Goal: Task Accomplishment & Management: Manage account settings

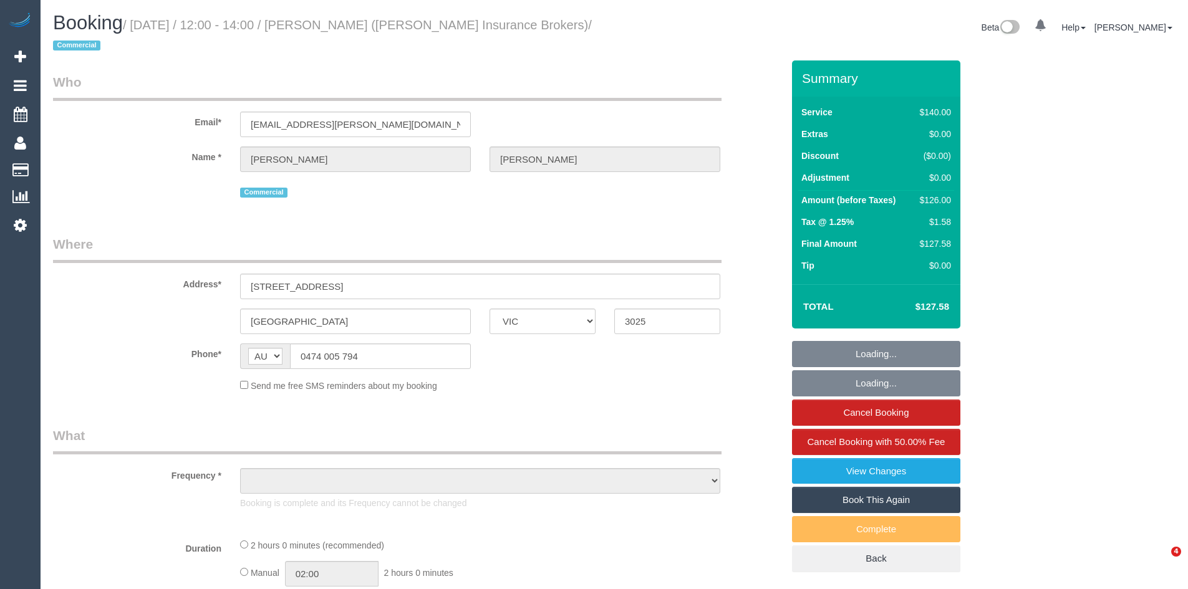
select select "VIC"
select select "object:546"
select select "string:stripe-pm_1PTD6u2GScqysDRVtBuBNvNX"
select select "number:28"
select select "number:17"
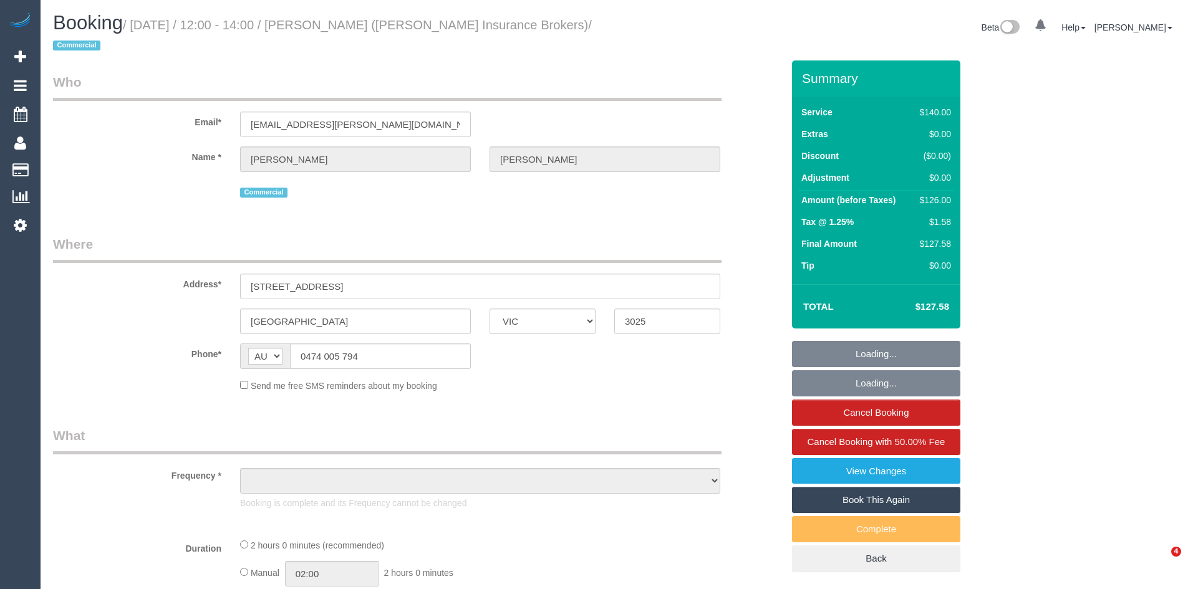
select select "number:21"
select select "number:24"
select select "number:33"
select select "number:26"
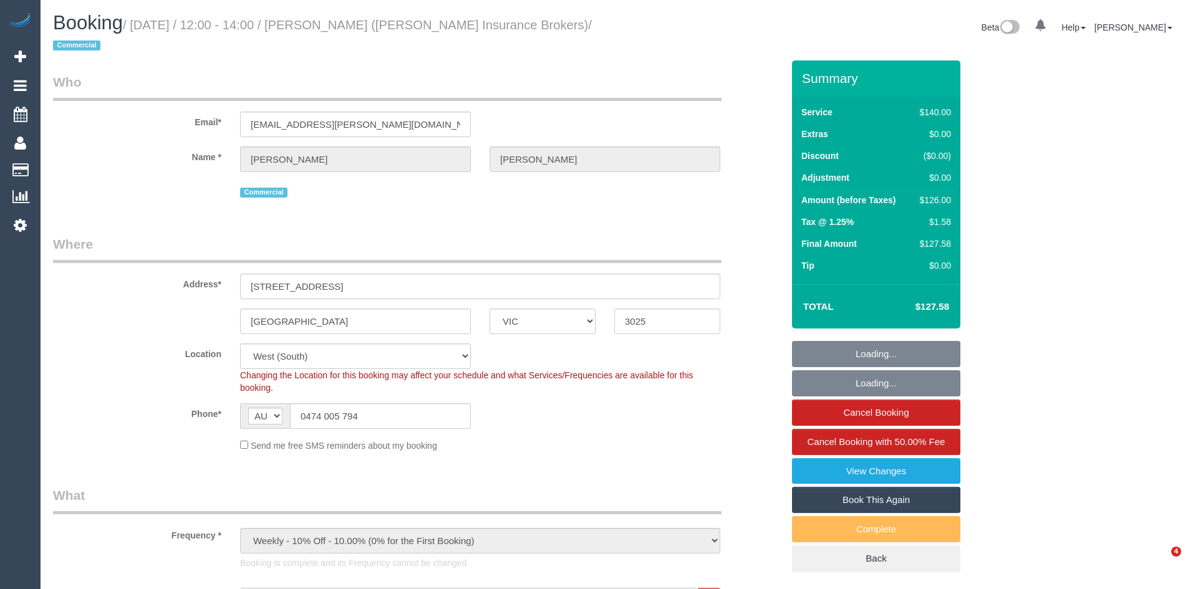
select select "object:1345"
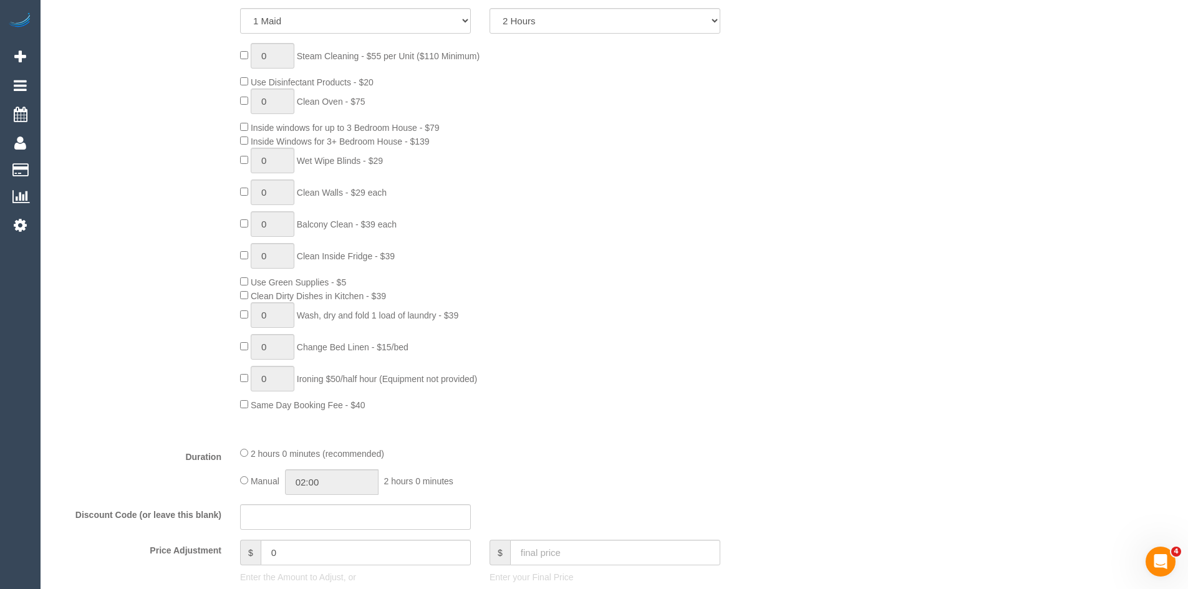
scroll to position [624, 0]
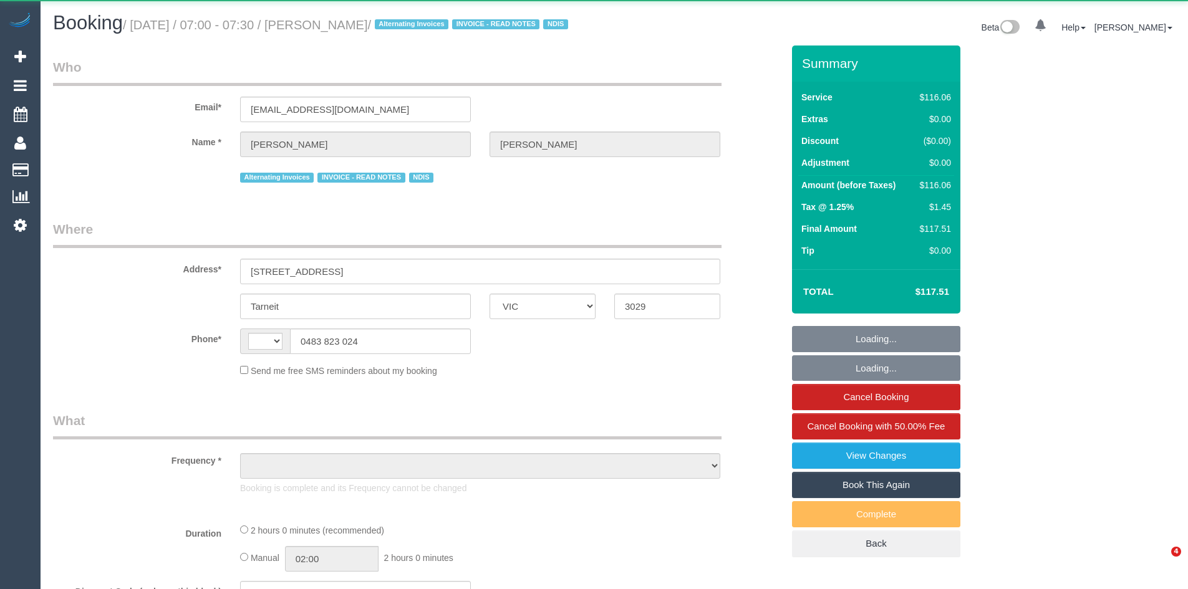
select select "VIC"
select select "string:AU"
select select "object:538"
select select "number:27"
select select "number:14"
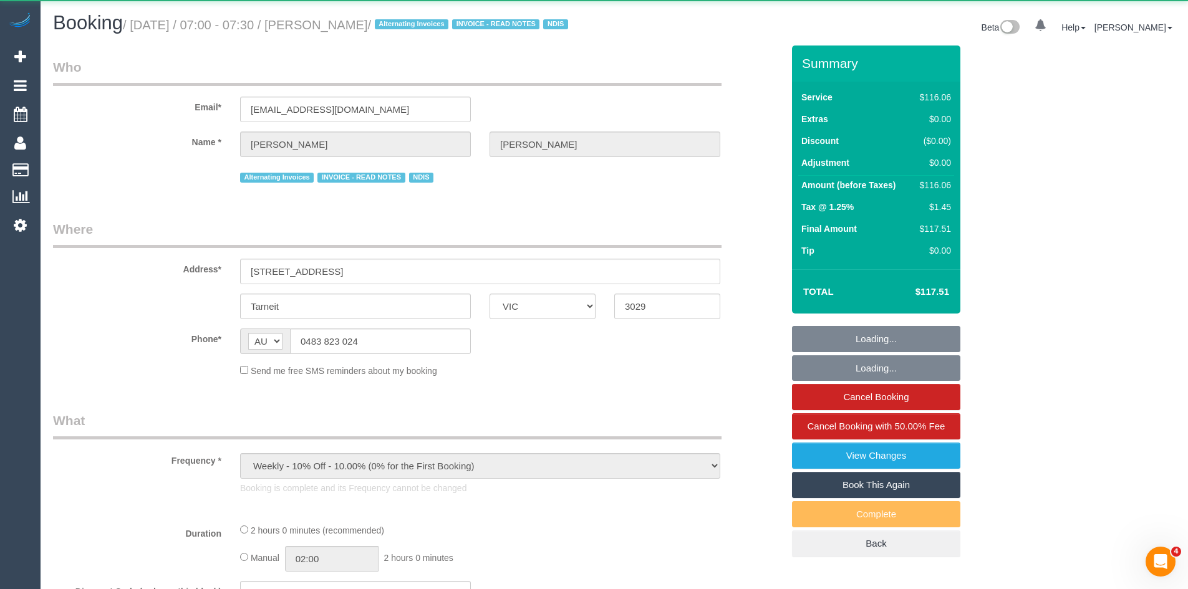
select select "number:19"
select select "number:24"
select select "number:34"
select select "number:11"
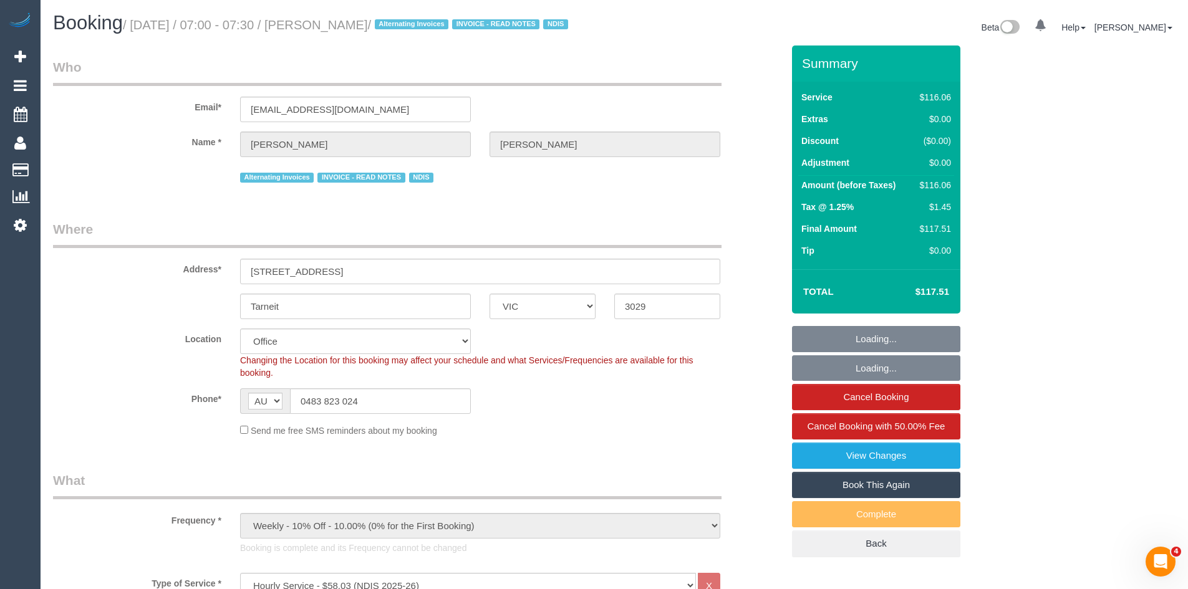
select select "object:862"
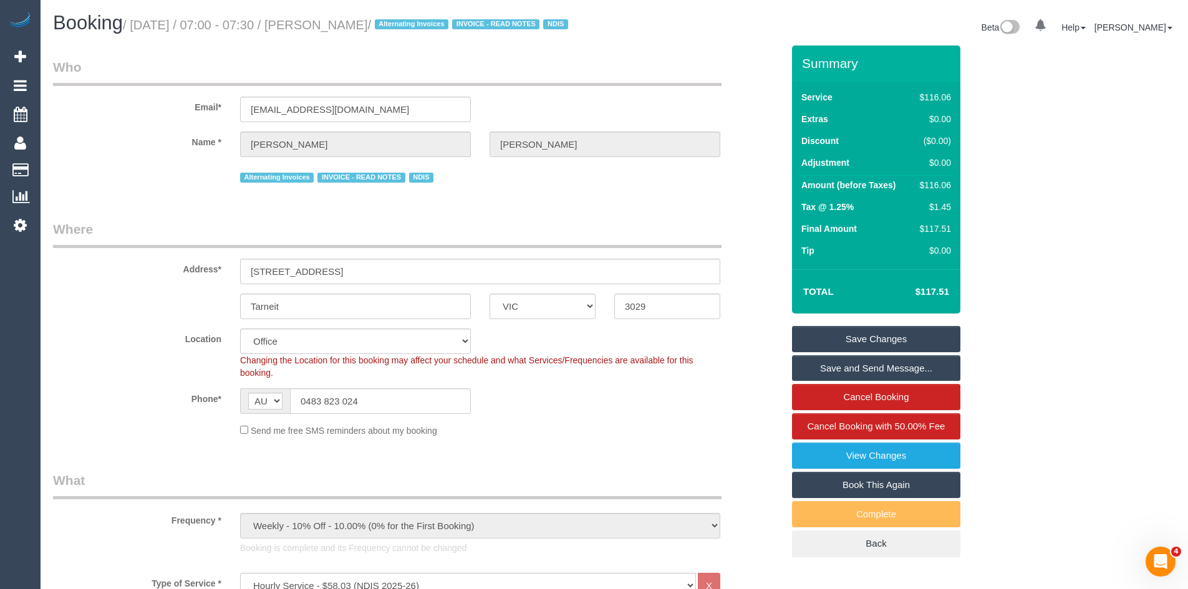
scroll to position [312, 0]
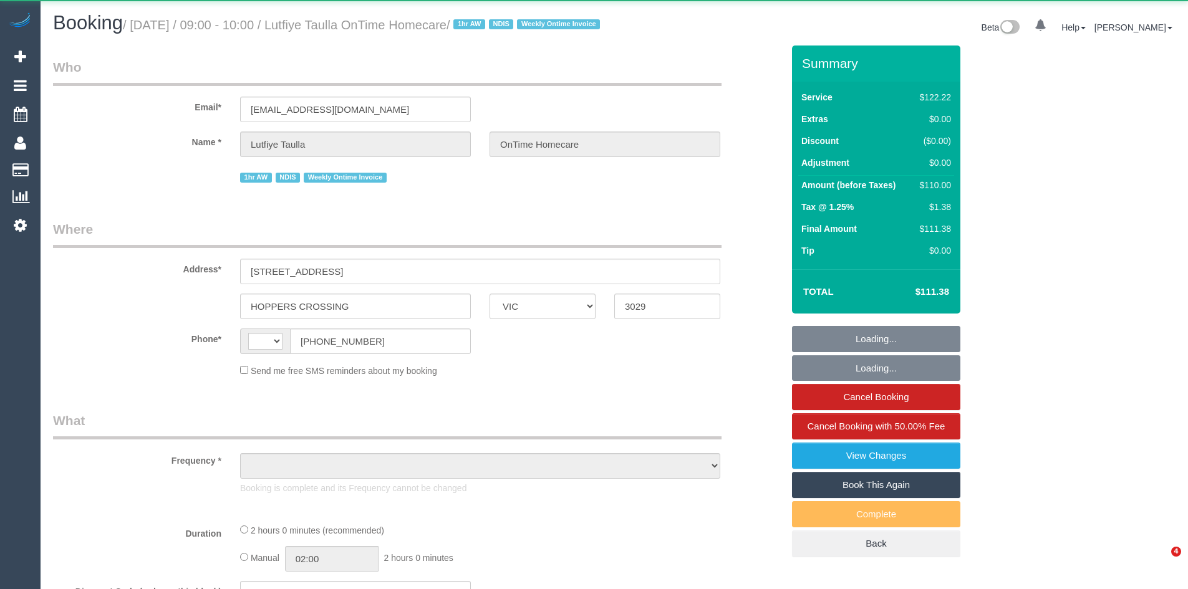
select select "VIC"
select select "string:AU"
select select "object:538"
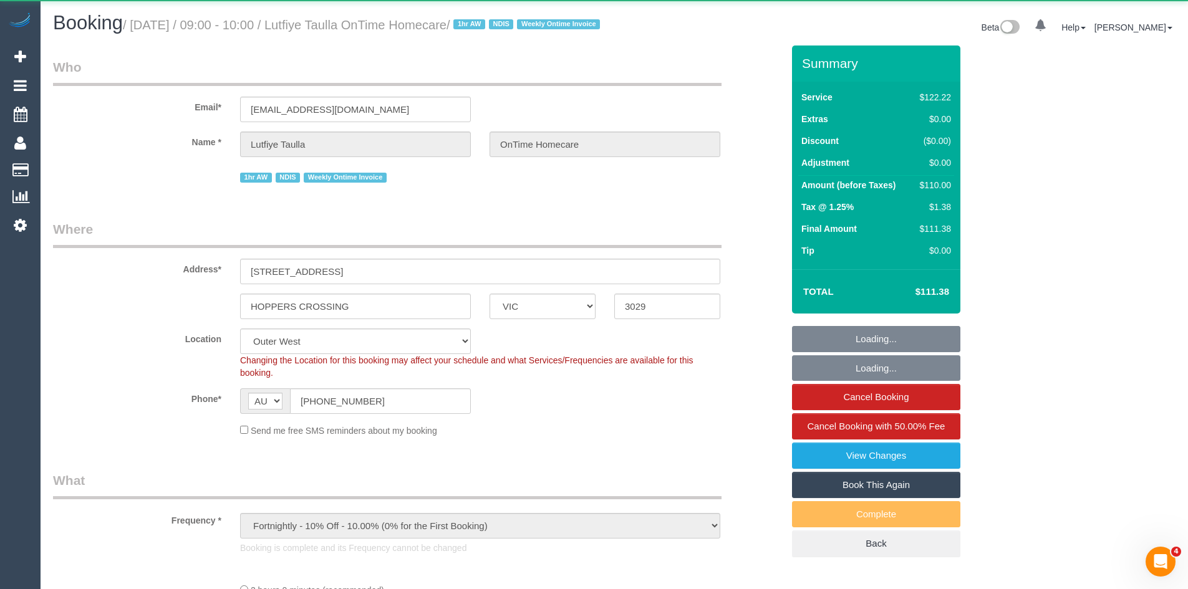
select select "number:28"
select select "number:14"
select select "number:19"
select select "number:25"
select select "number:35"
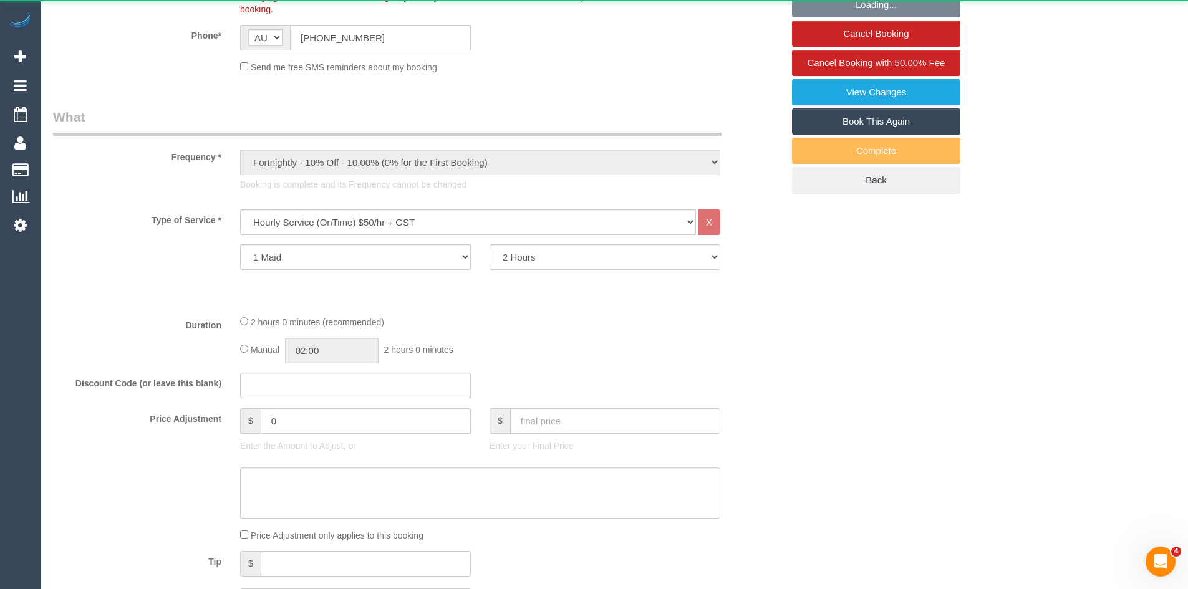
scroll to position [374, 0]
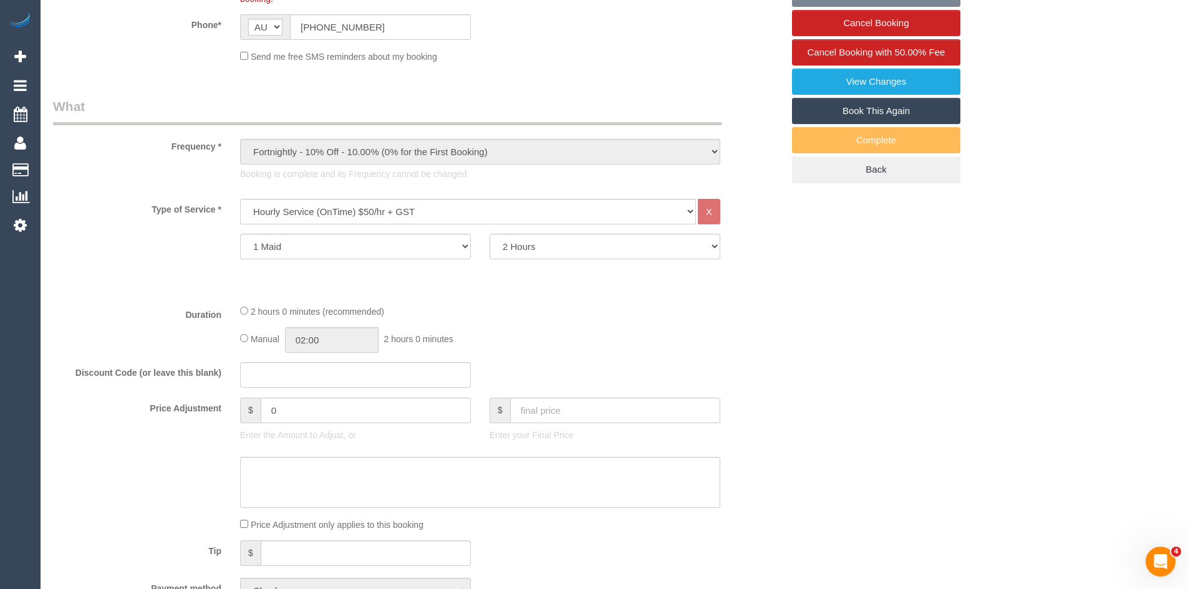
select select "object:1142"
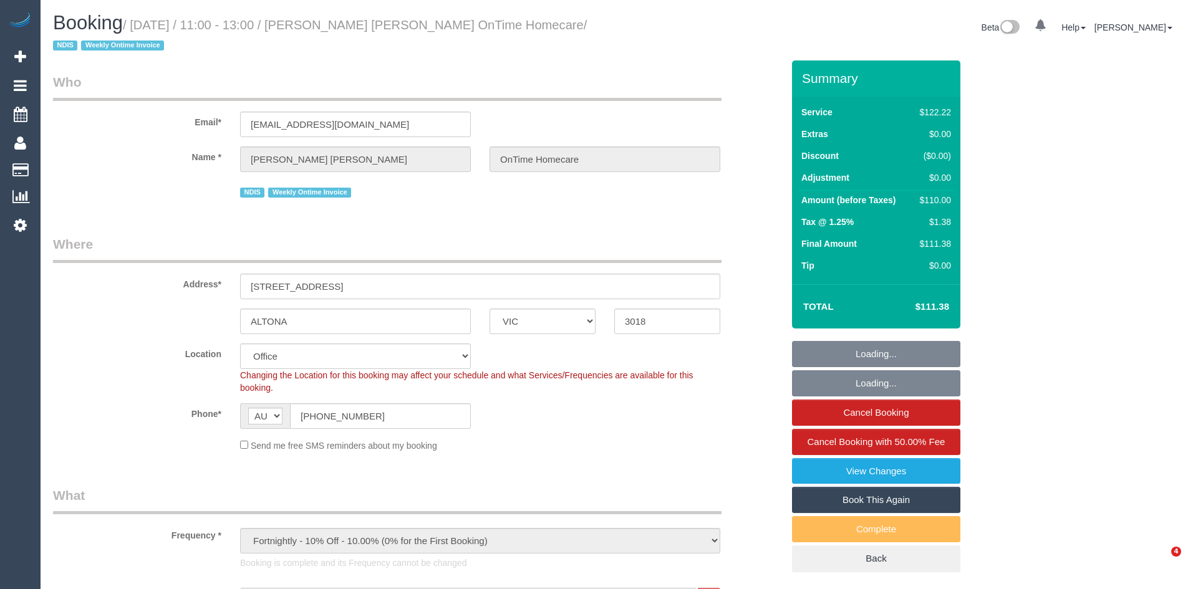
select select "VIC"
select select "number:28"
select select "number:14"
select select "number:19"
select select "number:25"
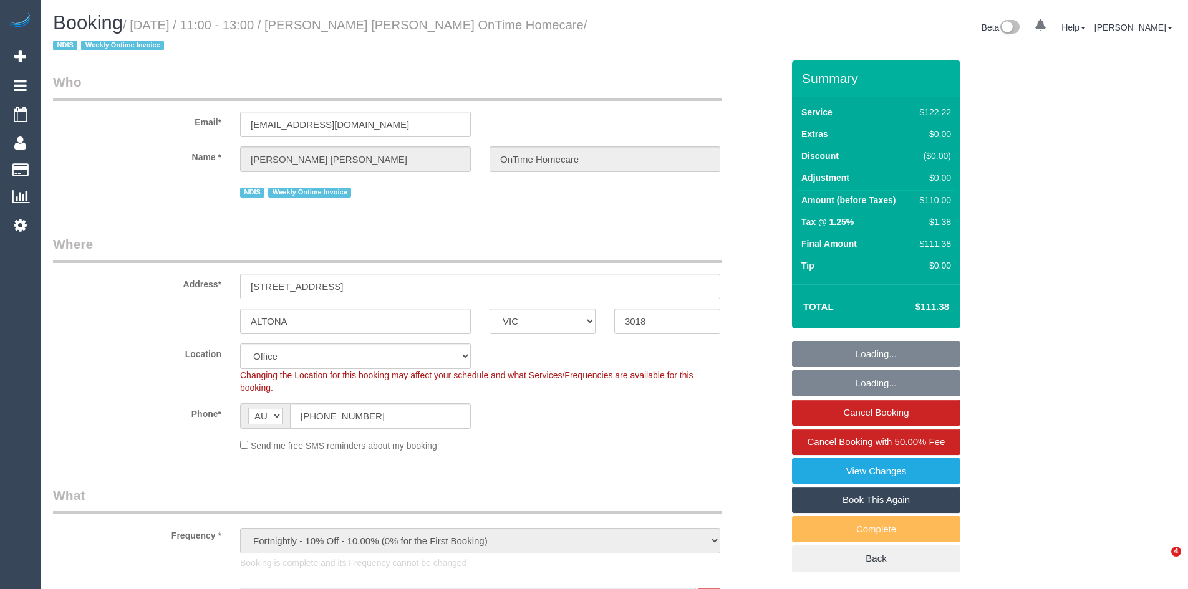
select select "number:35"
select select "object:750"
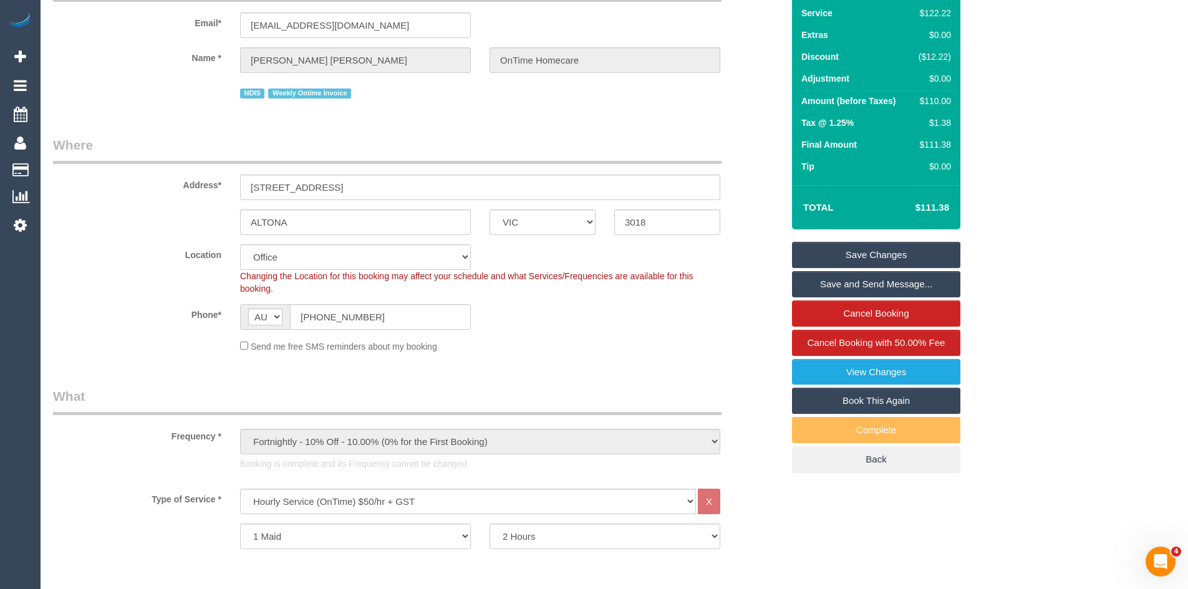
scroll to position [436, 0]
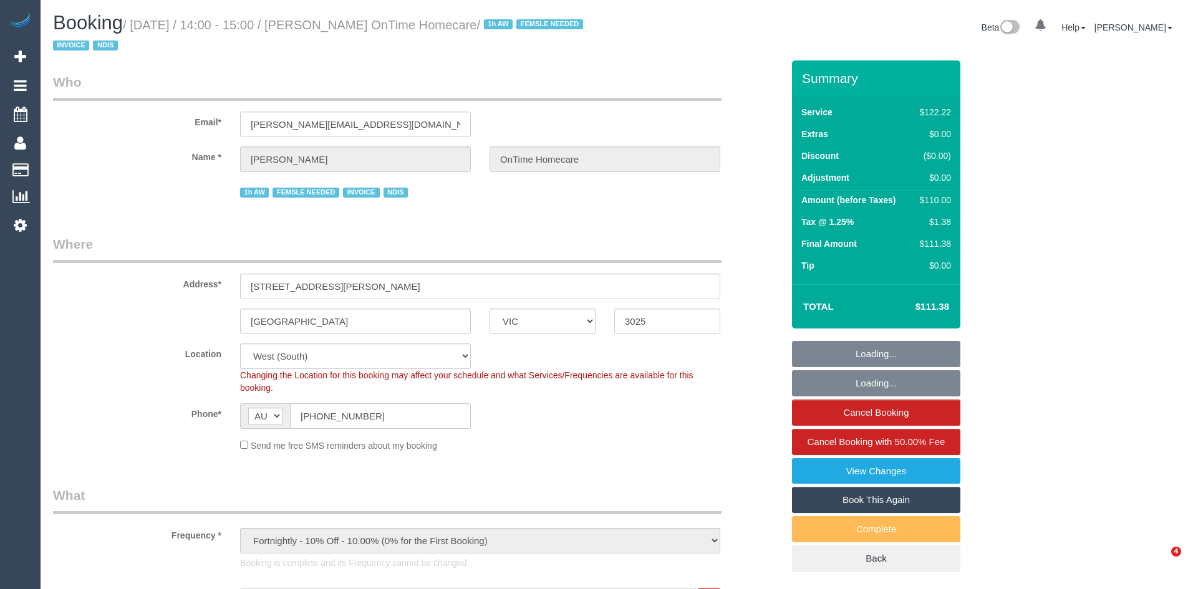
select select "VIC"
select select "number:29"
select select "number:14"
select select "number:19"
select select "number:36"
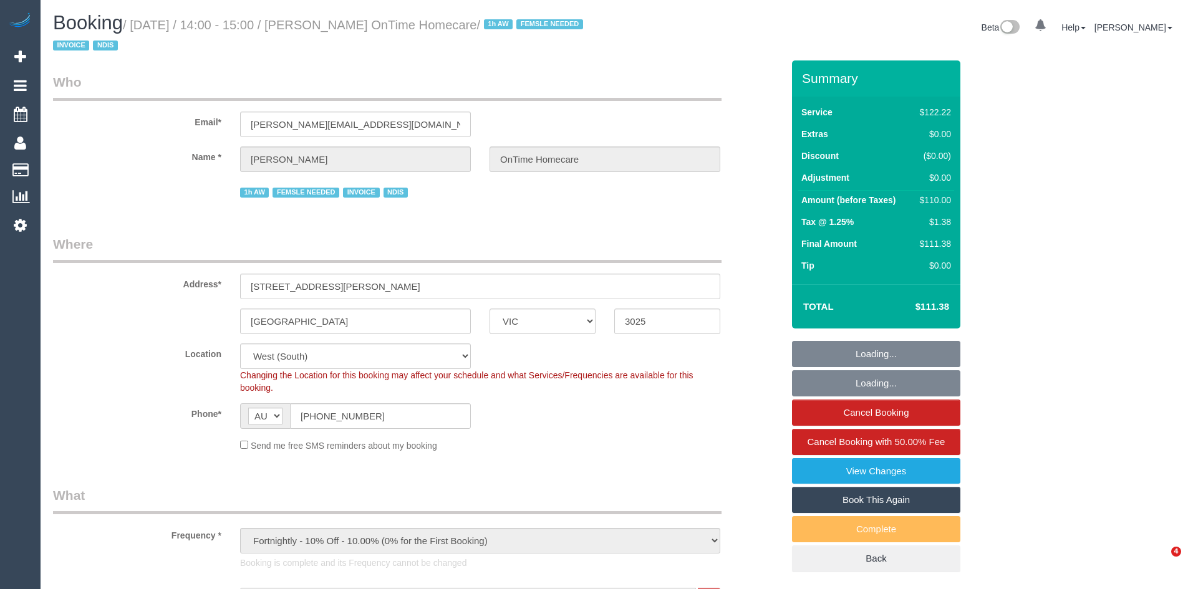
select select "number:35"
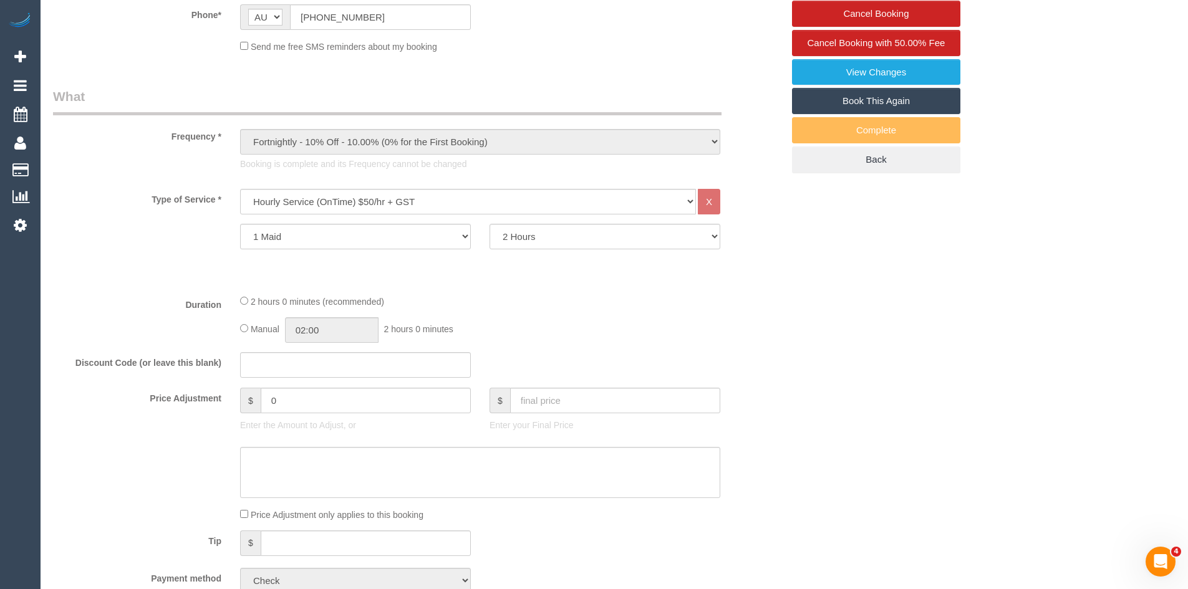
scroll to position [436, 0]
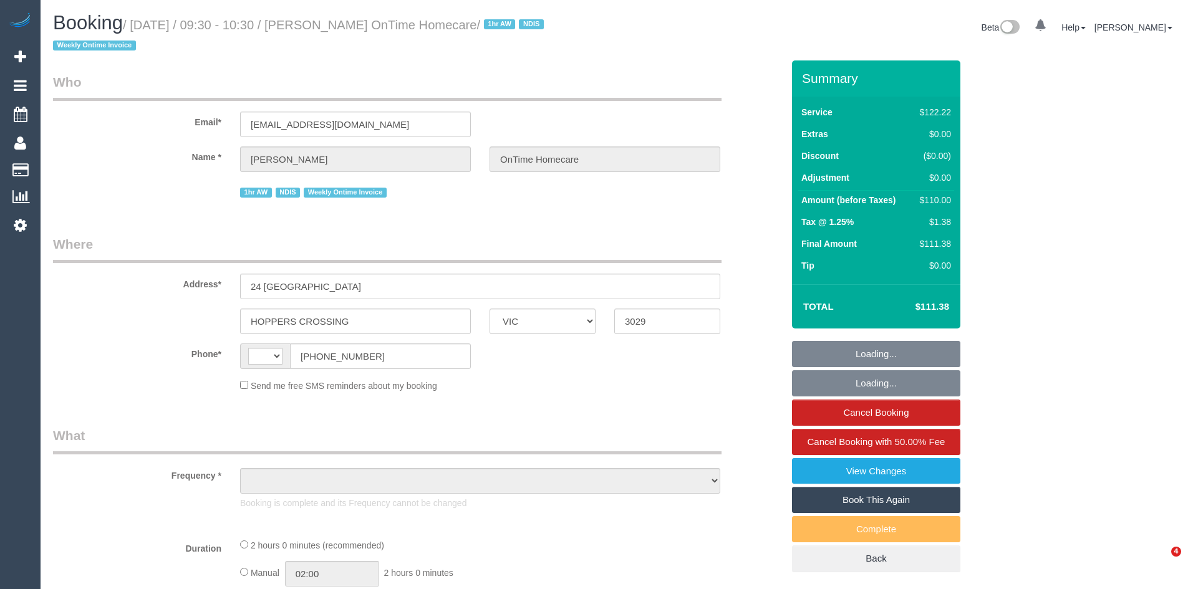
select select "VIC"
select select "string:AU"
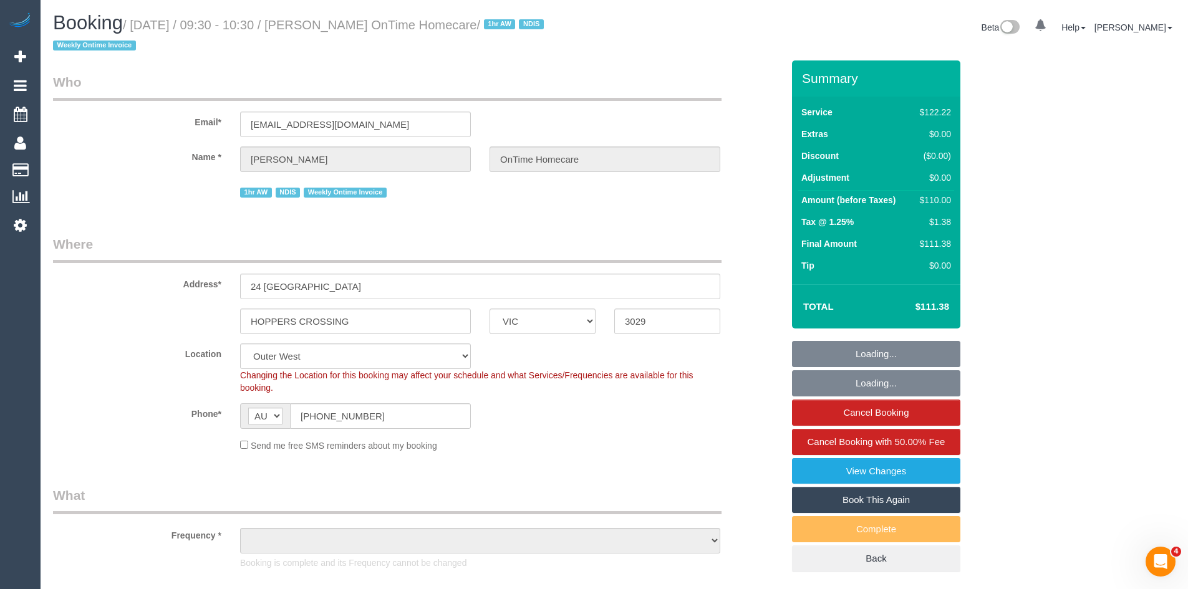
select select "number:27"
select select "number:14"
select select "number:19"
select select "number:36"
select select "number:35"
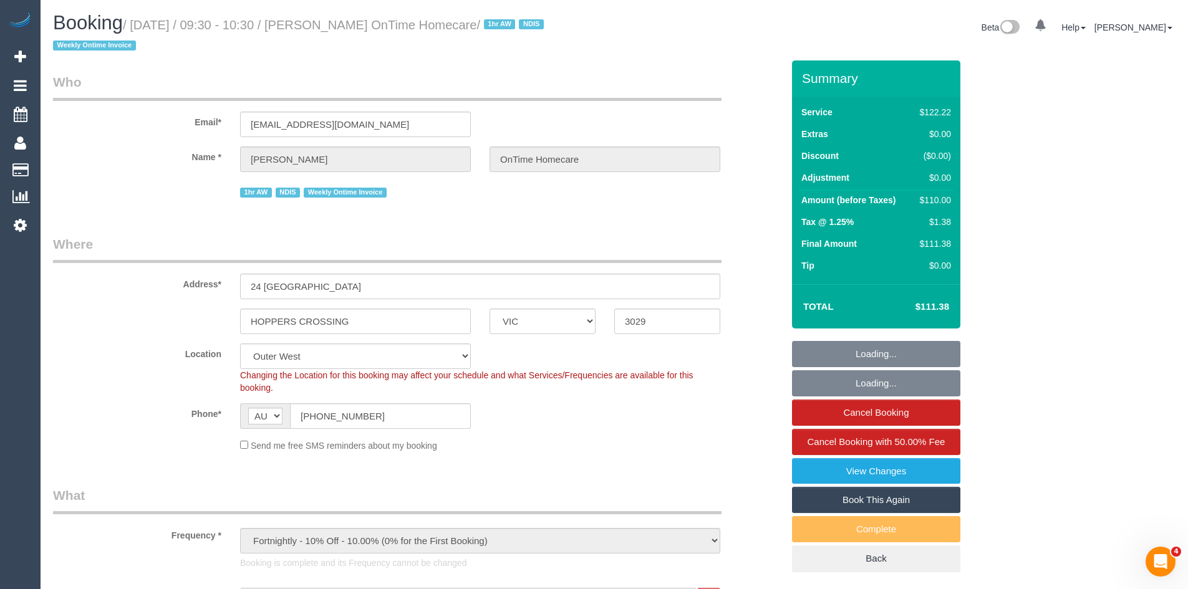
select select "object:1138"
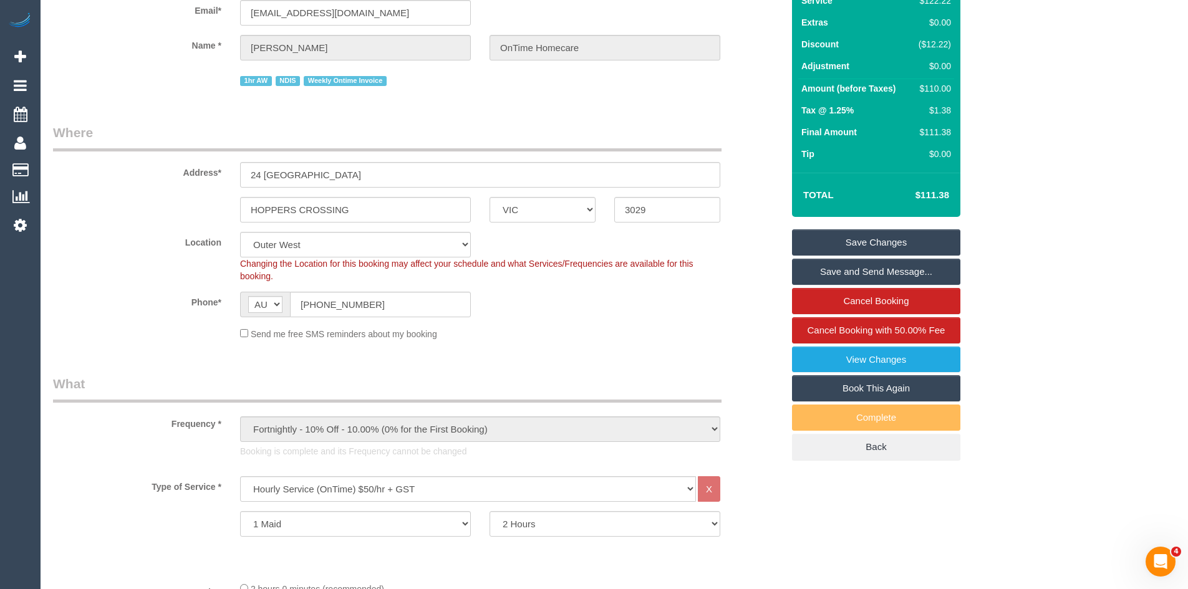
scroll to position [312, 0]
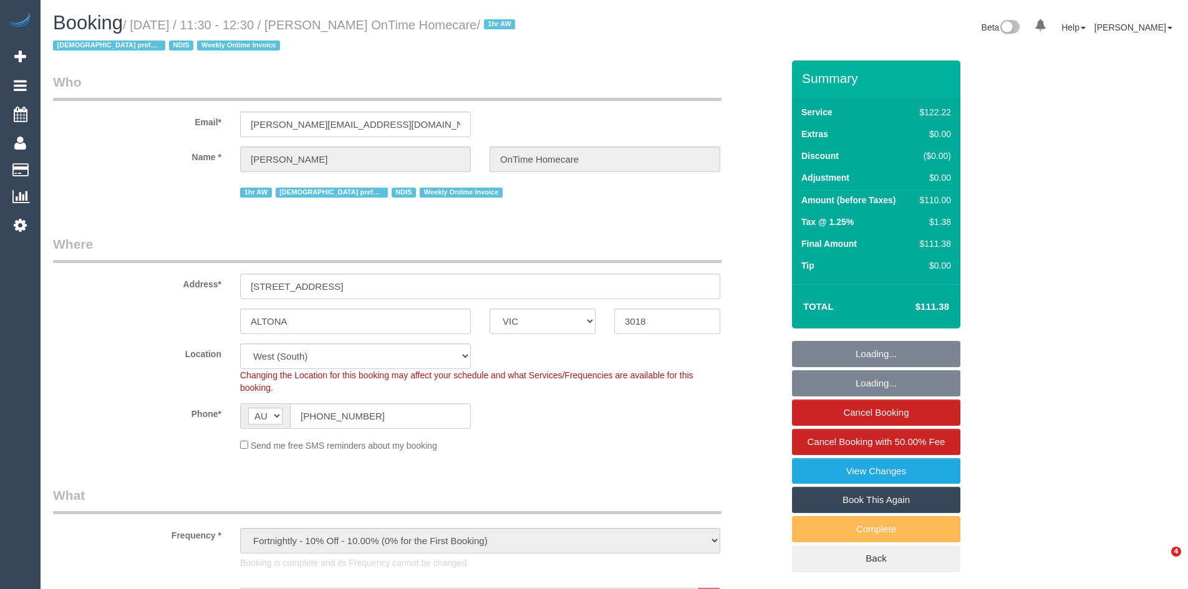
select select "VIC"
select select "number:28"
select select "number:14"
select select "number:19"
select select "number:22"
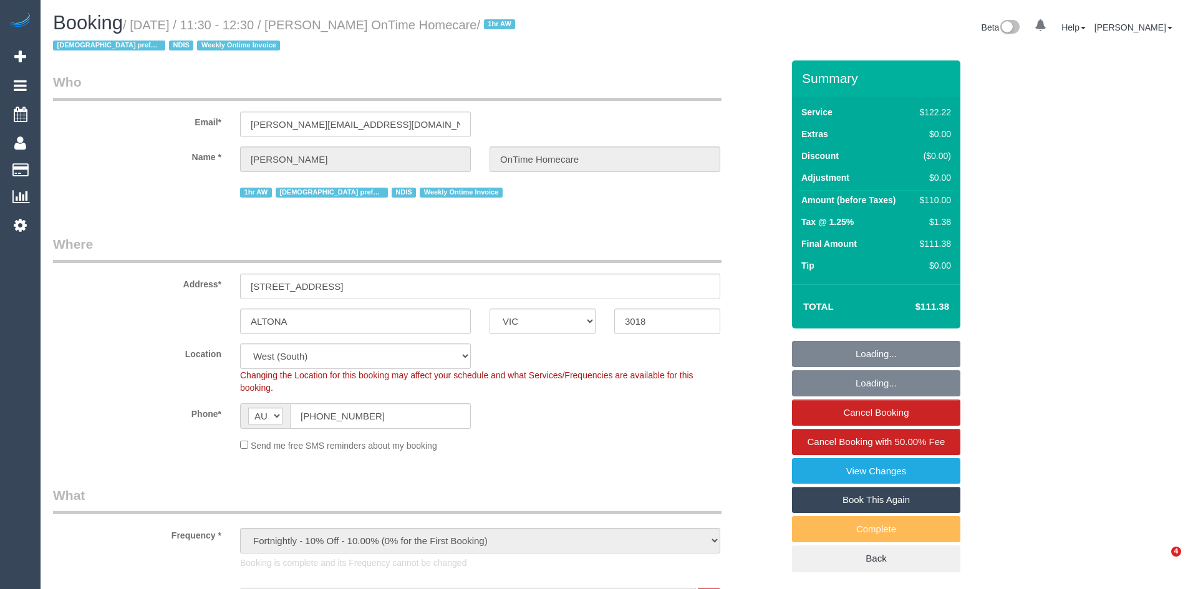
select select "number:35"
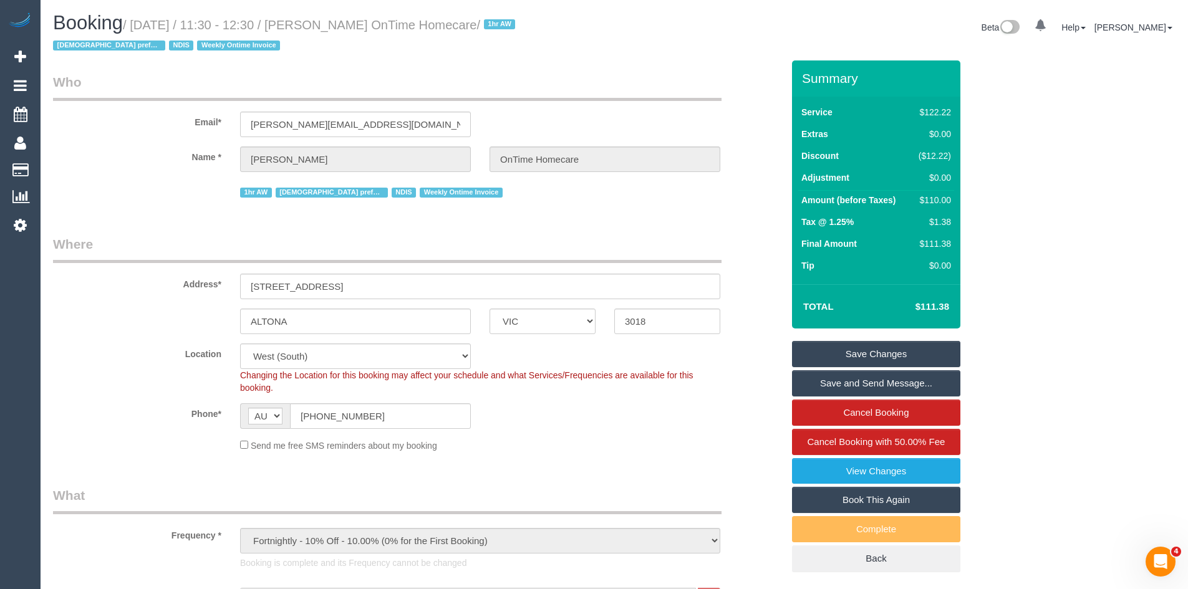
scroll to position [436, 0]
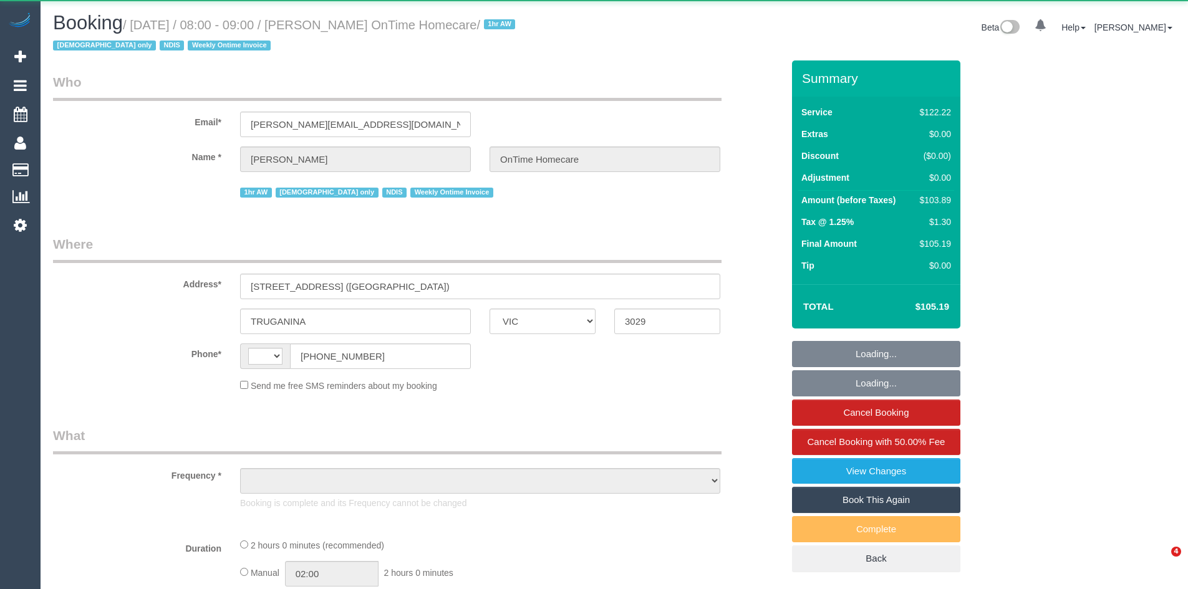
select select "VIC"
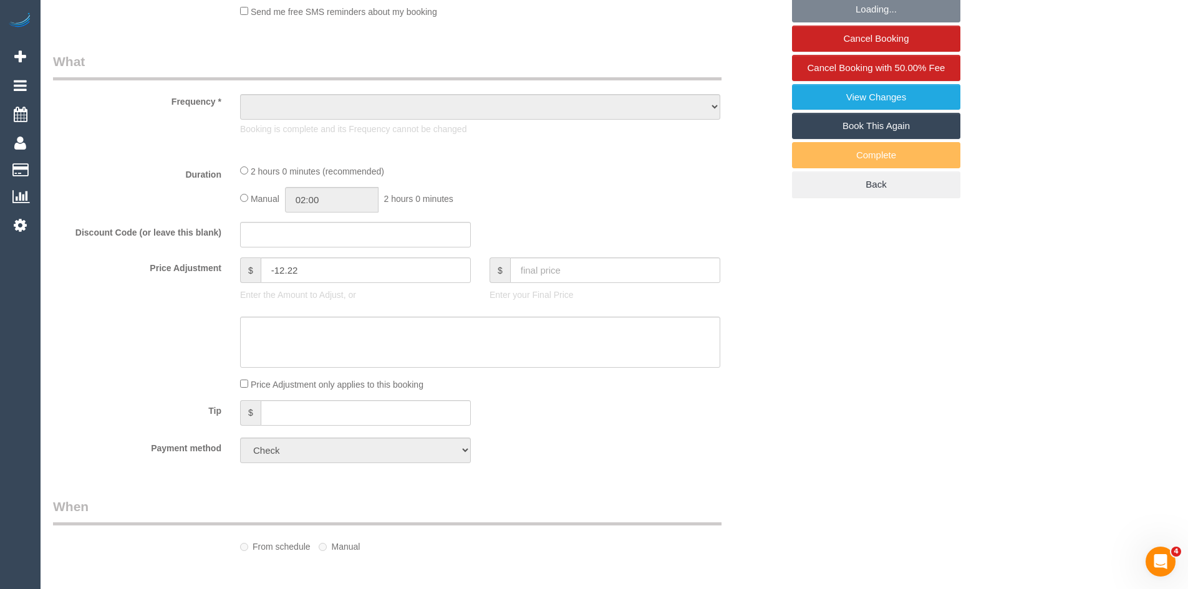
select select "object:295"
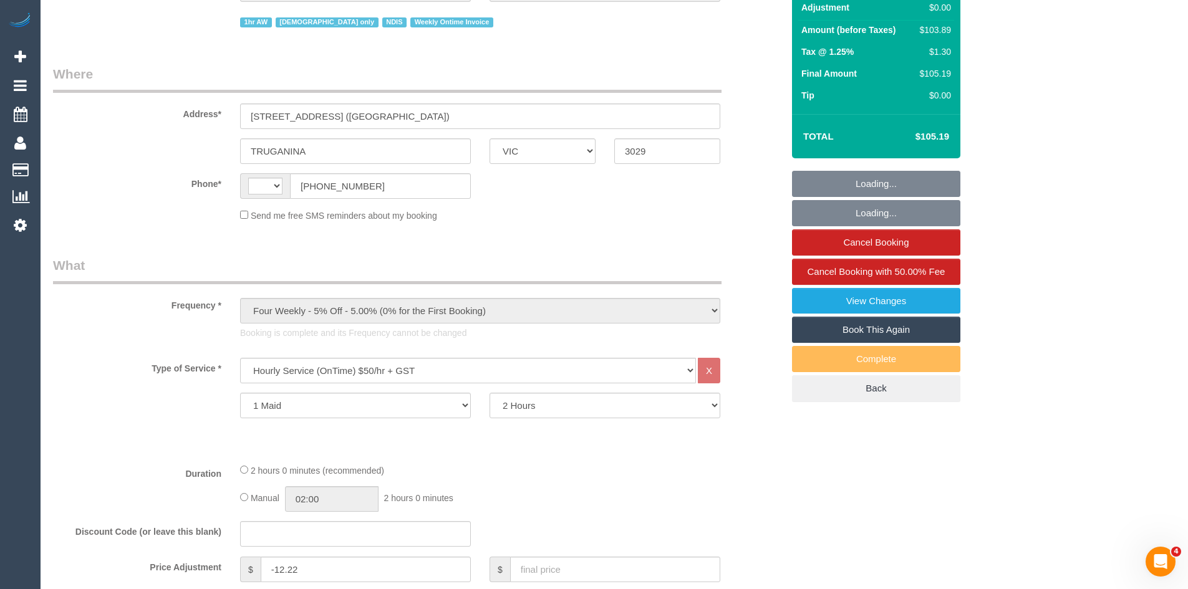
select select "string:AU"
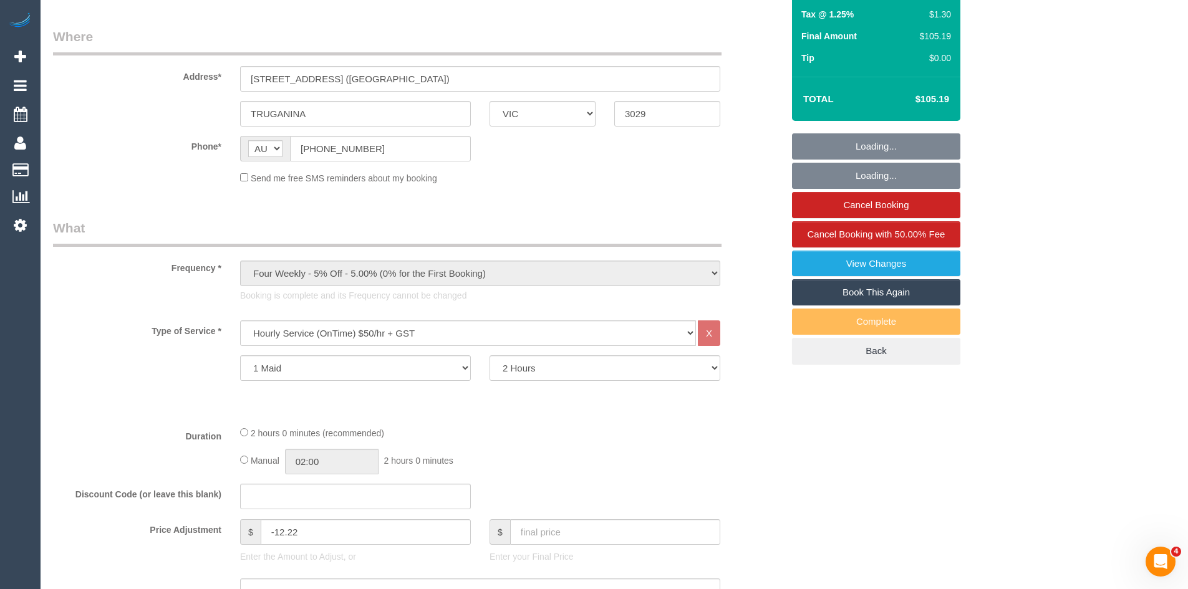
scroll to position [249, 0]
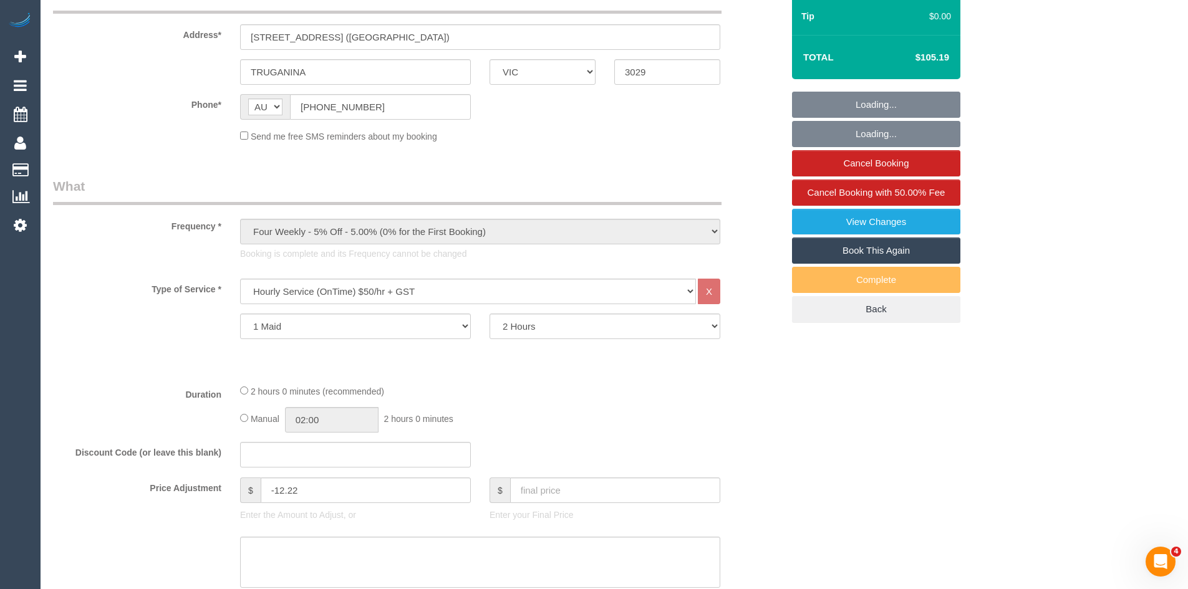
select select "object:760"
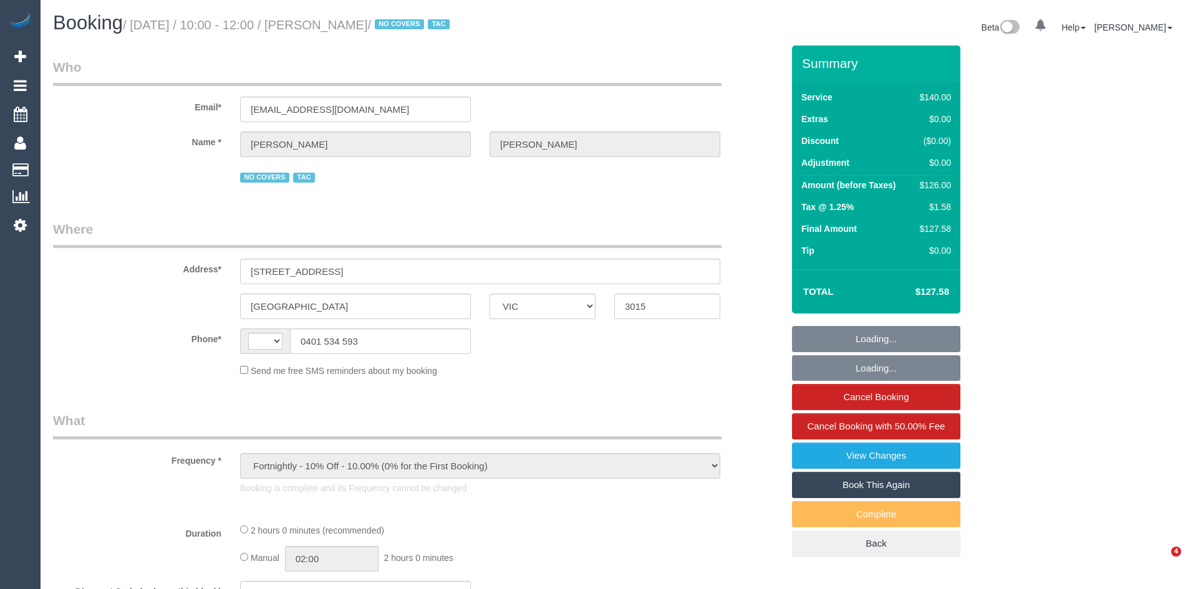
select select "VIC"
select select "string:AU"
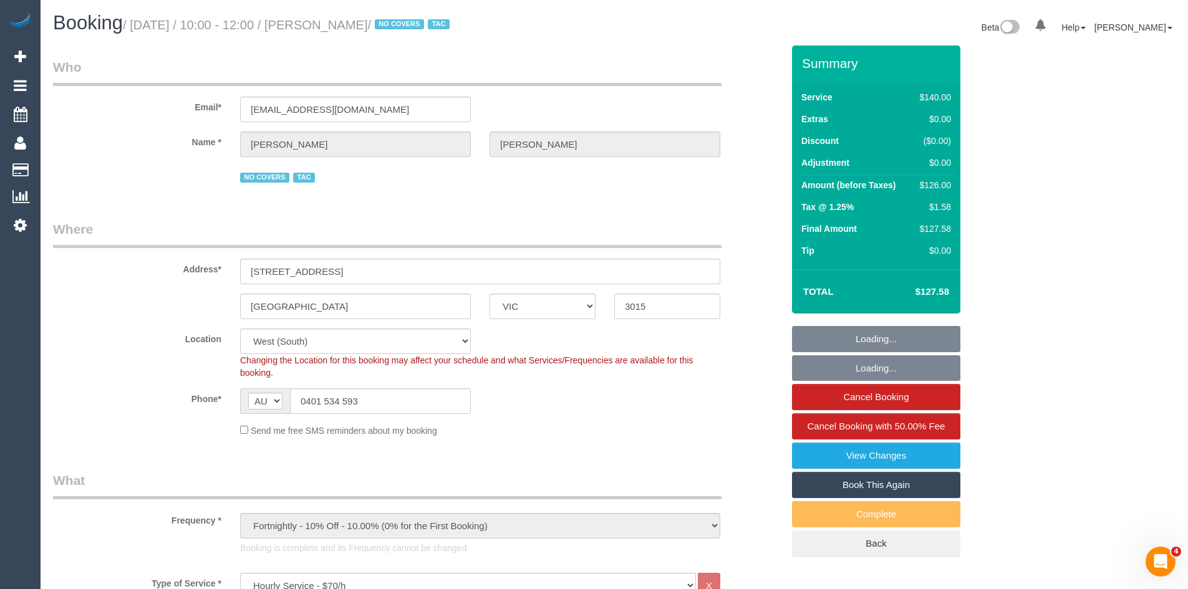
select select "object:1184"
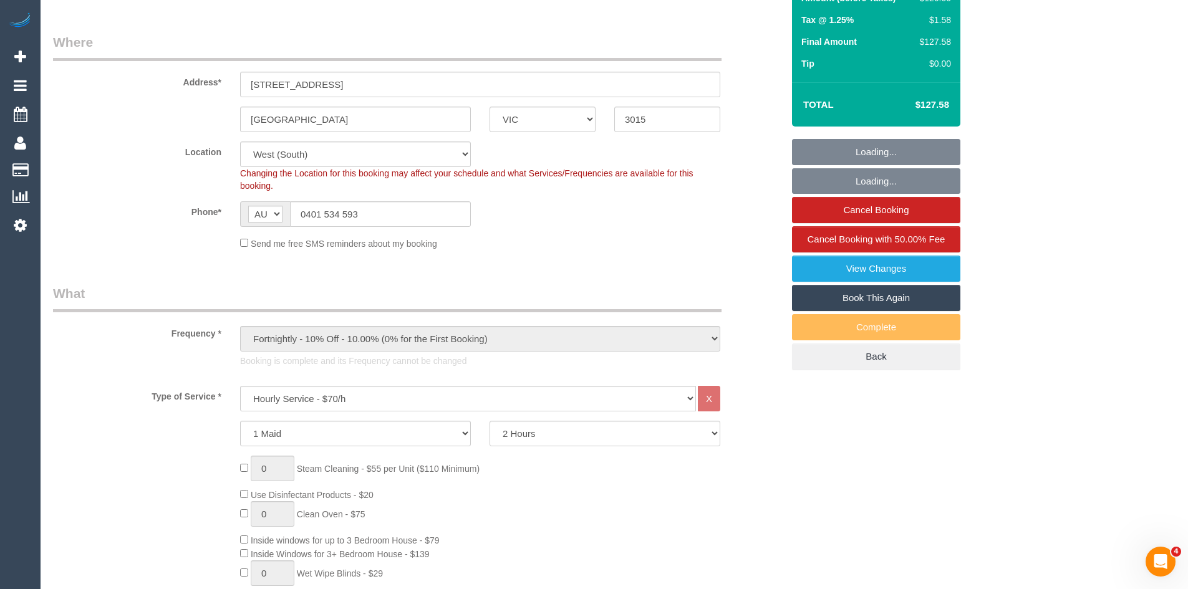
select select "number:28"
select select "number:14"
select select "number:19"
select select "number:36"
select select "number:35"
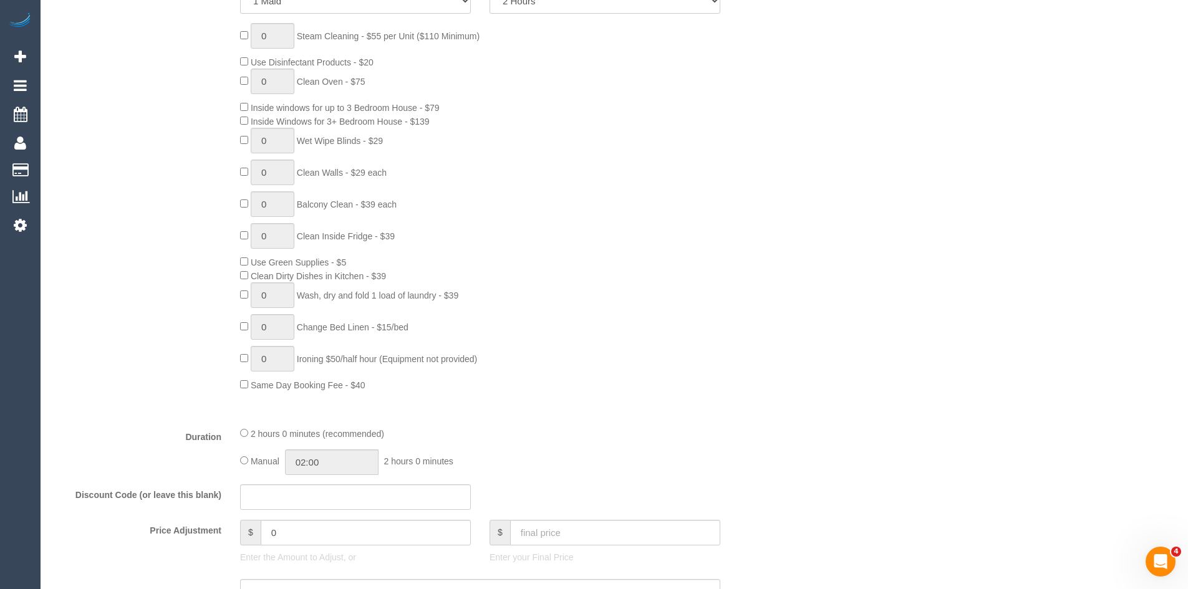
scroll to position [624, 0]
select select "spot1"
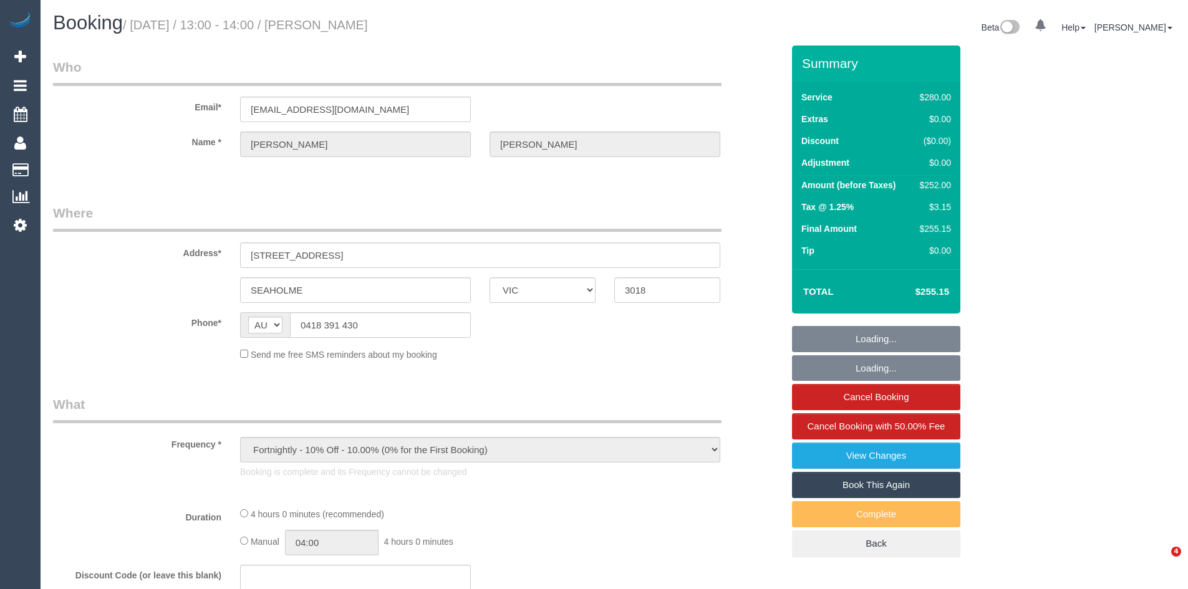
select select "VIC"
select select "object:1341"
select select "string:stripe-pm_1QQKW52GScqysDRVK1FW9pcf"
select select "240"
select select "number:27"
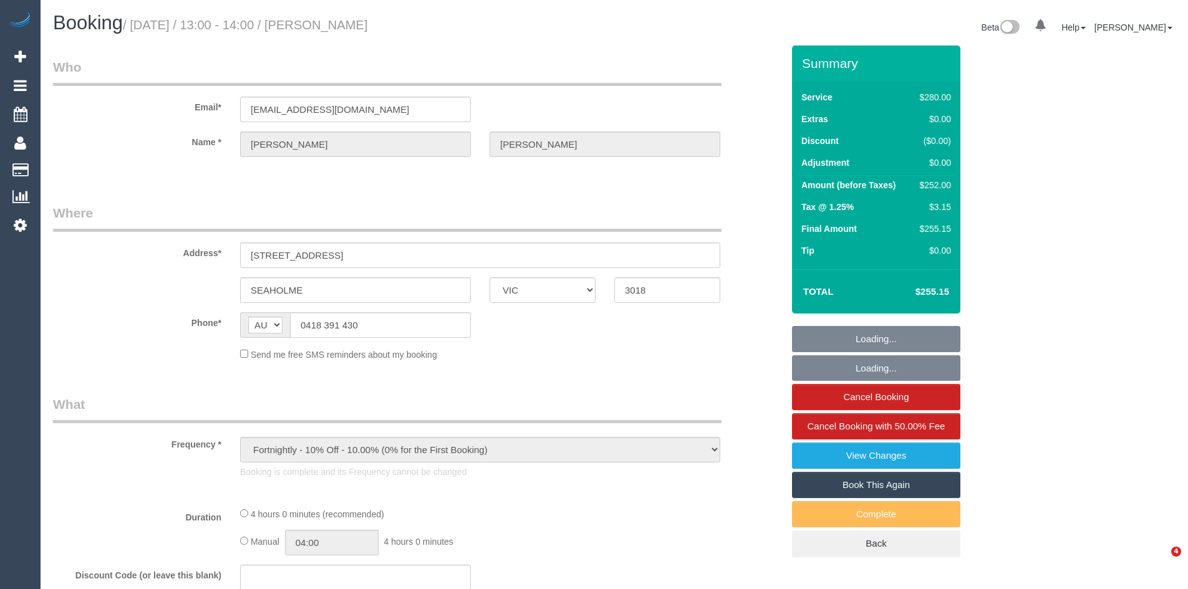
select select "number:16"
select select "number:18"
select select "number:22"
select select "number:35"
select select "number:12"
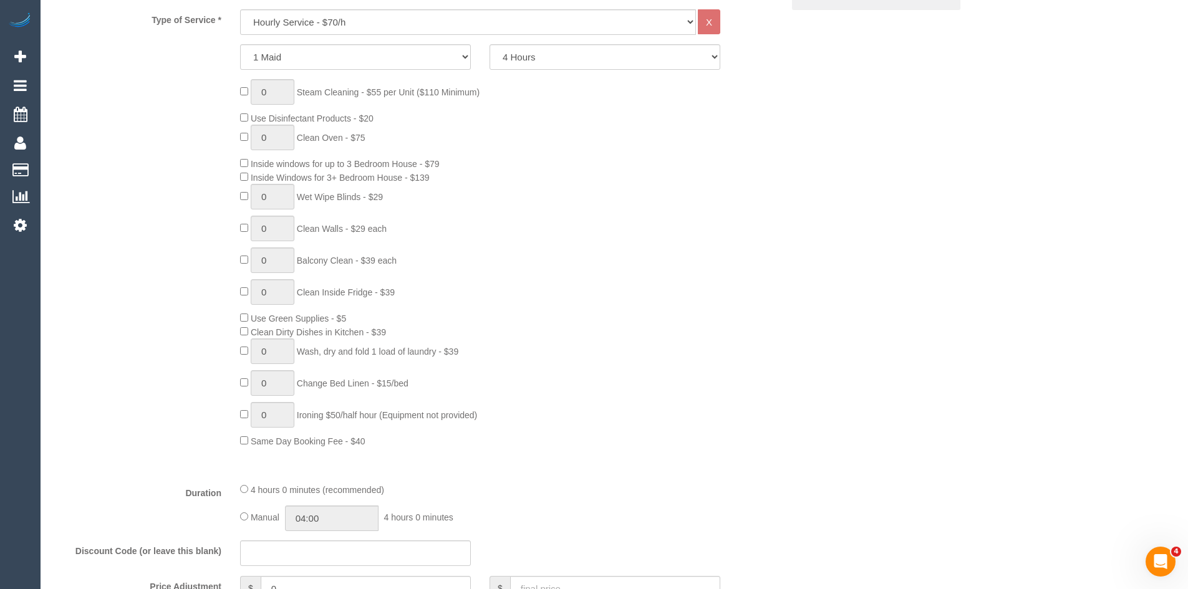
scroll to position [561, 0]
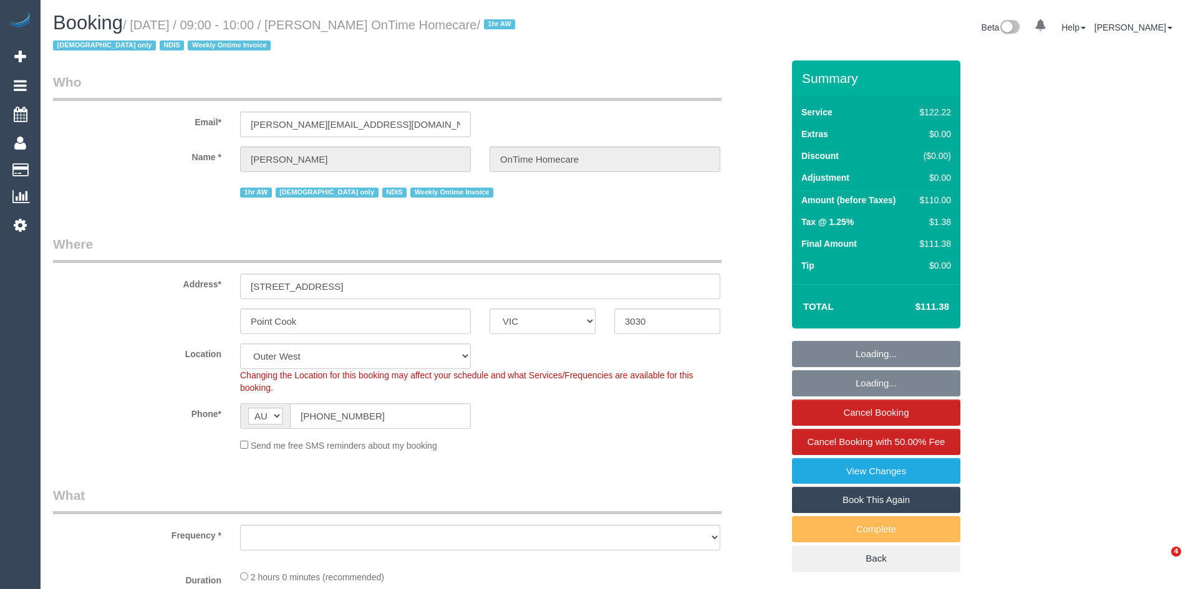
select select "VIC"
select select "object:598"
select select "number:28"
select select "number:14"
select select "number:19"
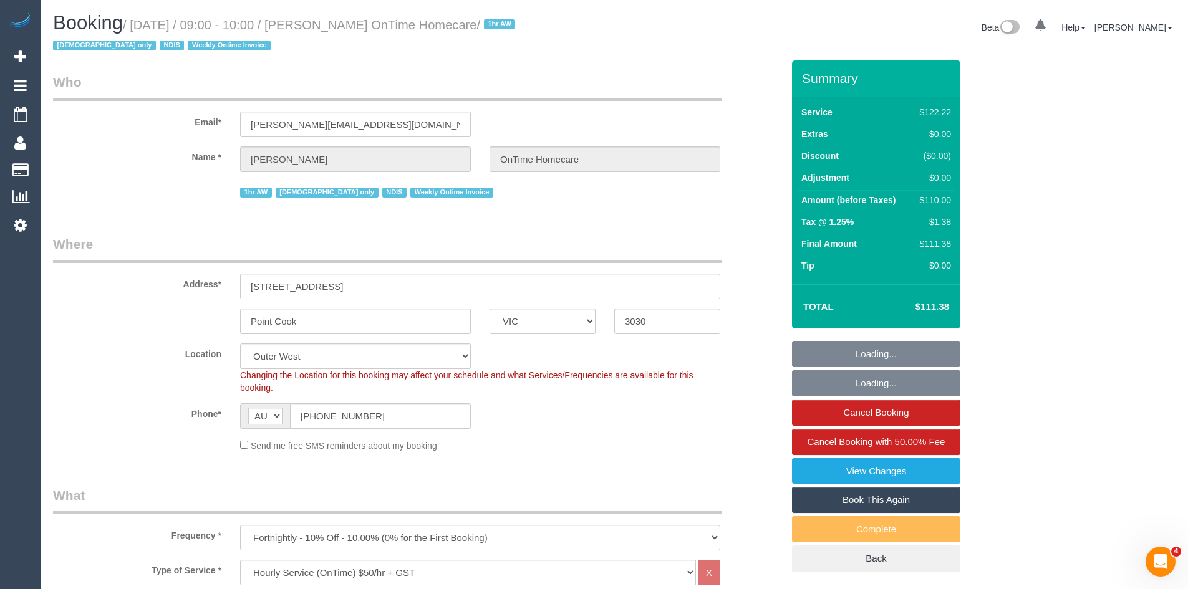
select select "number:22"
select select "number:35"
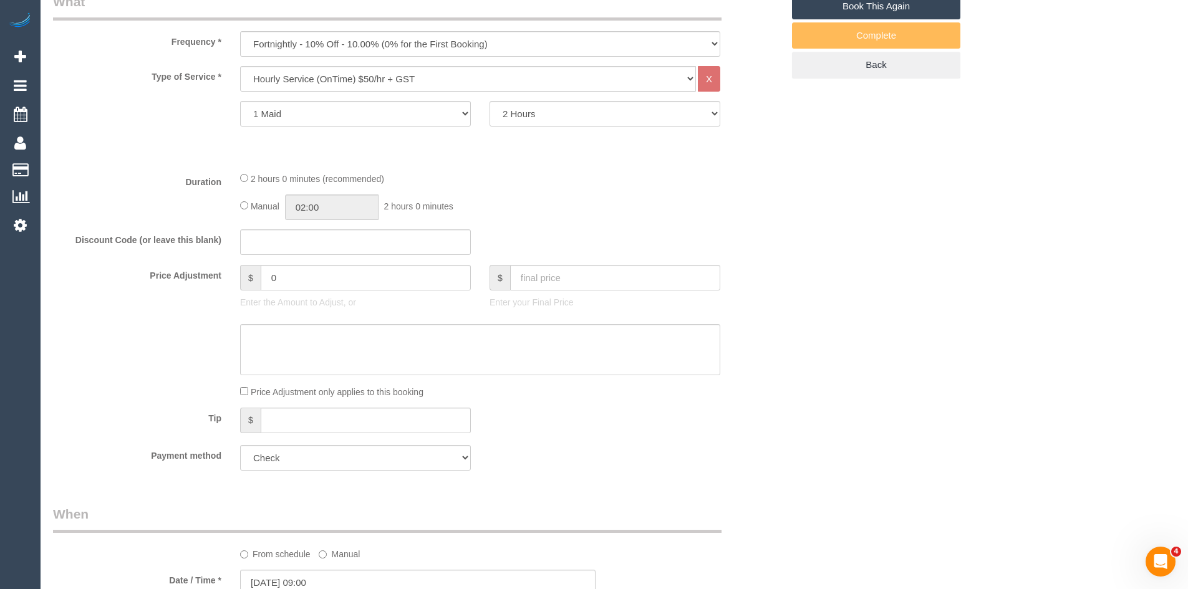
scroll to position [499, 0]
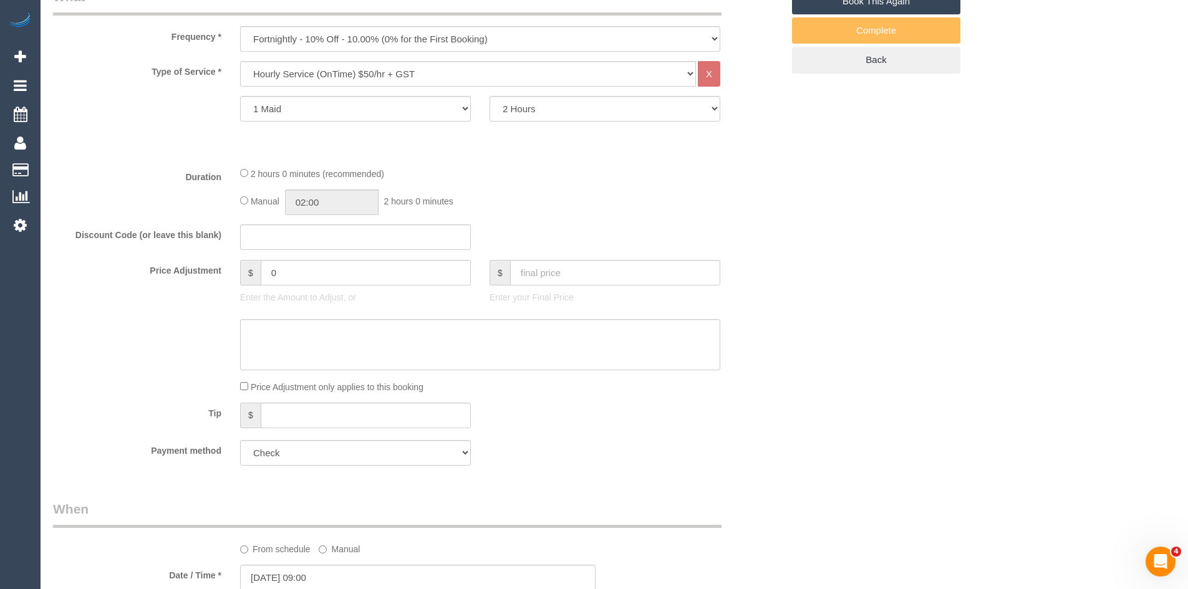
select select "object:1151"
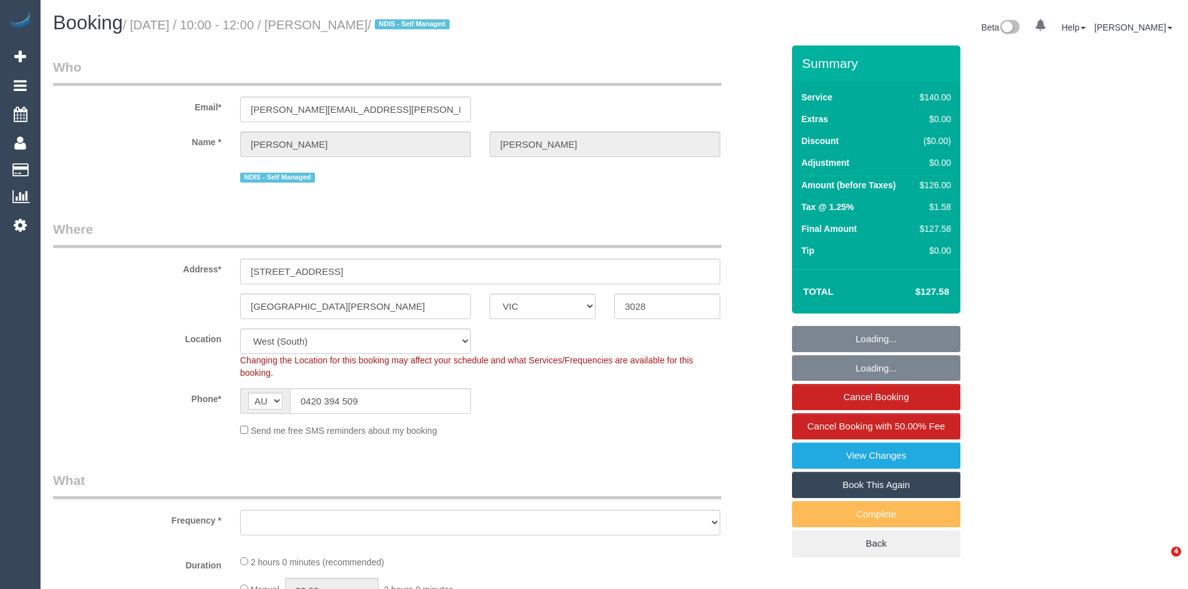
select select "VIC"
select select "object:689"
select select "number:27"
select select "number:14"
select select "number:18"
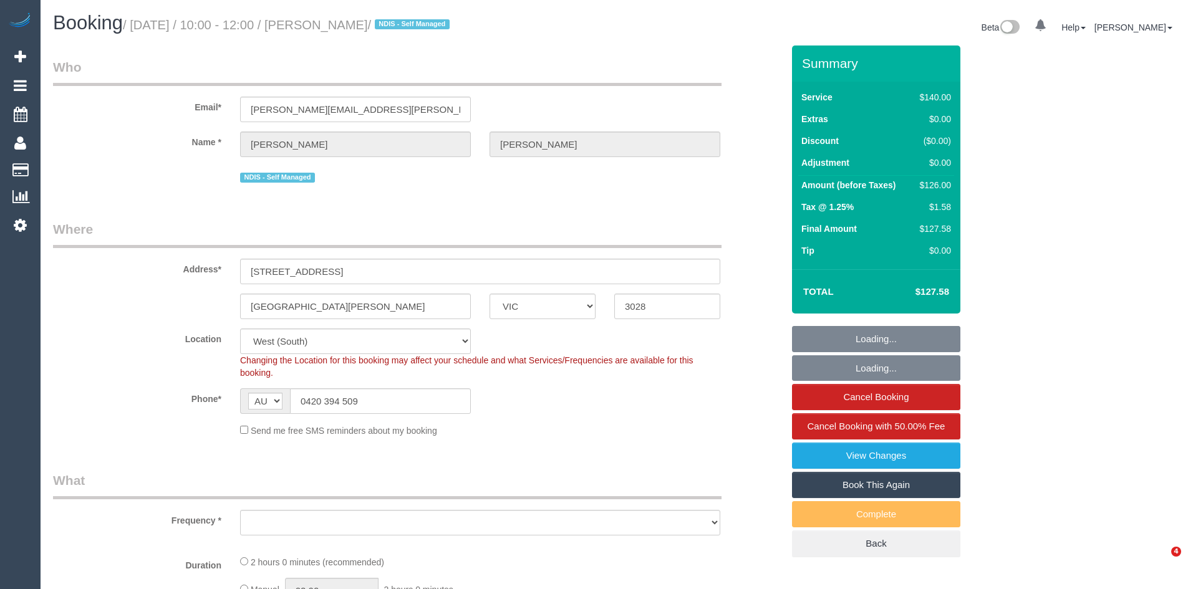
select select "number:22"
select select "number:34"
select select "number:13"
select select "object:858"
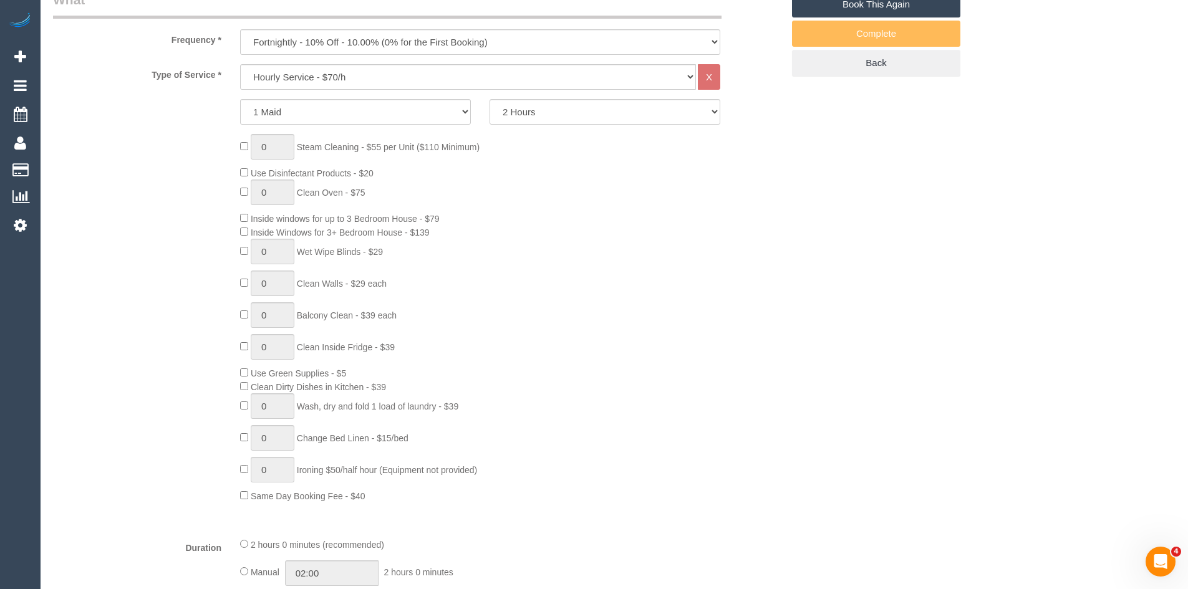
select select "spot1"
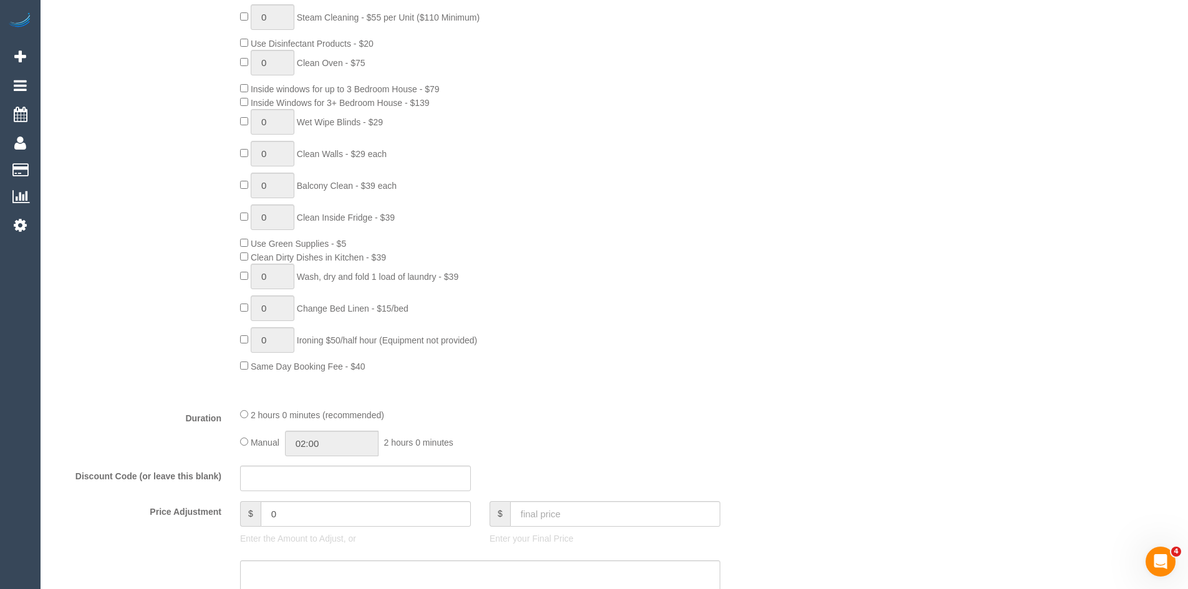
scroll to position [624, 0]
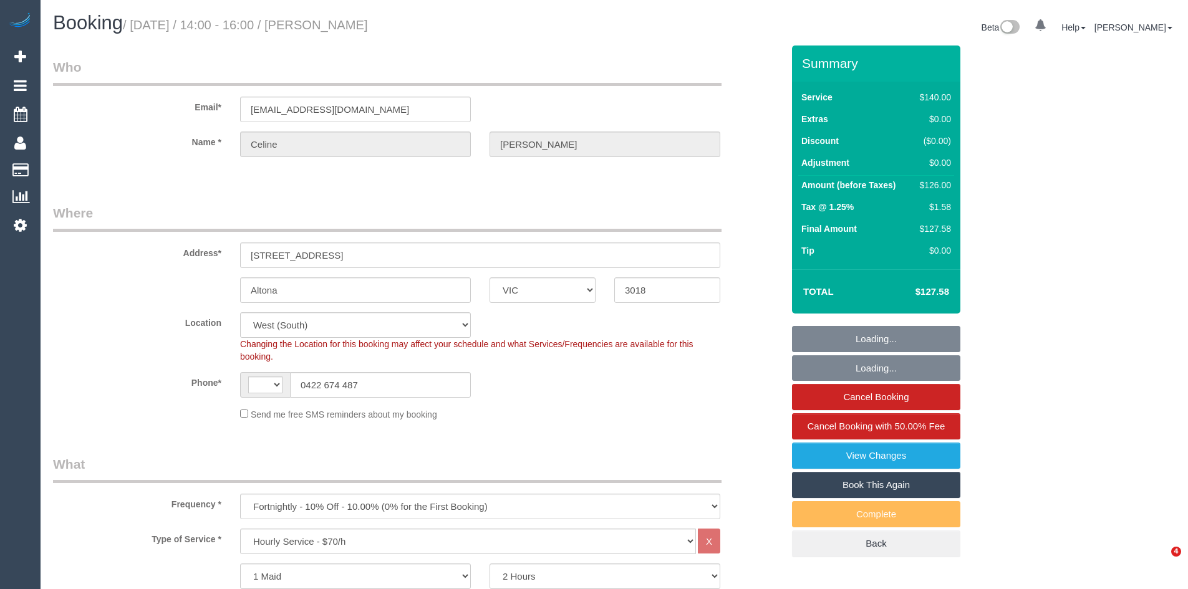
select select "VIC"
select select "number:29"
select select "number:14"
select select "number:18"
select select "number:36"
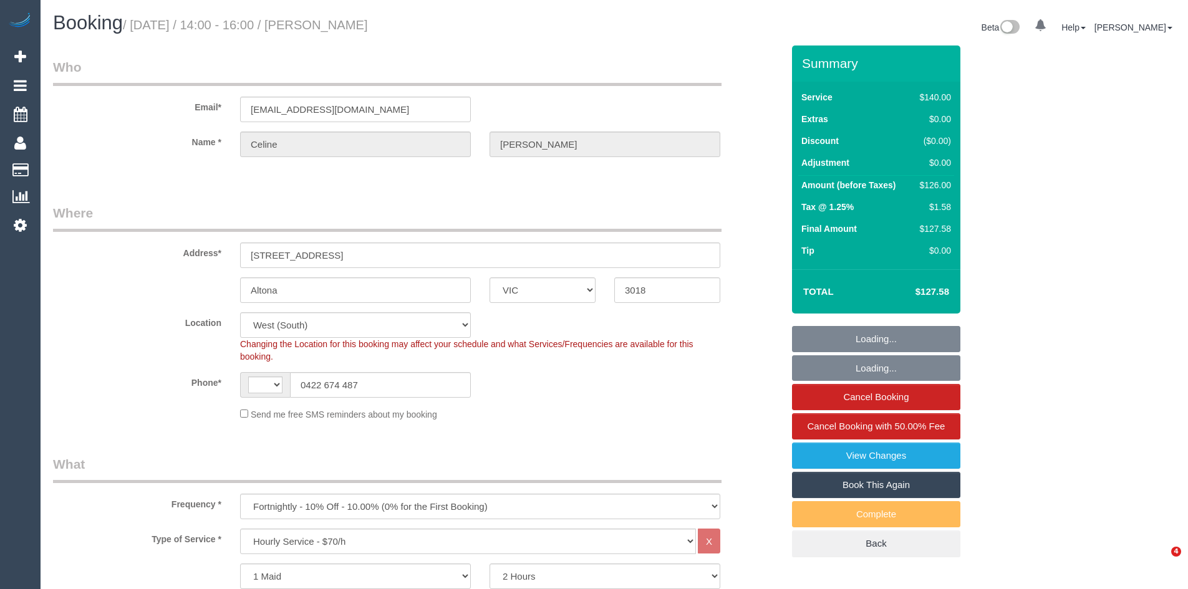
select select "number:34"
select select "object:849"
select select "string:AU"
select select "string:stripe-pm_1P4Hxx2GScqysDRVdA4QlOyX"
select select "spot1"
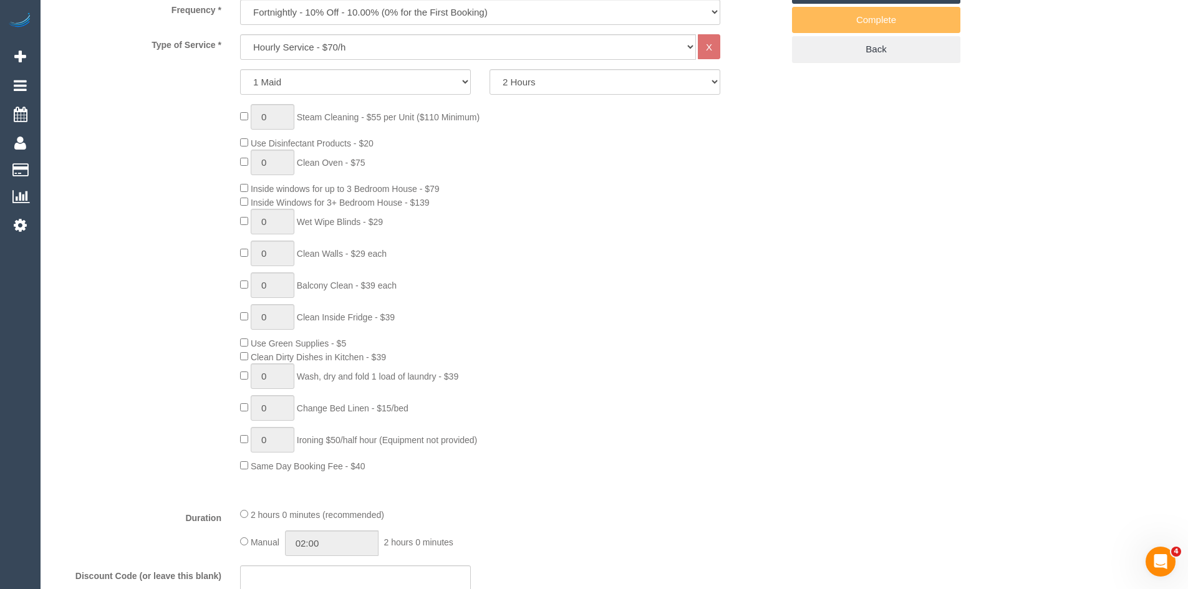
scroll to position [561, 0]
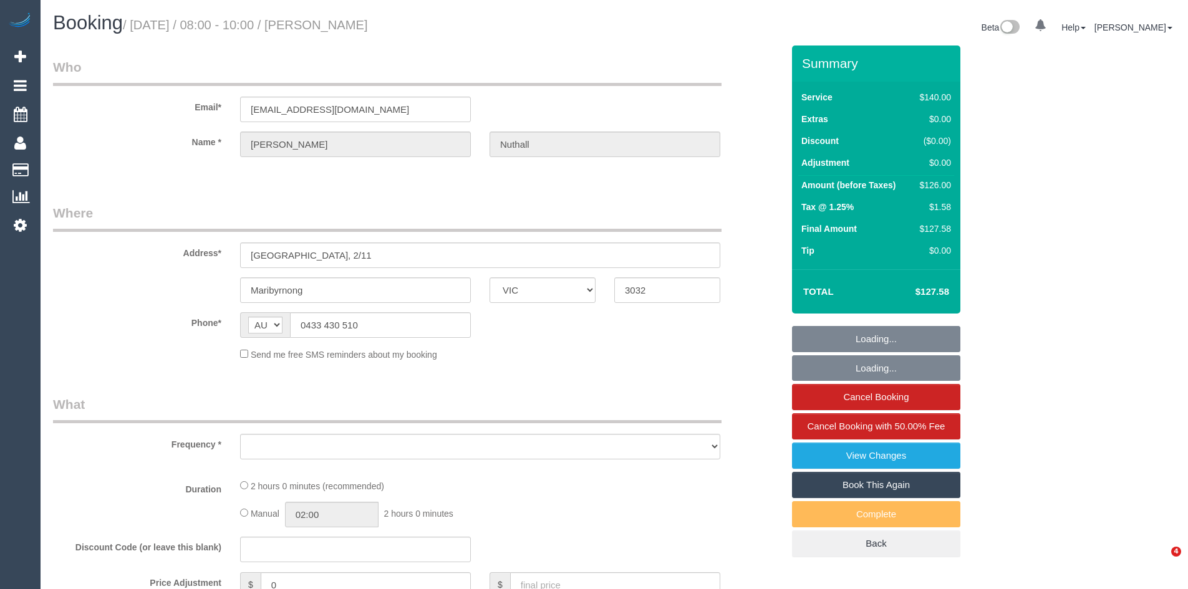
select select "VIC"
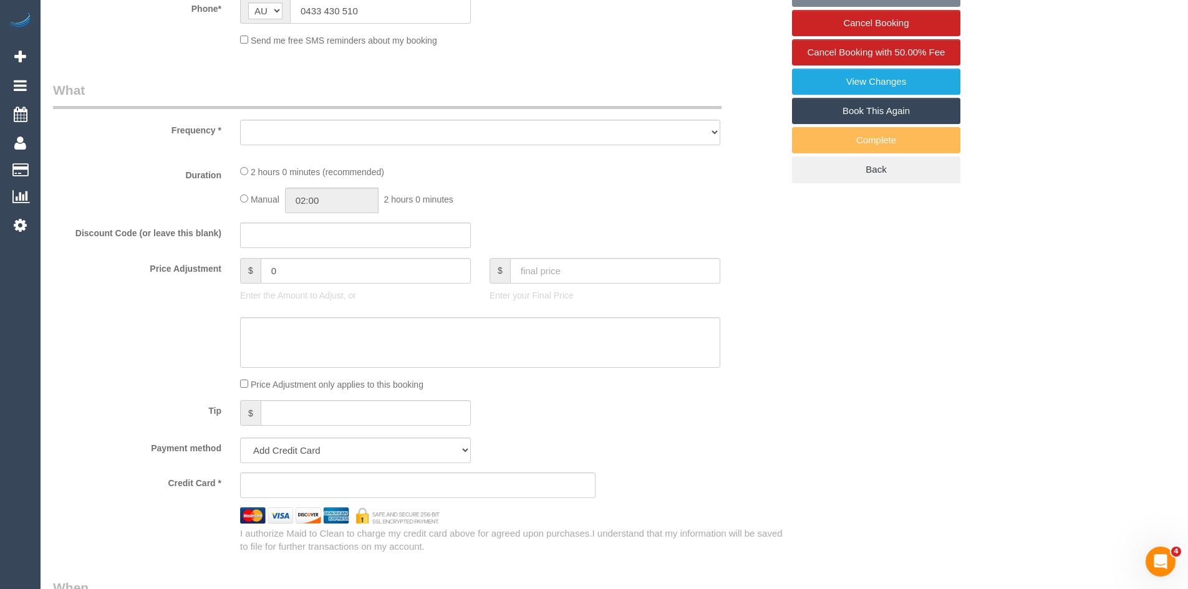
select select "number:30"
select select "number:14"
select select "number:18"
select select "number:22"
select select "number:34"
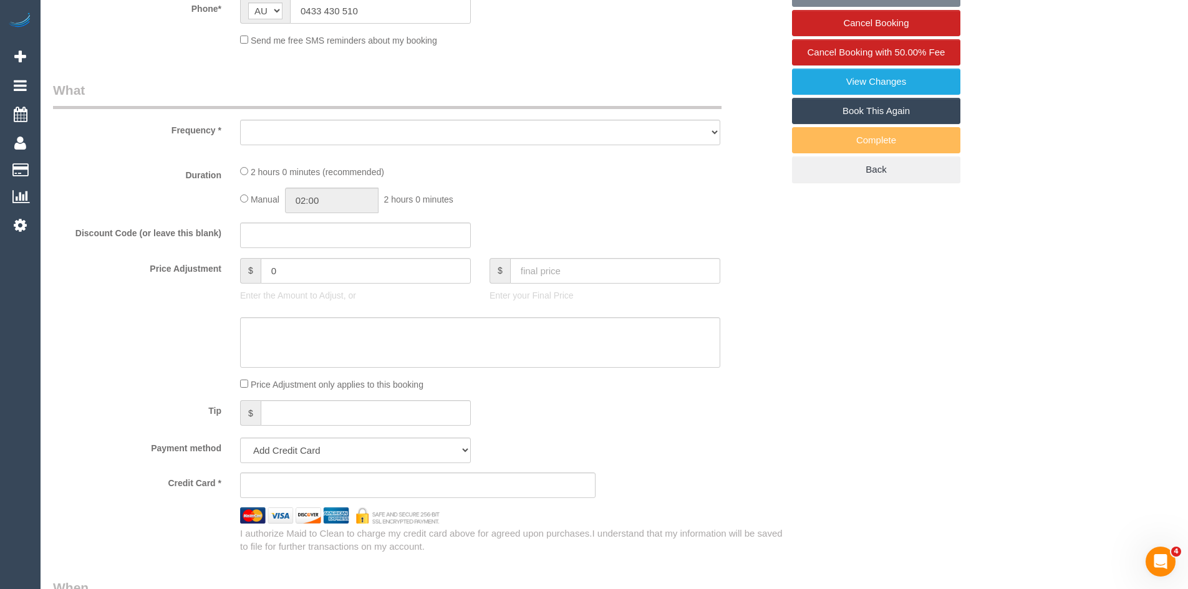
select select "number:11"
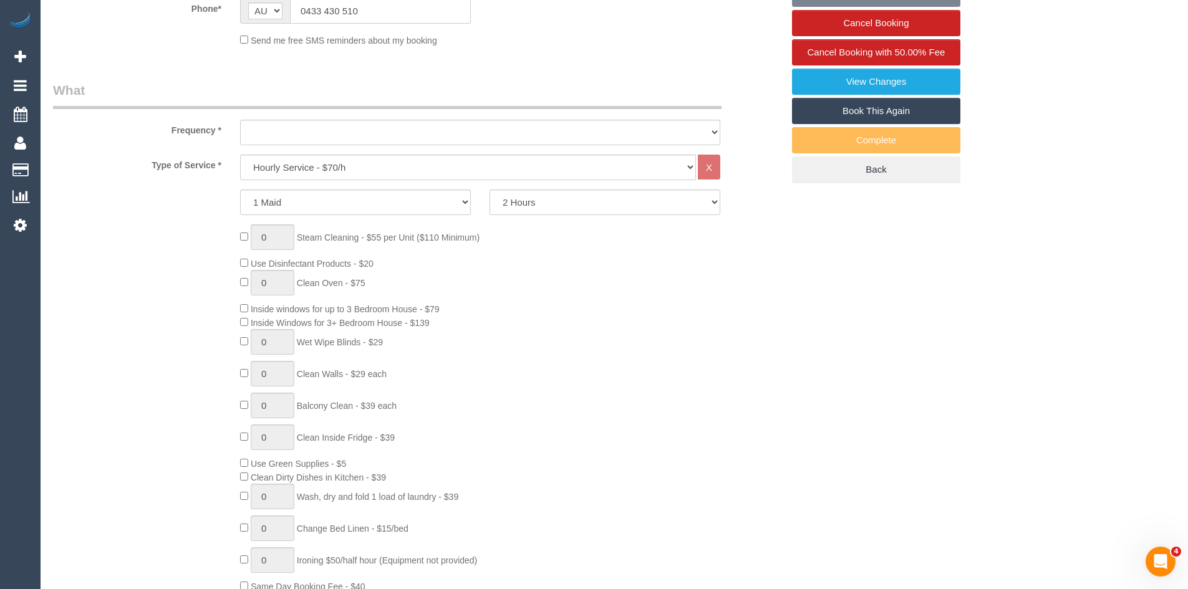
select select "object:865"
select select "string:stripe-pm_1Ra2vC2GScqysDRVo2aEZRzc"
select select "object:874"
select select "spot1"
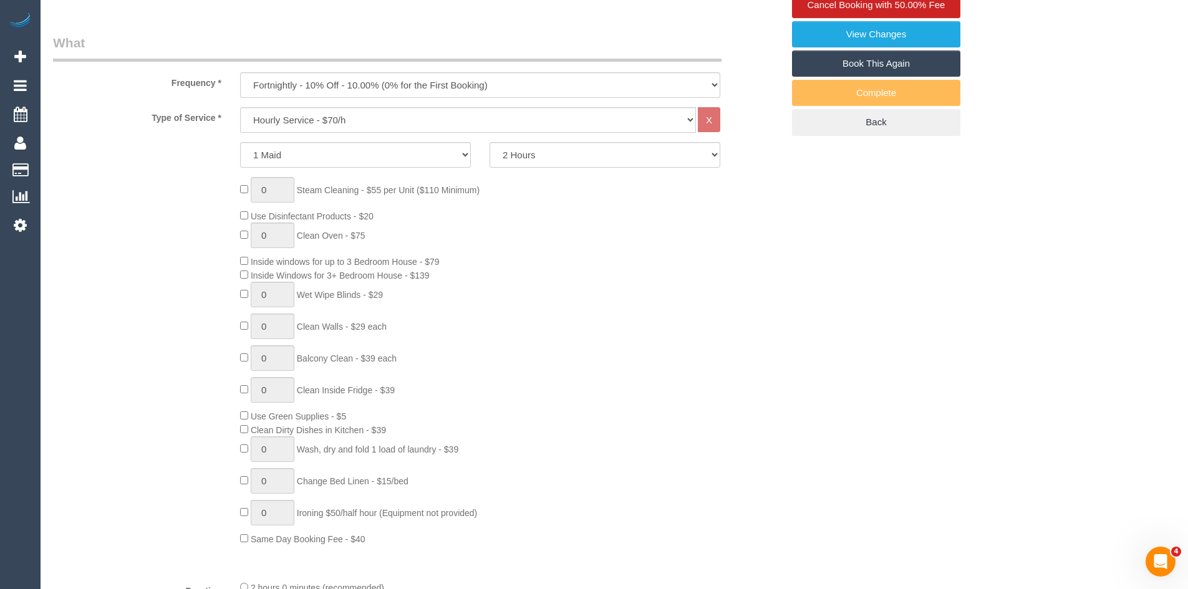
scroll to position [499, 0]
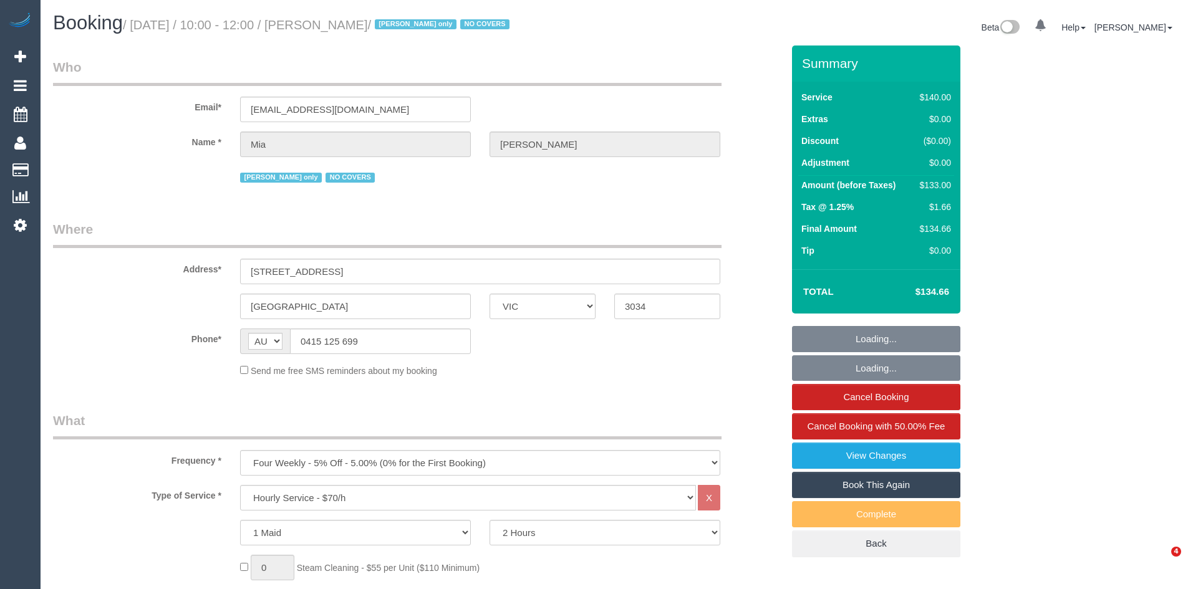
select select "VIC"
select select "object:1540"
select select "number:27"
select select "number:14"
select select "number:19"
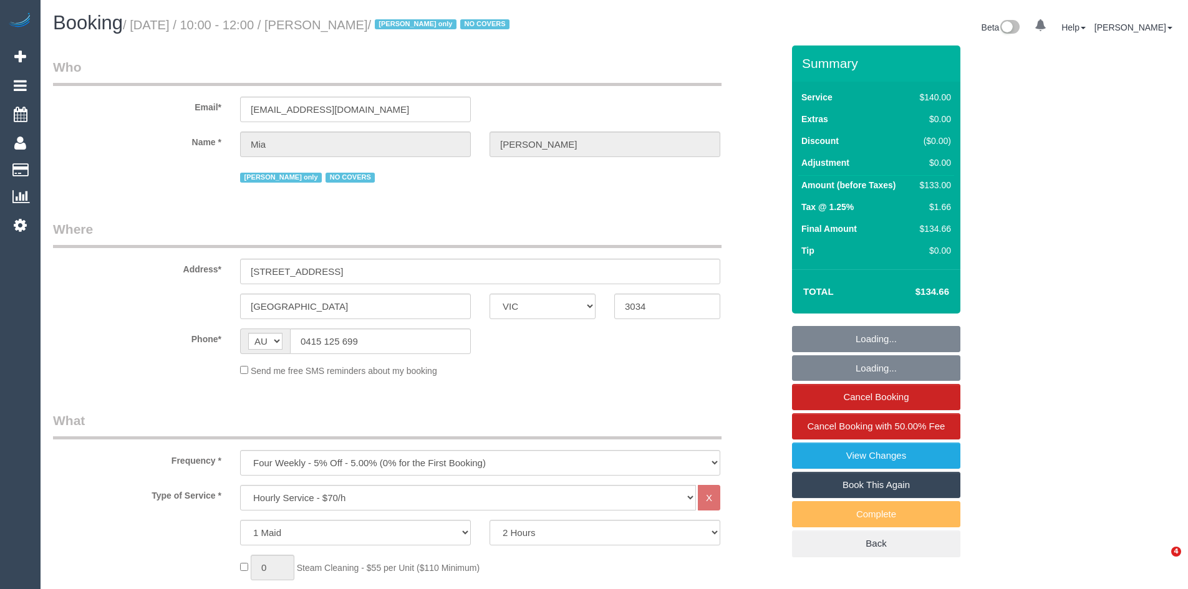
select select "number:22"
select select "number:34"
select select "number:26"
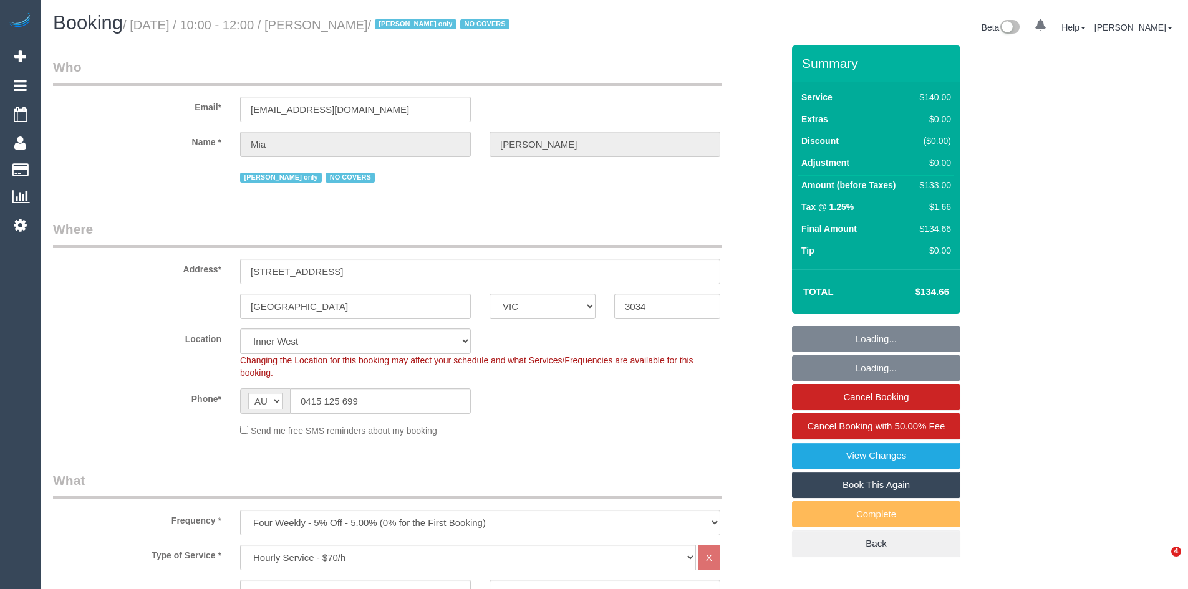
select select "spot1"
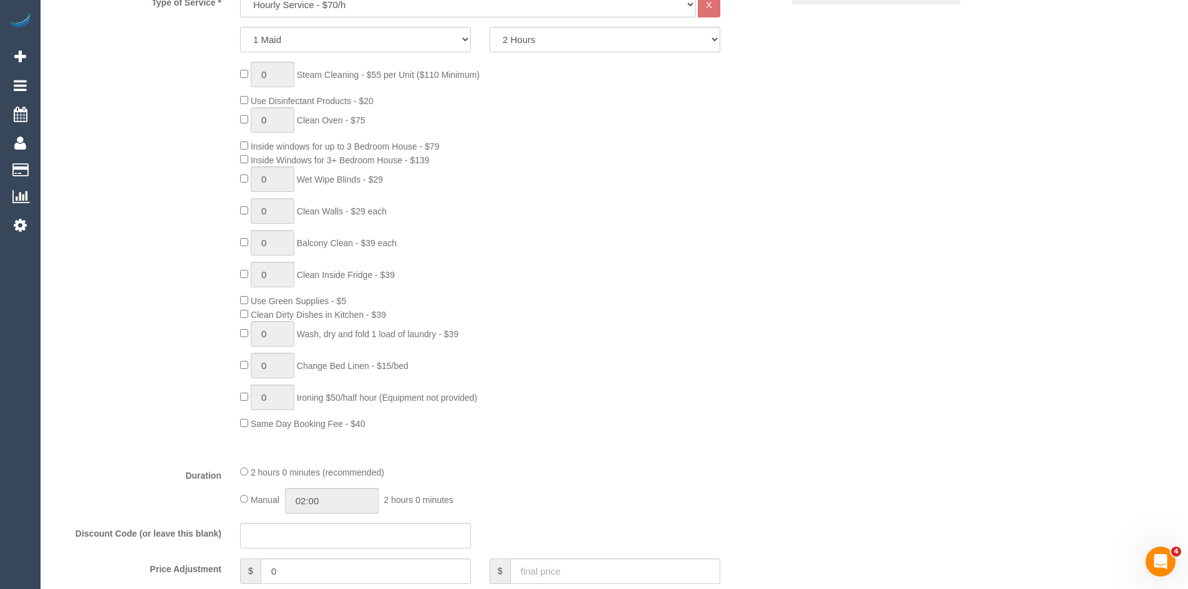
scroll to position [561, 0]
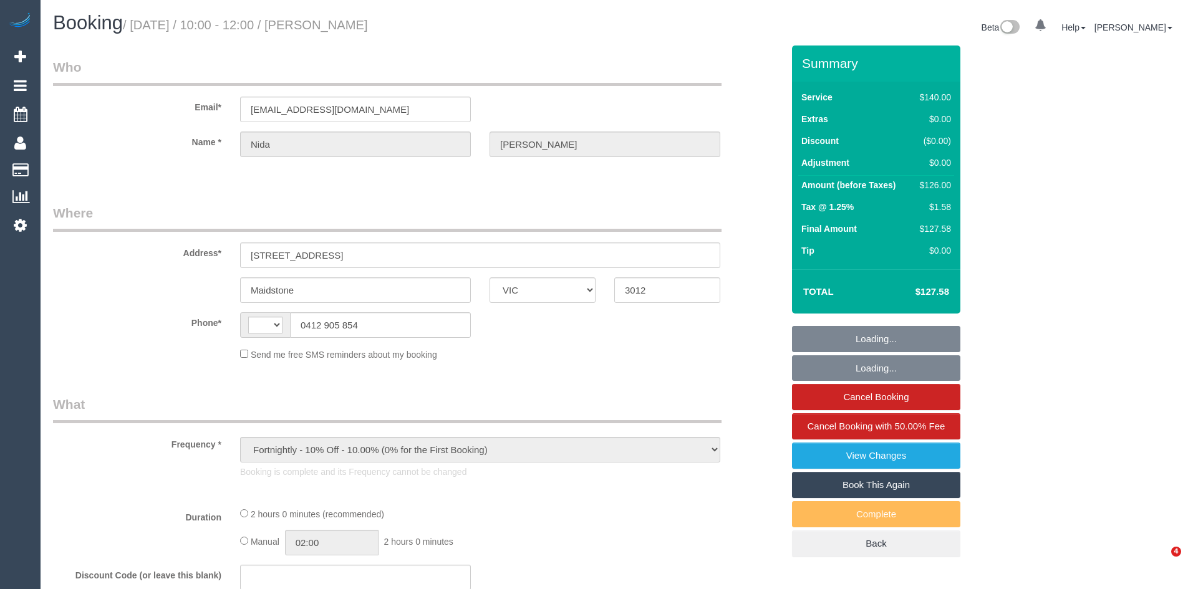
select select "VIC"
select select "string:AU"
select select "string:stripe-pm_1Maol32GScqysDRVhyOB4xug"
select select "number:29"
select select "number:14"
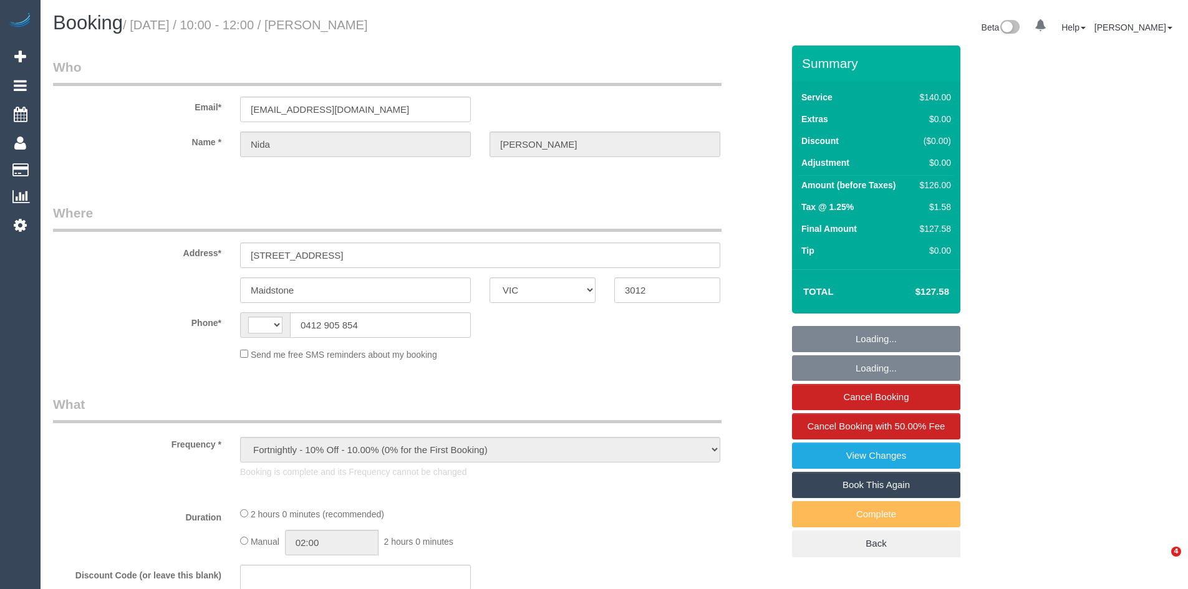
select select "number:19"
select select "number:22"
select select "number:34"
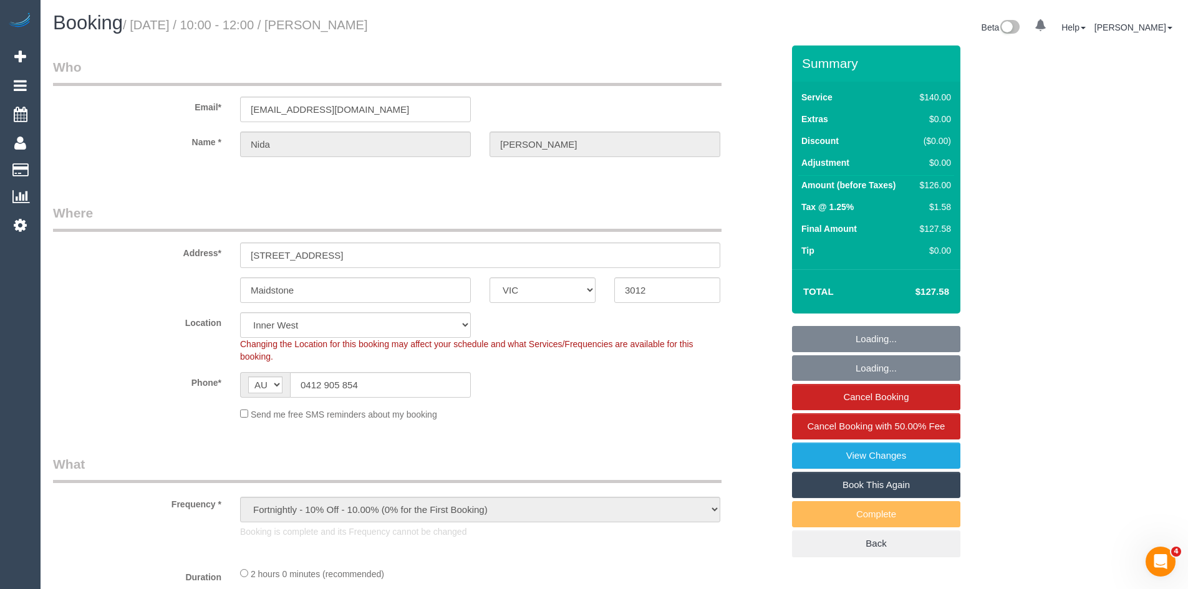
select select "object:694"
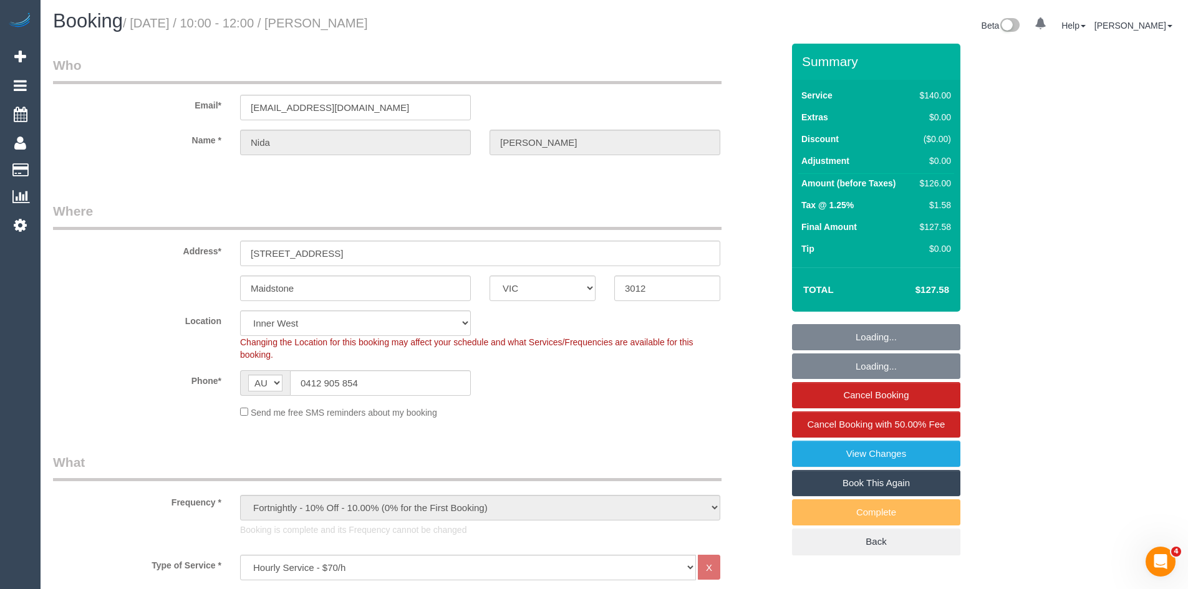
scroll to position [436, 0]
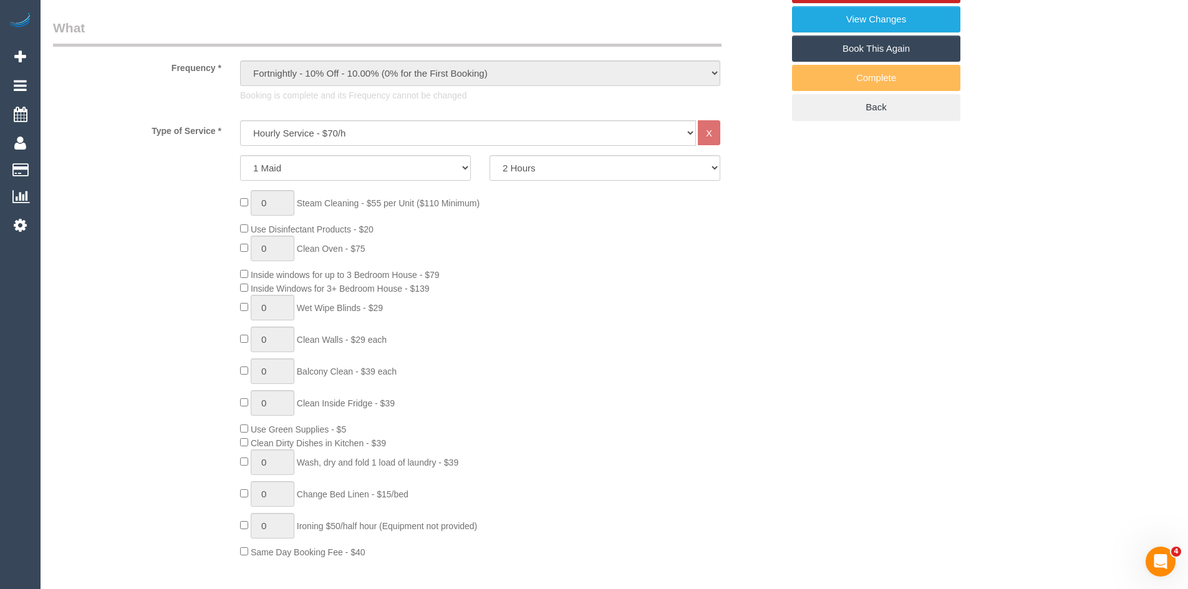
select select "spot1"
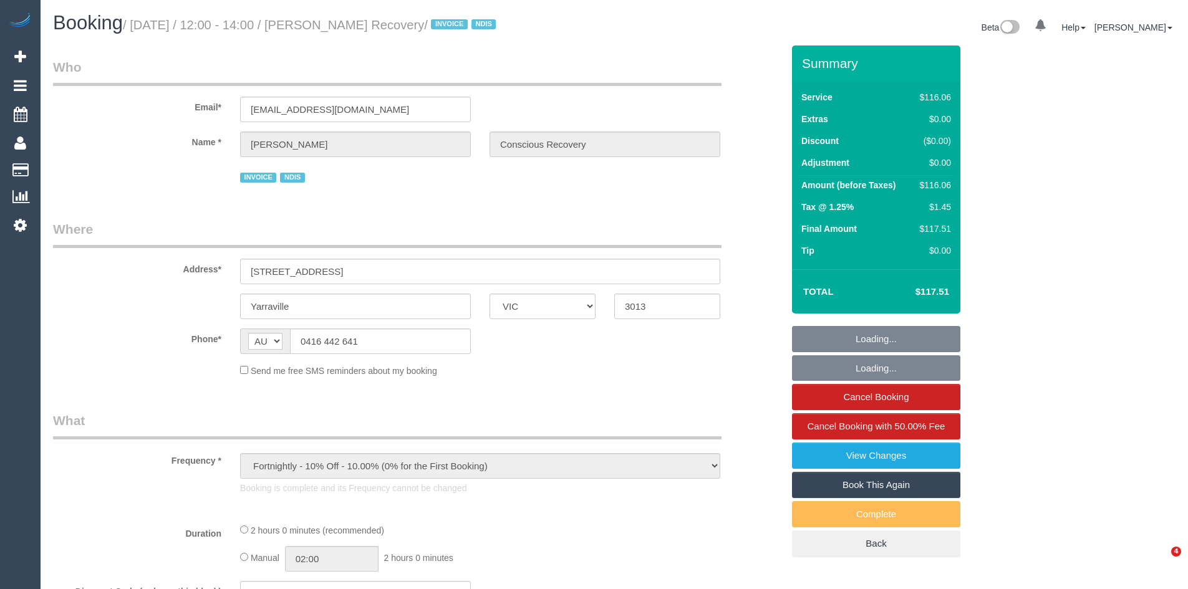
select select "VIC"
select select "object:1365"
select select "number:28"
select select "number:14"
select select "number:19"
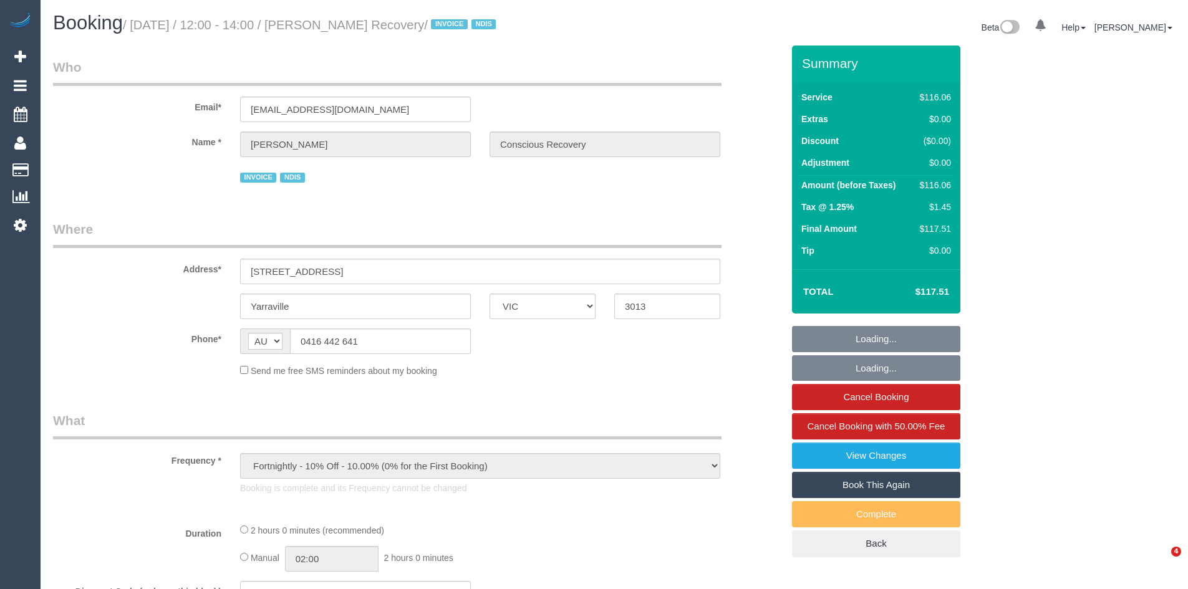
select select "number:23"
select select "number:35"
select select "number:13"
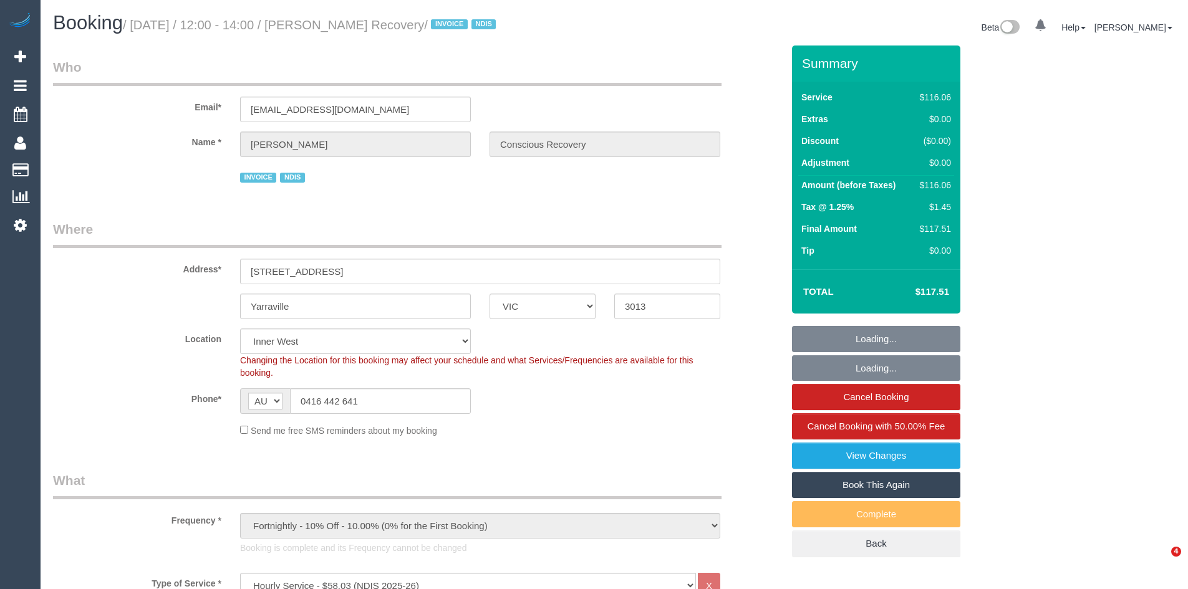
select select "spot1"
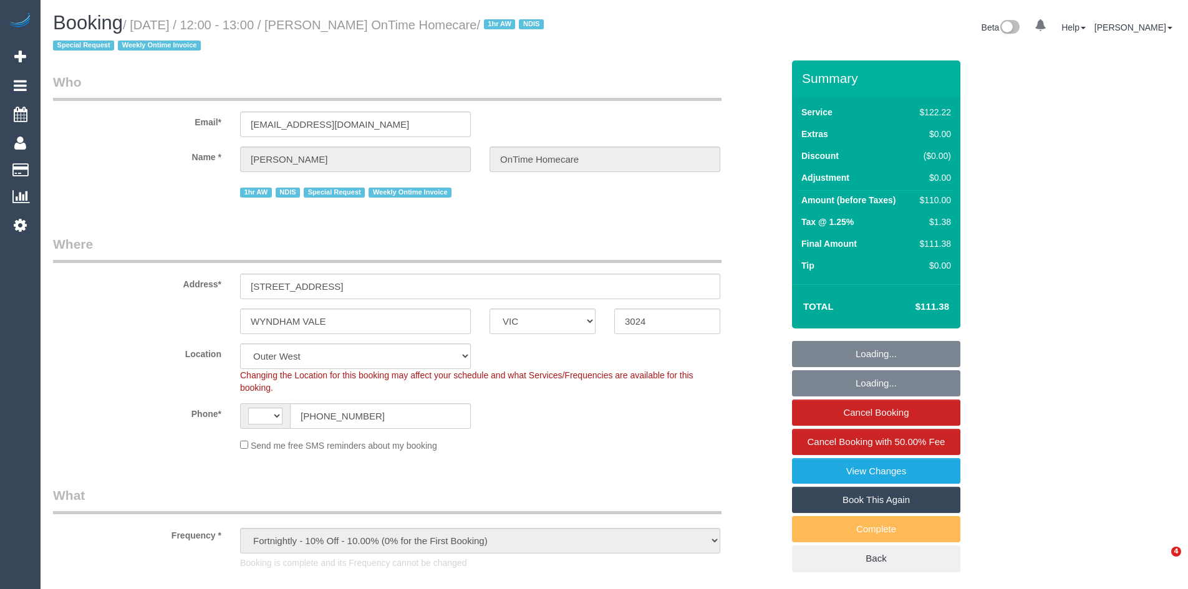
select select "VIC"
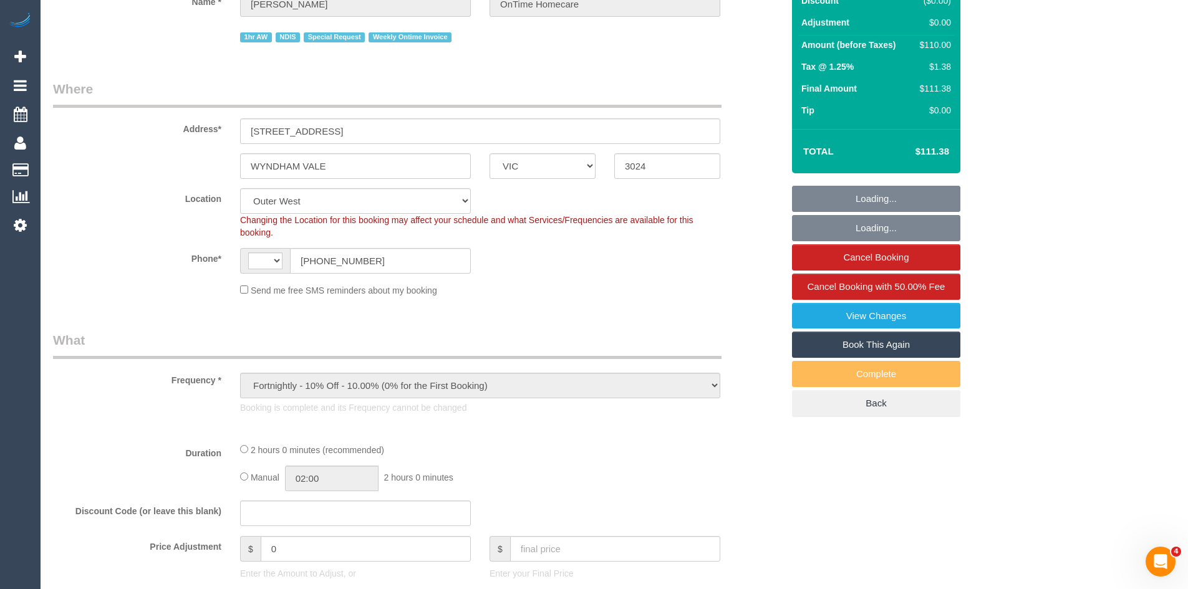
select select "number:28"
select select "number:14"
select select "number:19"
select select "number:36"
select select "number:35"
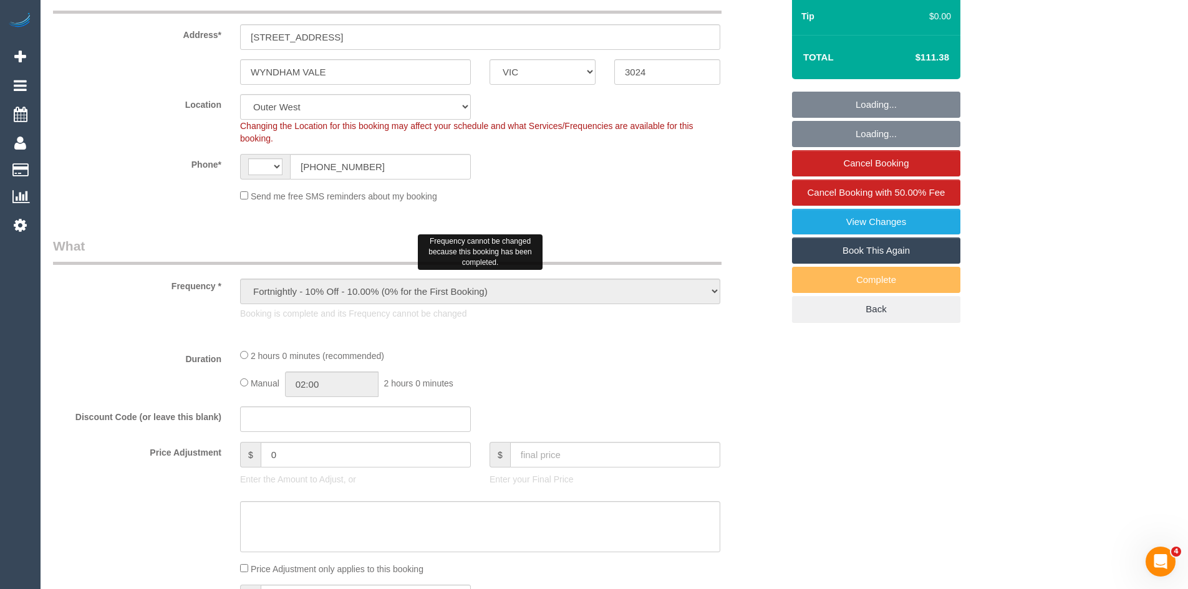
select select "object:698"
select select "string:AU"
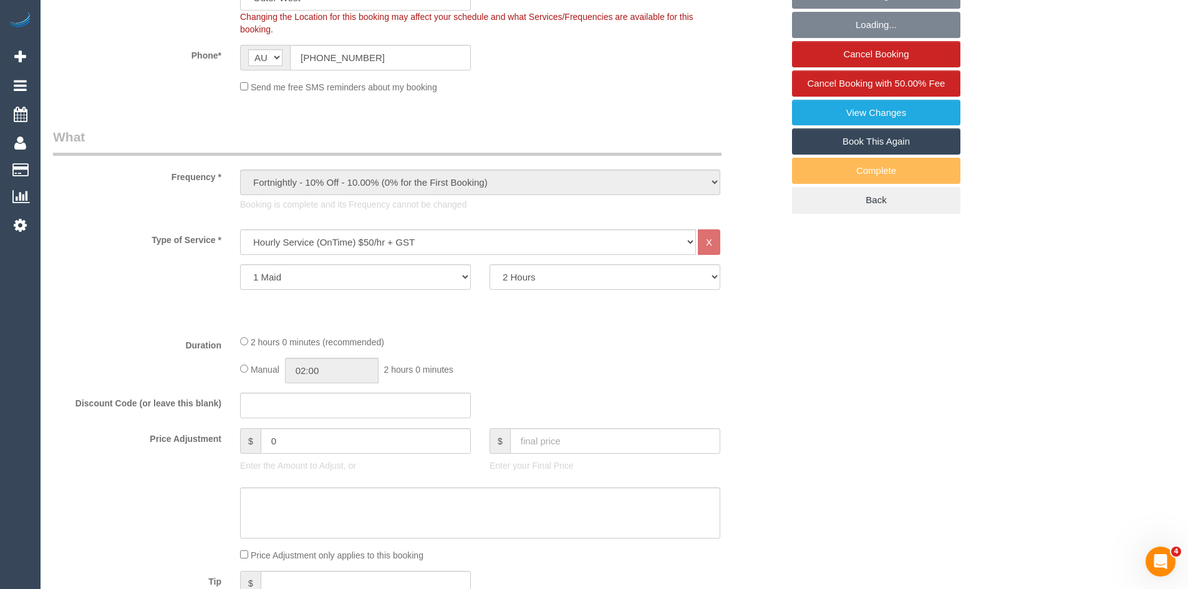
scroll to position [374, 0]
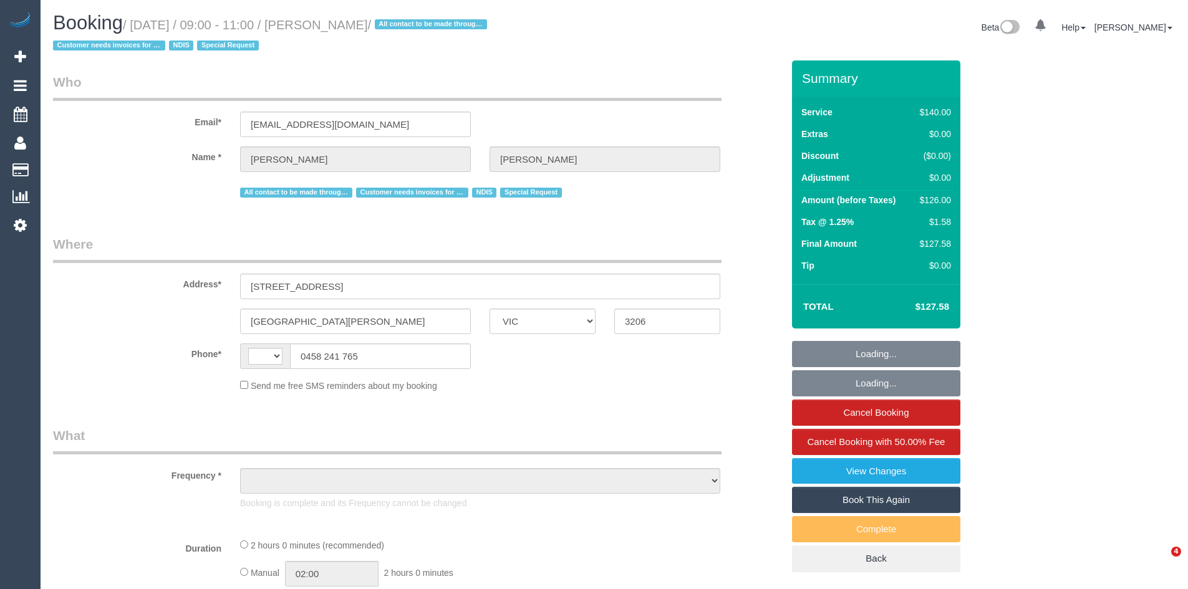
select select "VIC"
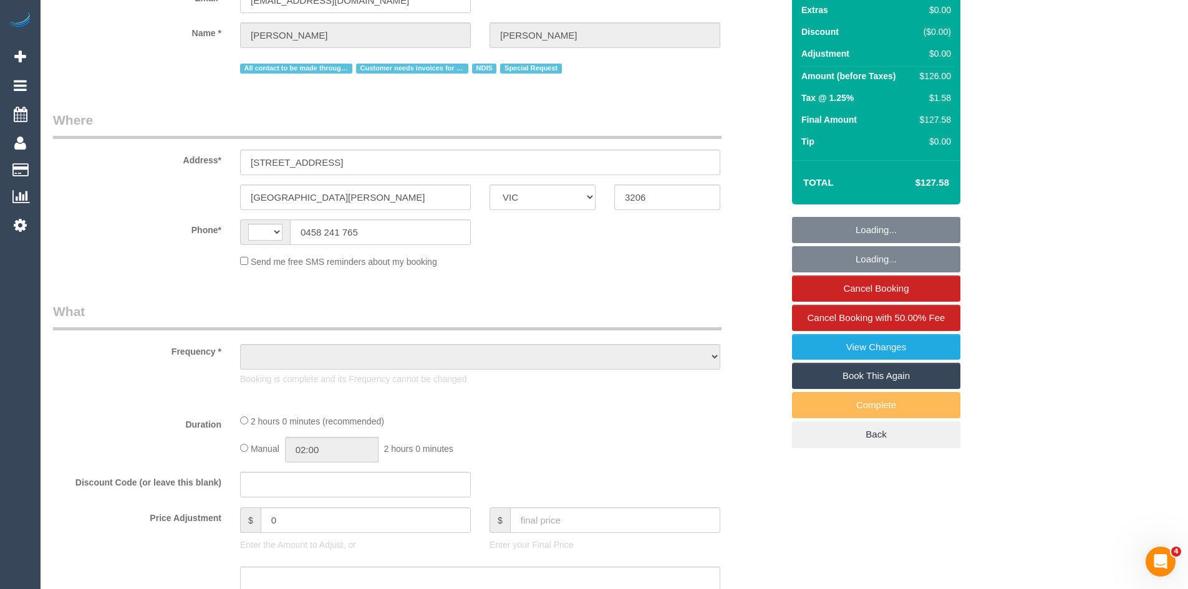
select select "string:AU"
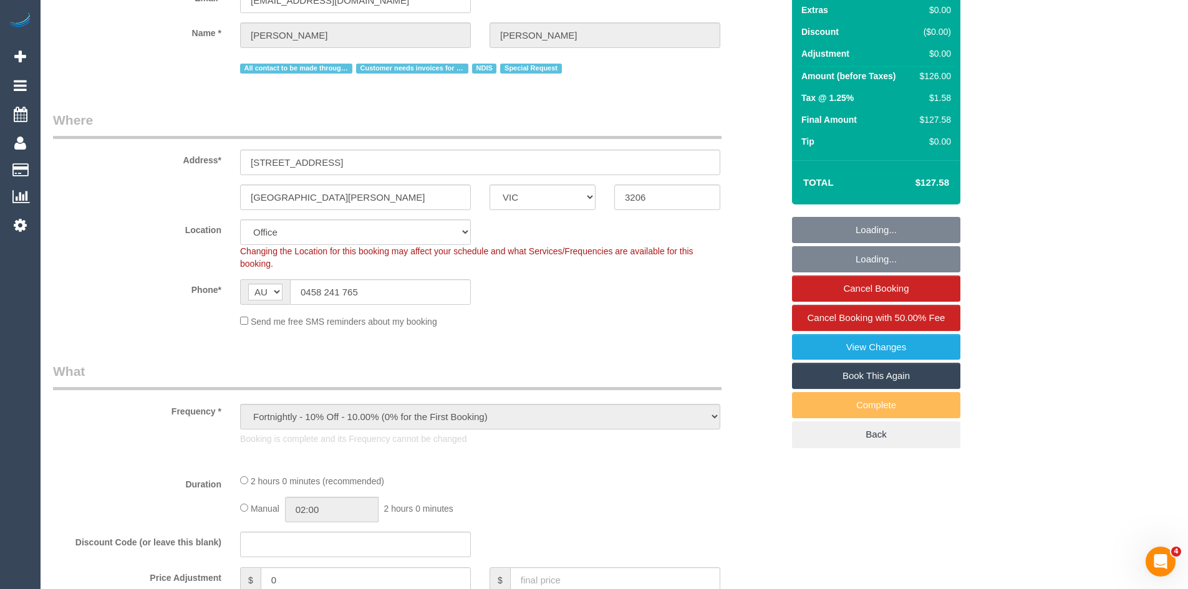
scroll to position [312, 0]
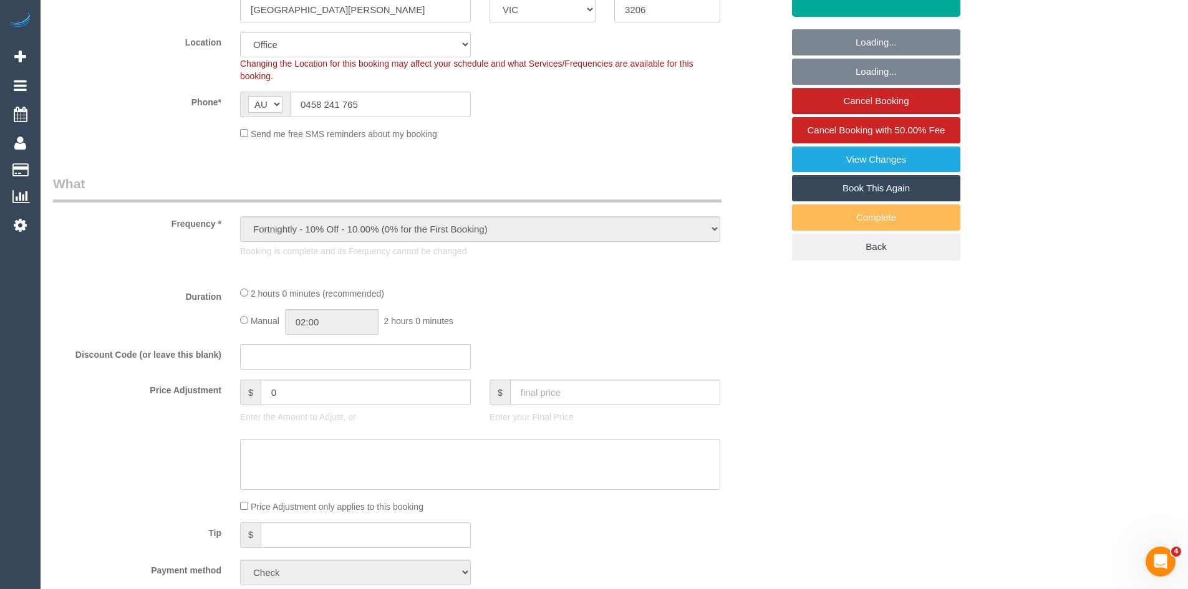
select select "object:552"
select select "number:28"
select select "number:14"
select select "number:19"
select select "number:22"
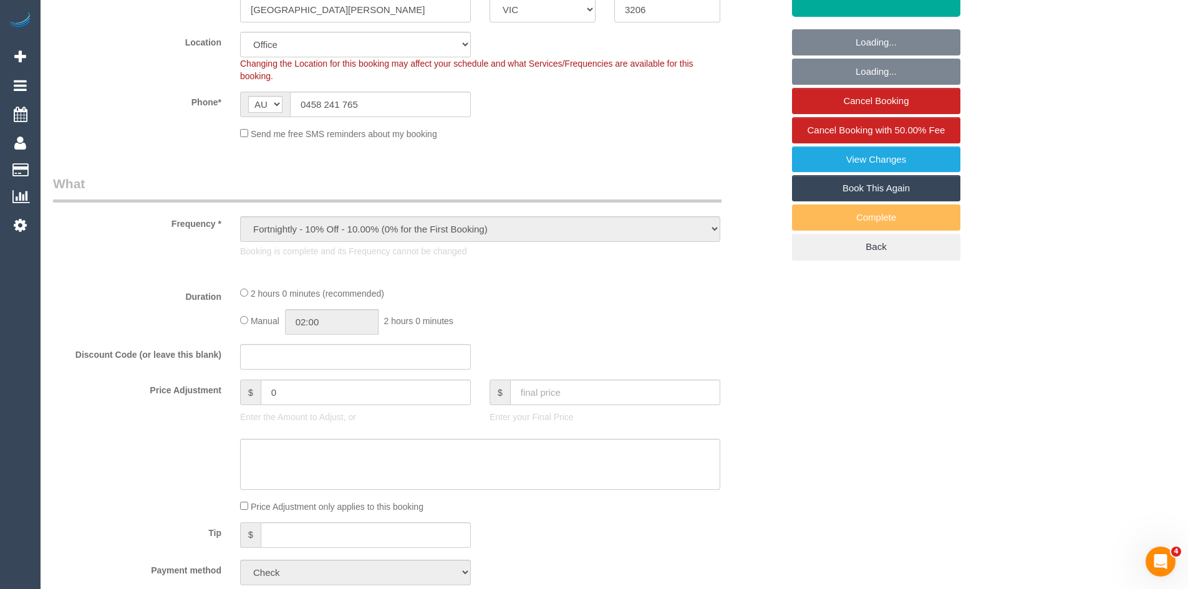
select select "number:35"
select select "number:11"
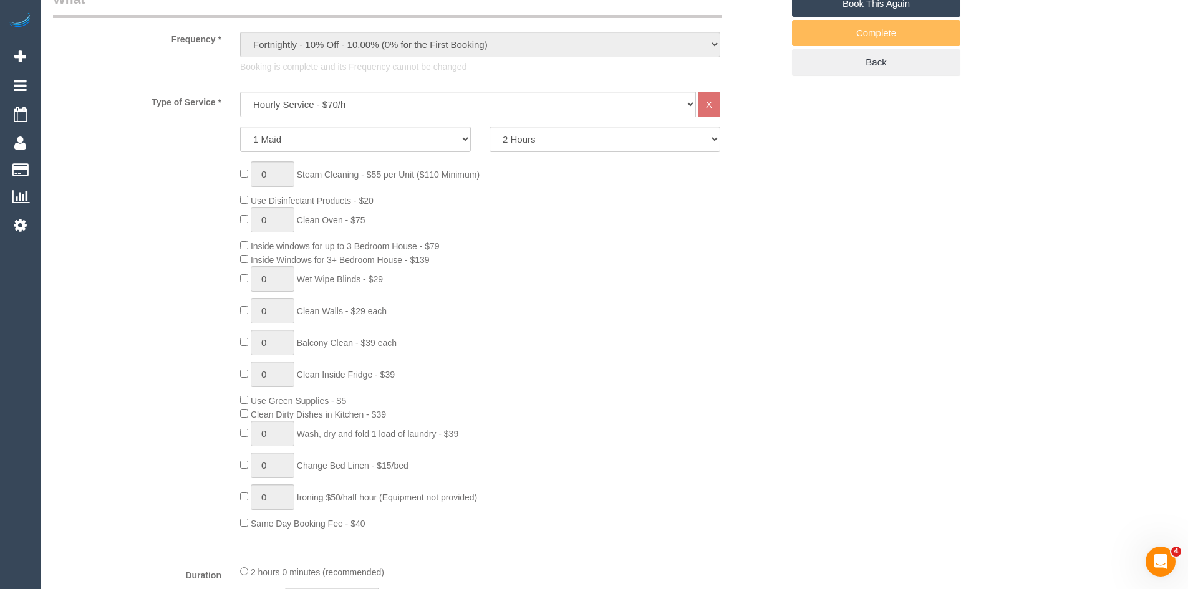
scroll to position [499, 0]
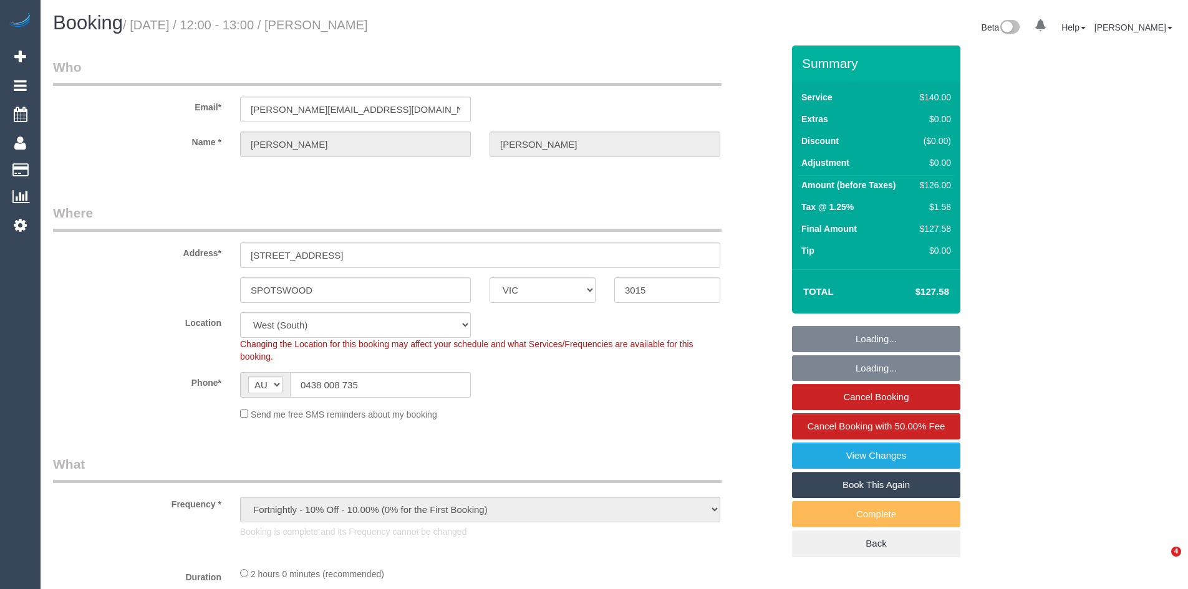
select select "VIC"
select select "number:32"
select select "object:694"
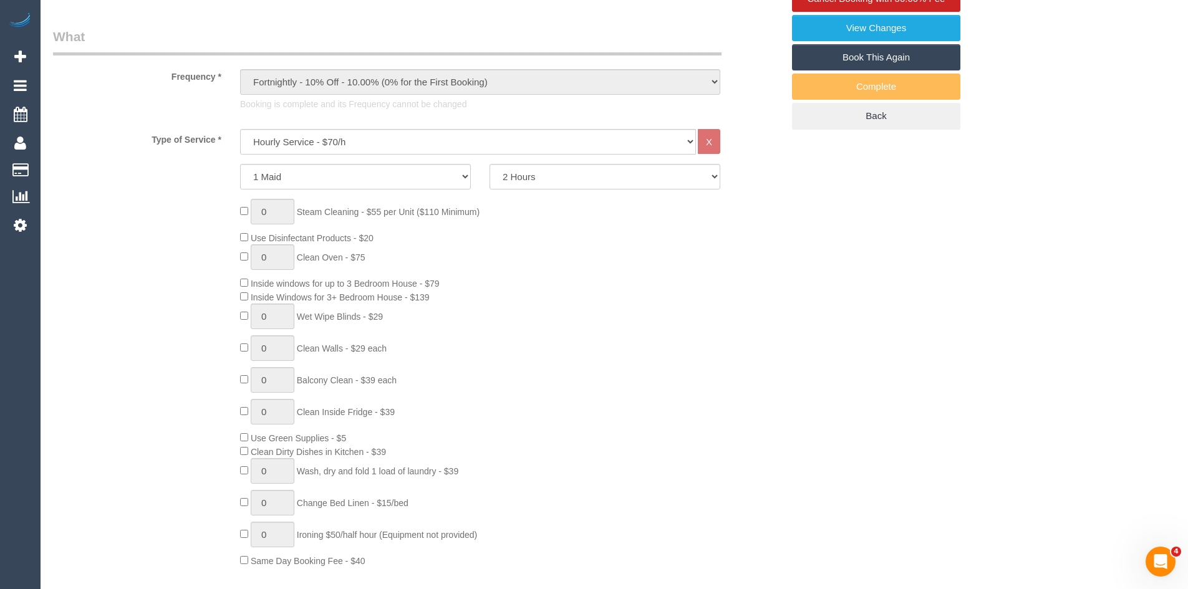
scroll to position [436, 0]
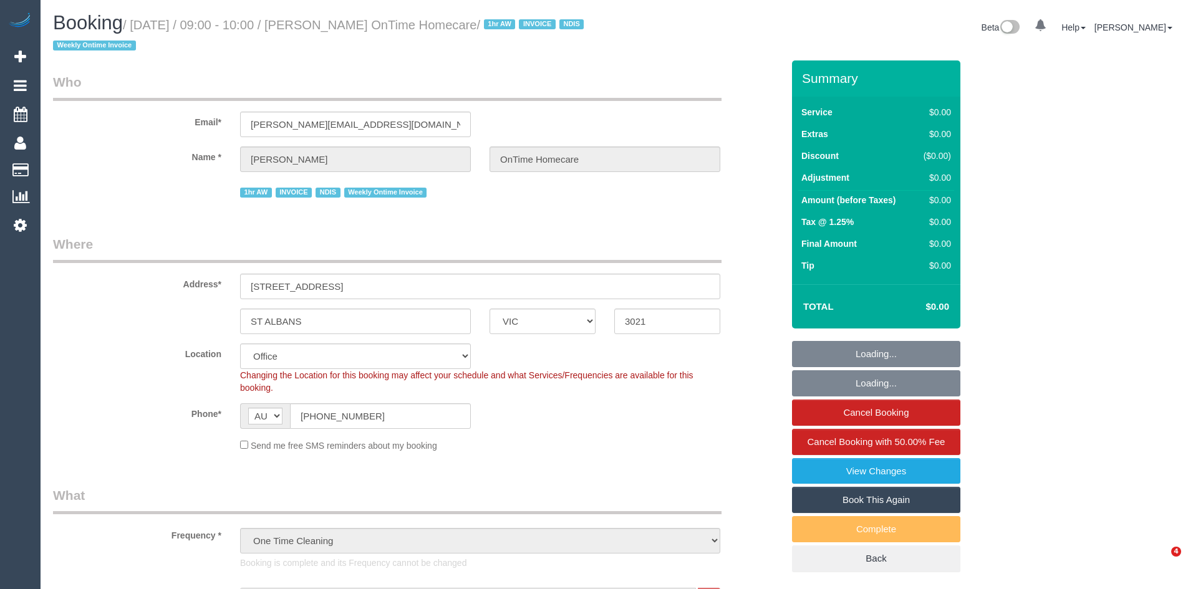
select select "VIC"
select select "number:28"
select select "number:14"
select select "number:19"
select select "number:25"
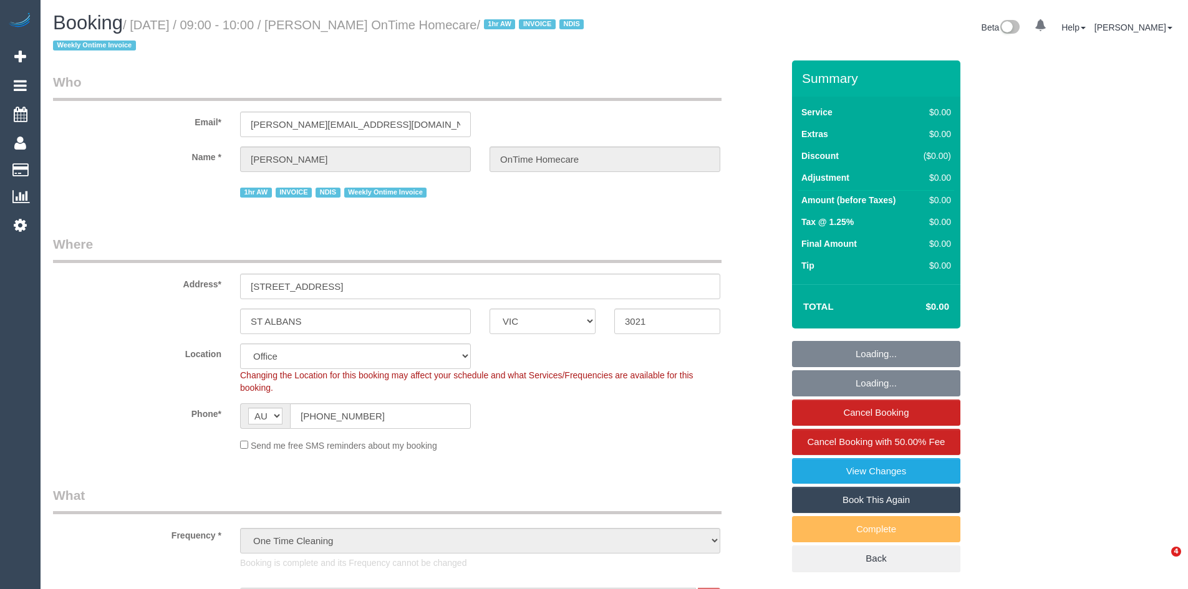
select select "object:791"
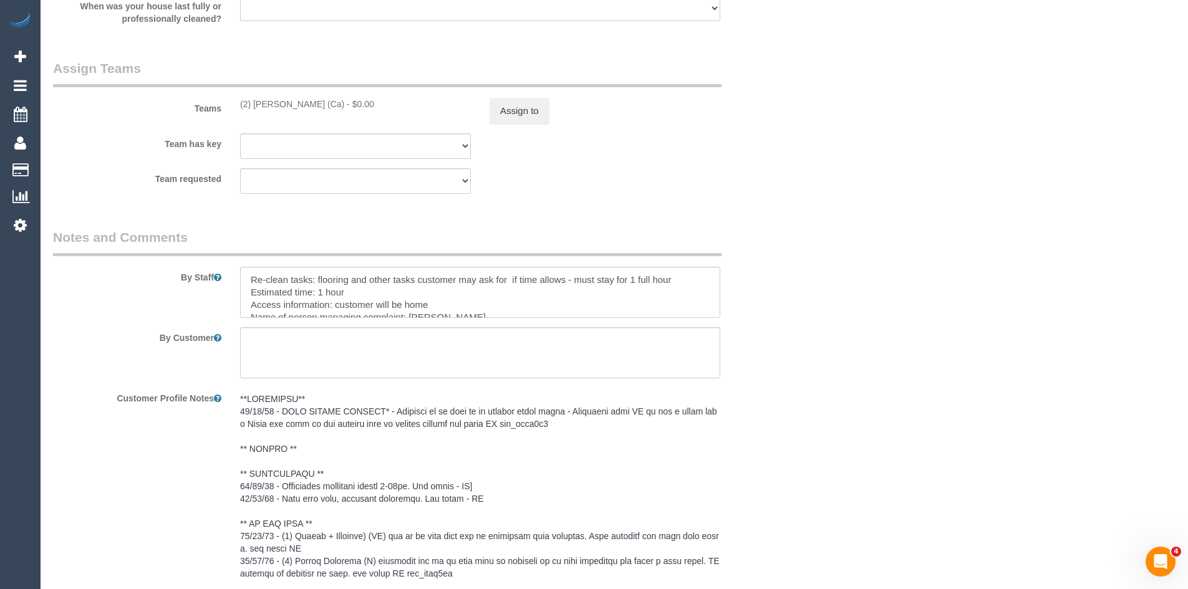
scroll to position [1808, 0]
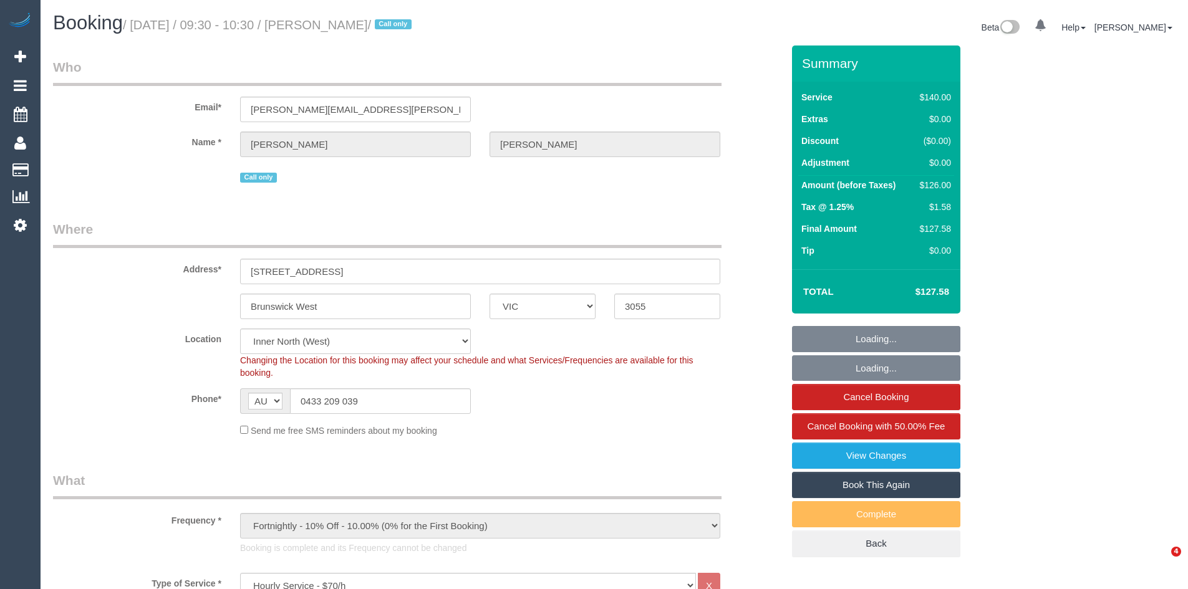
select select "VIC"
select select "number:27"
select select "number:14"
select select "number:19"
select select "number:22"
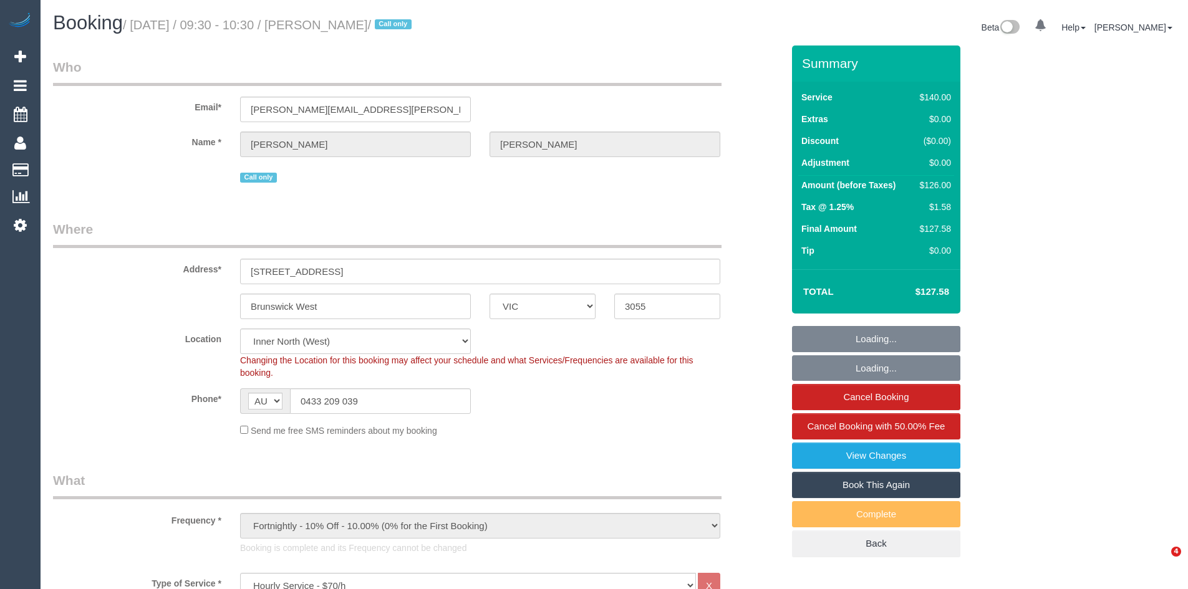
select select "number:34"
select select "number:26"
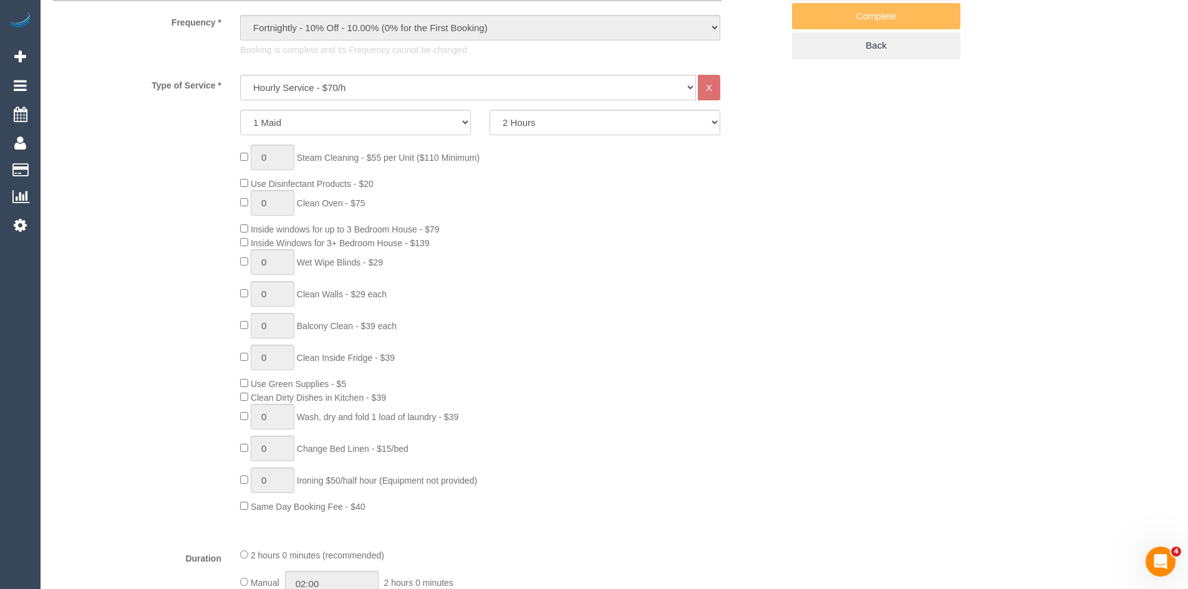
scroll to position [499, 0]
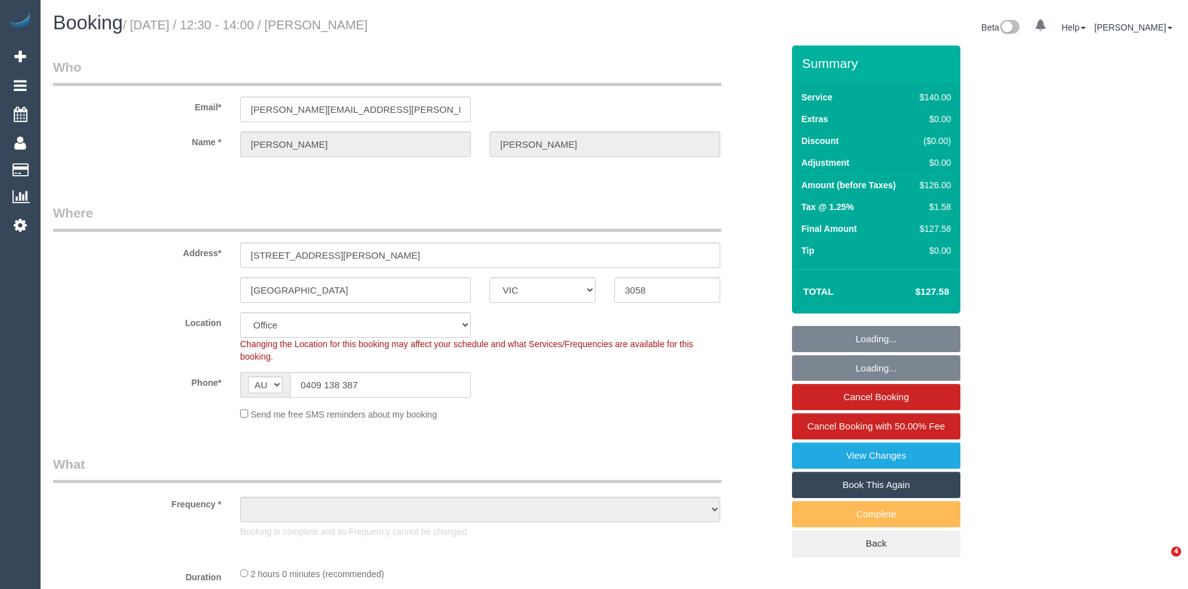
select select "VIC"
select select "object:714"
select select "number:32"
select select "number:34"
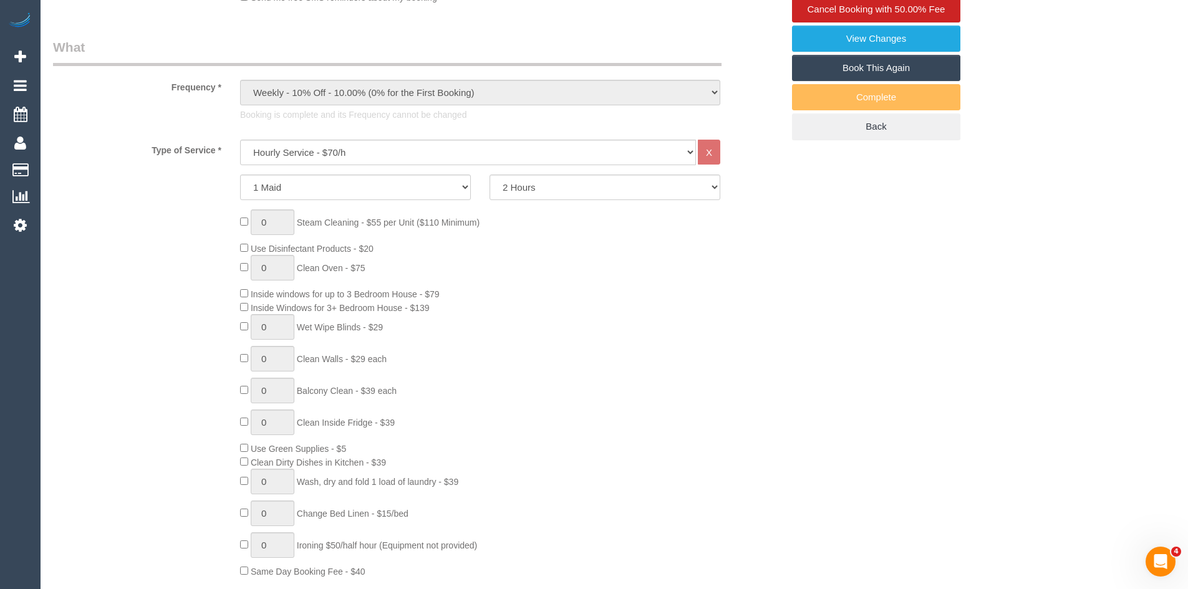
scroll to position [561, 0]
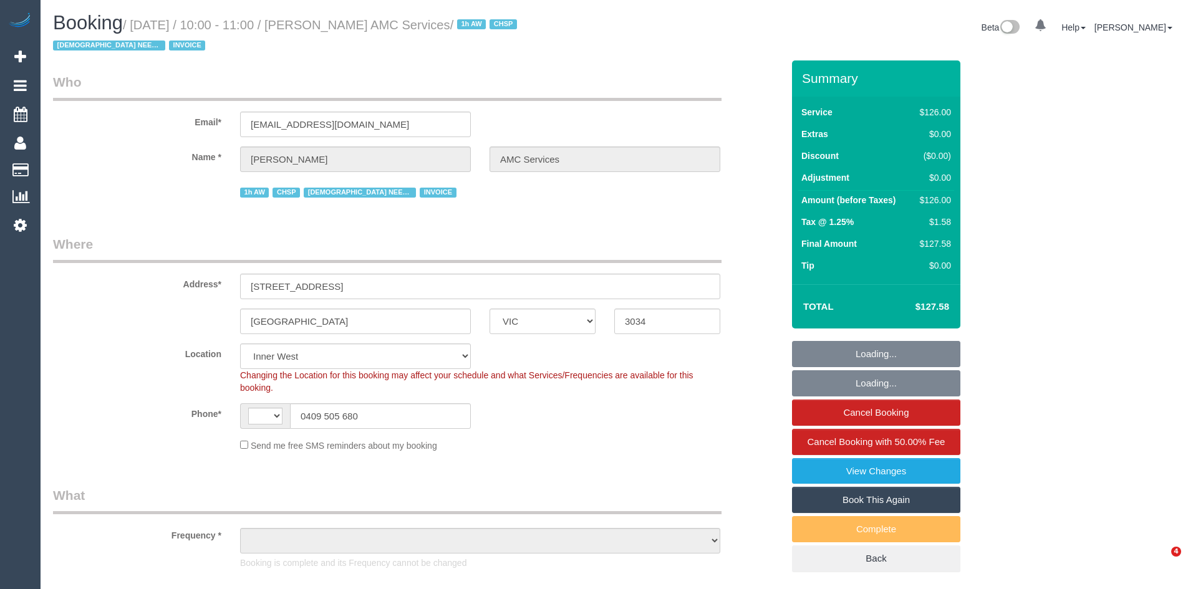
select select "VIC"
select select "number:28"
select select "number:14"
select select "number:18"
select select "number:36"
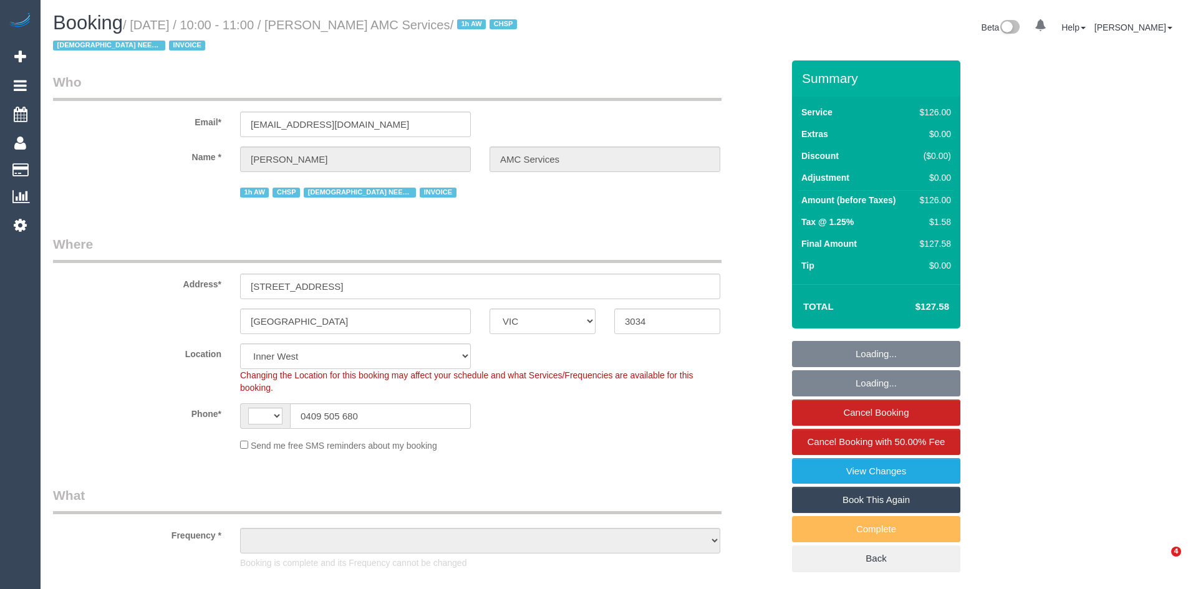
select select "number:35"
select select "string:AU"
select select "object:762"
select select "120"
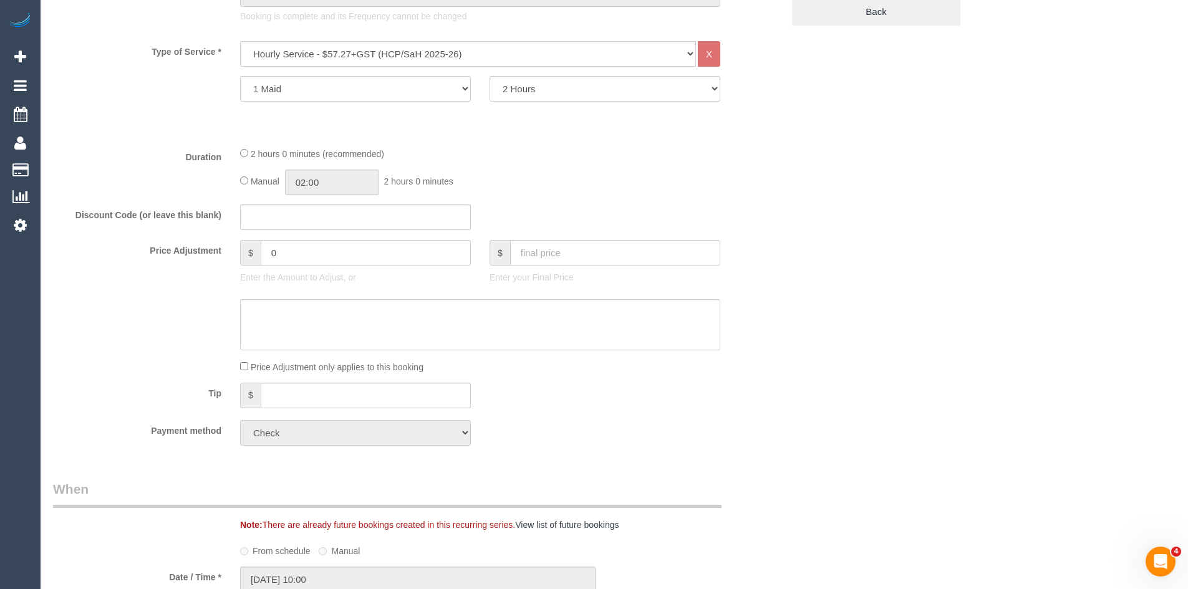
scroll to position [561, 0]
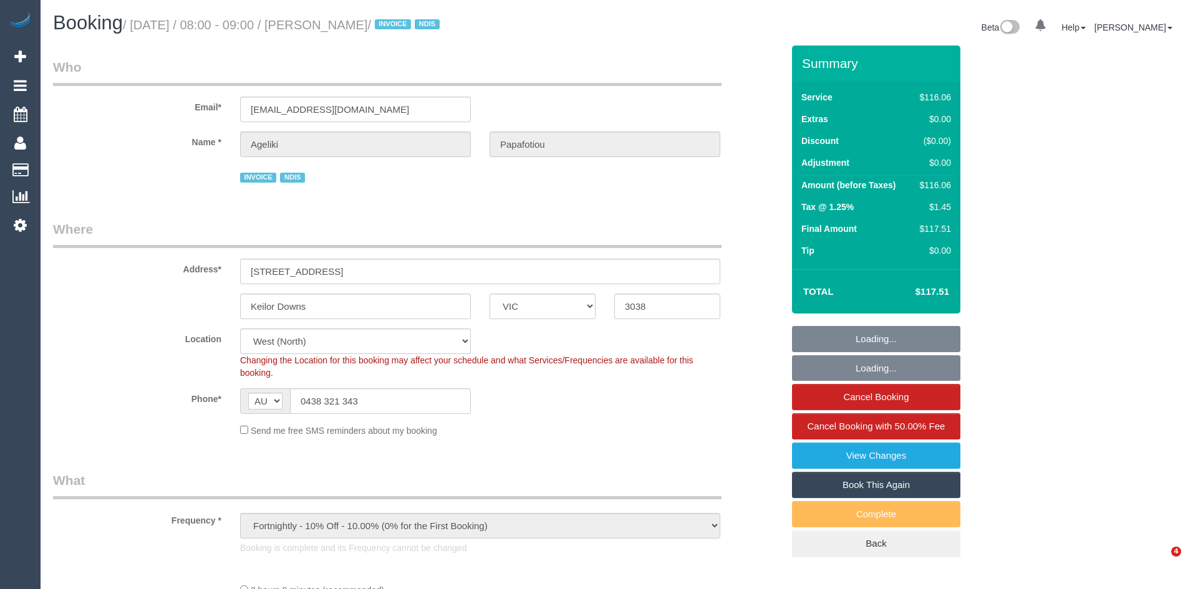
select select "VIC"
select select "number:29"
select select "number:14"
select select "number:19"
select select "number:25"
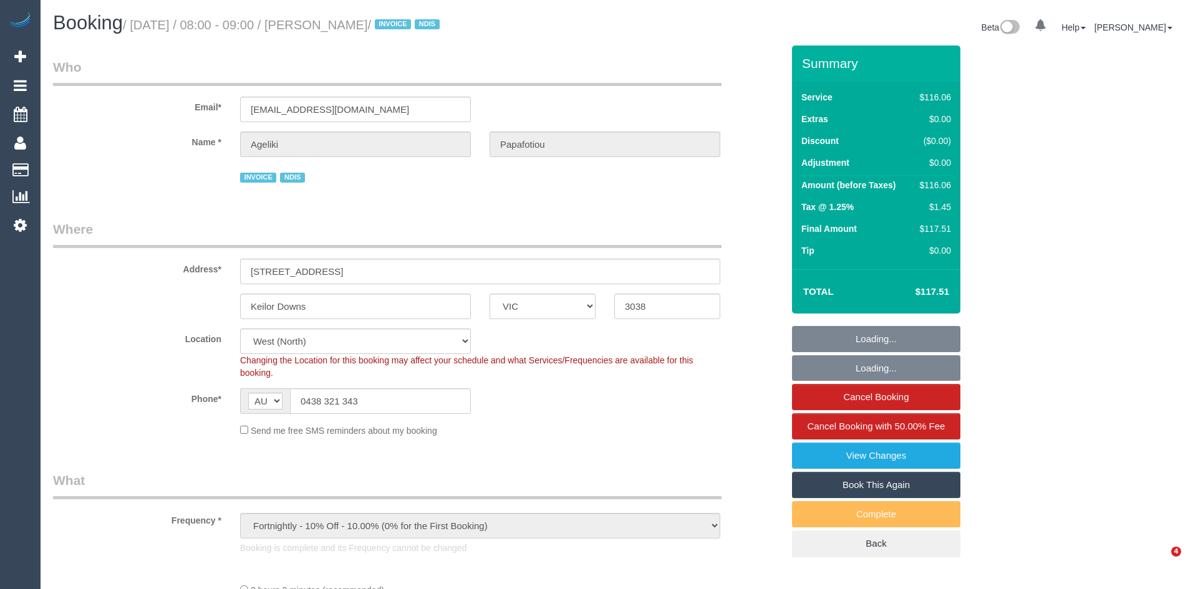
select select "number:35"
select select "number:11"
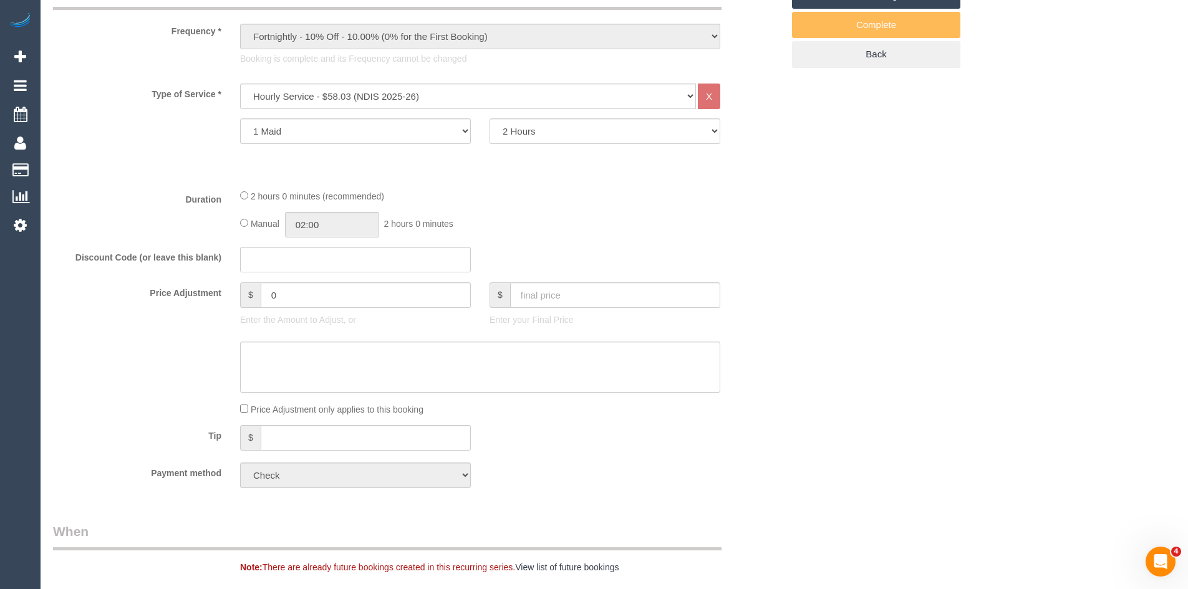
scroll to position [499, 0]
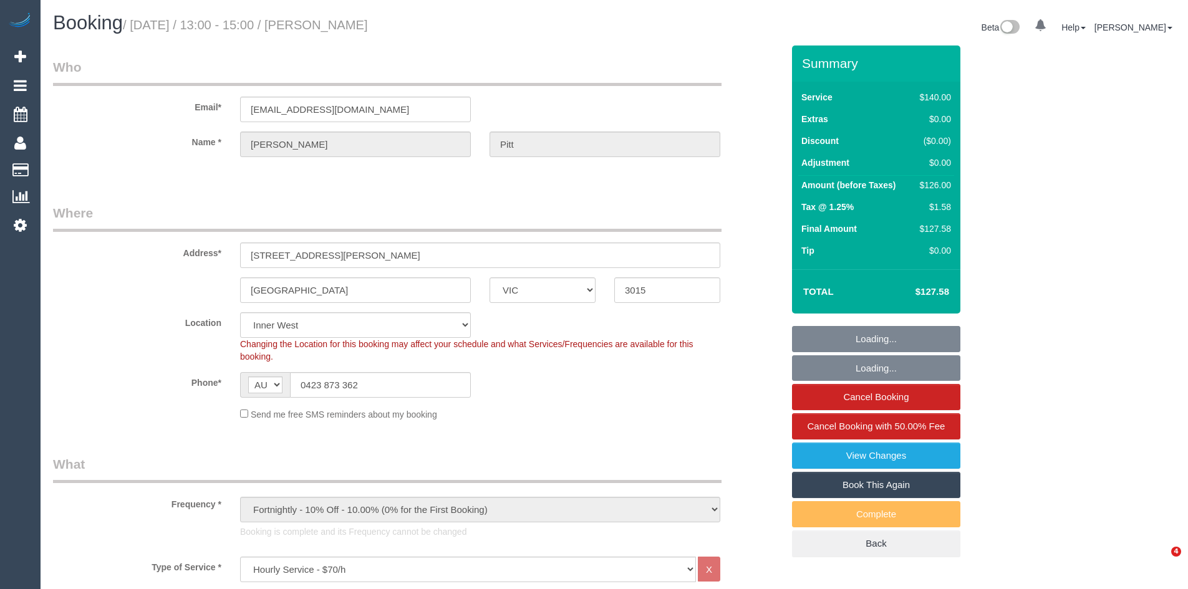
select select "VIC"
select select "string:stripe-pm_1PpI3A2GScqysDRVKIA8APAc"
select select "number:27"
select select "number:14"
select select "number:19"
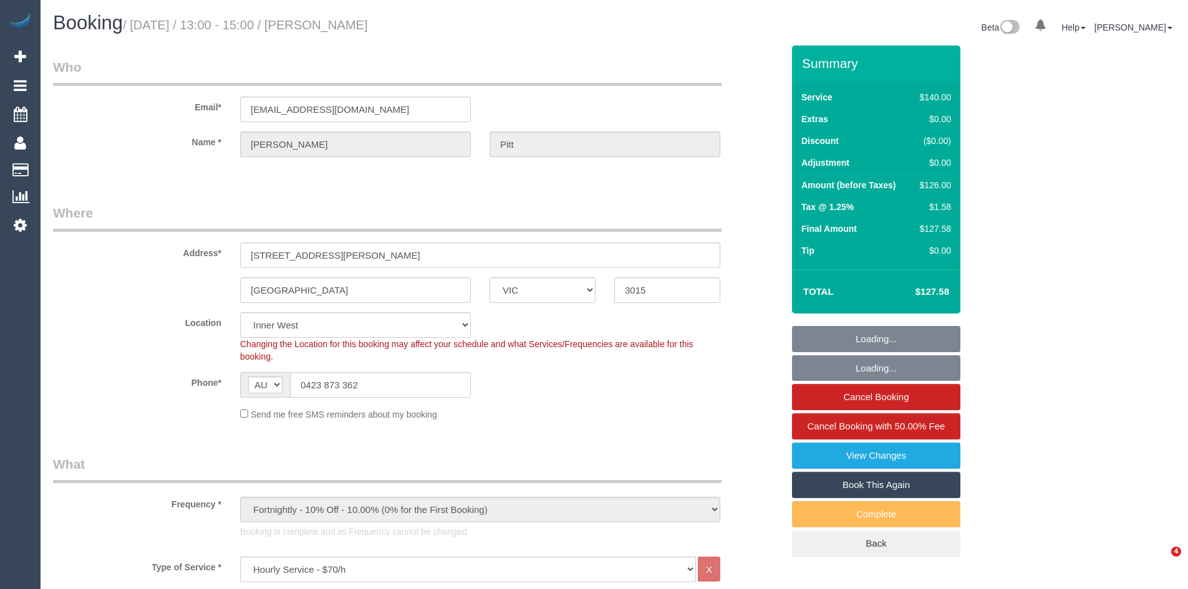
select select "number:22"
select select "number:34"
select select "object:1551"
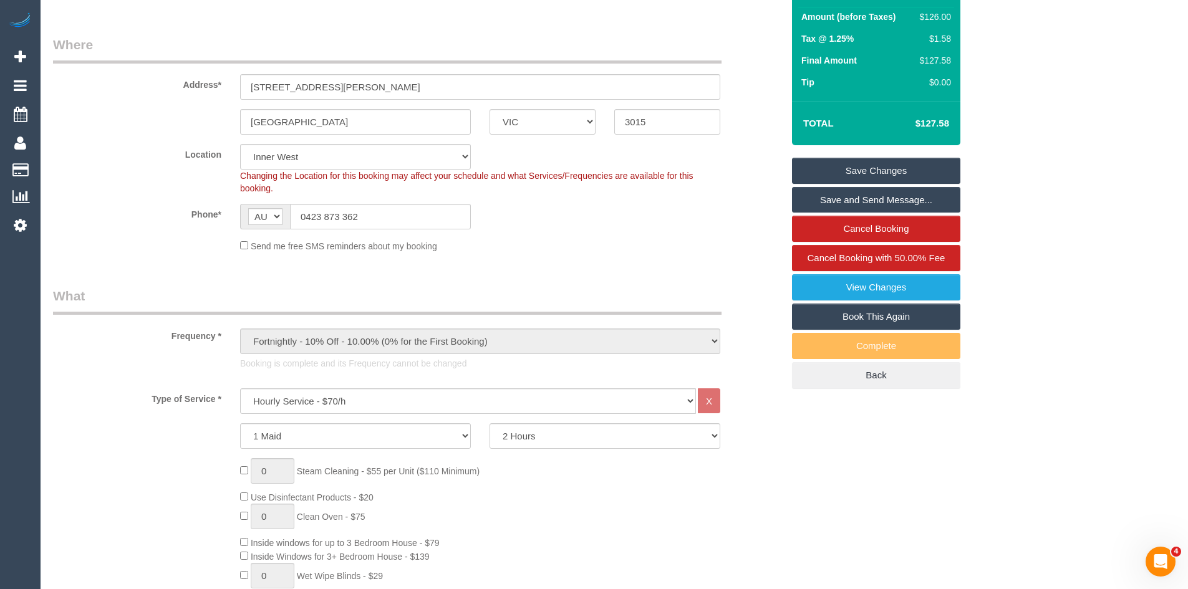
scroll to position [624, 0]
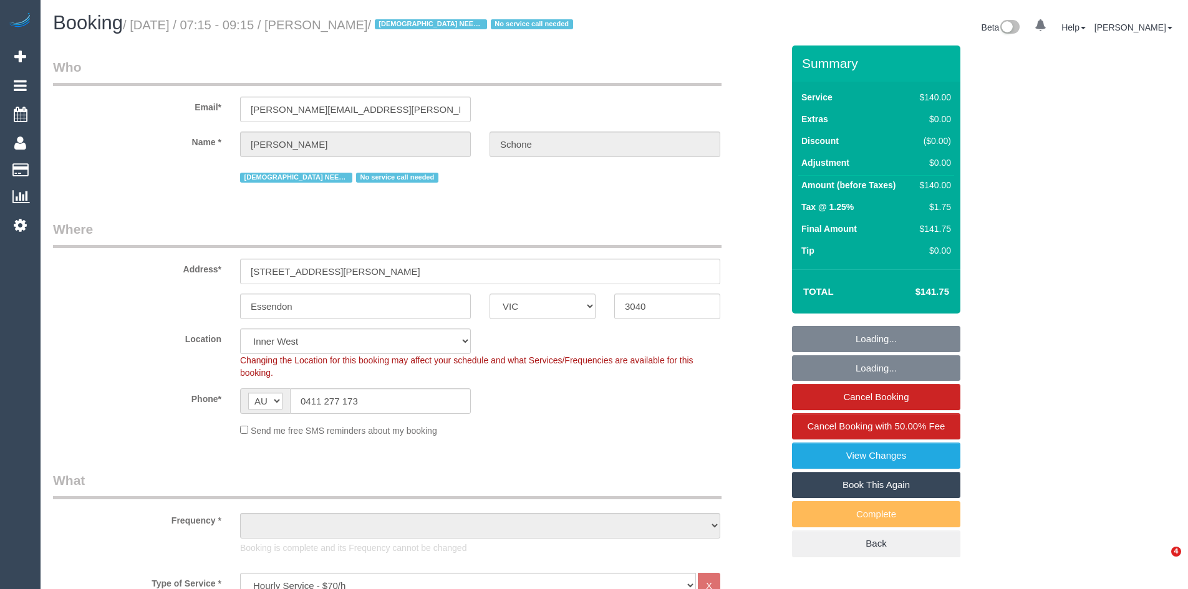
select select "VIC"
select select "object:1603"
select select "string:stripe-pm_1QPMA42GScqysDRVqFL1SLhF"
select select "number:28"
select select "number:14"
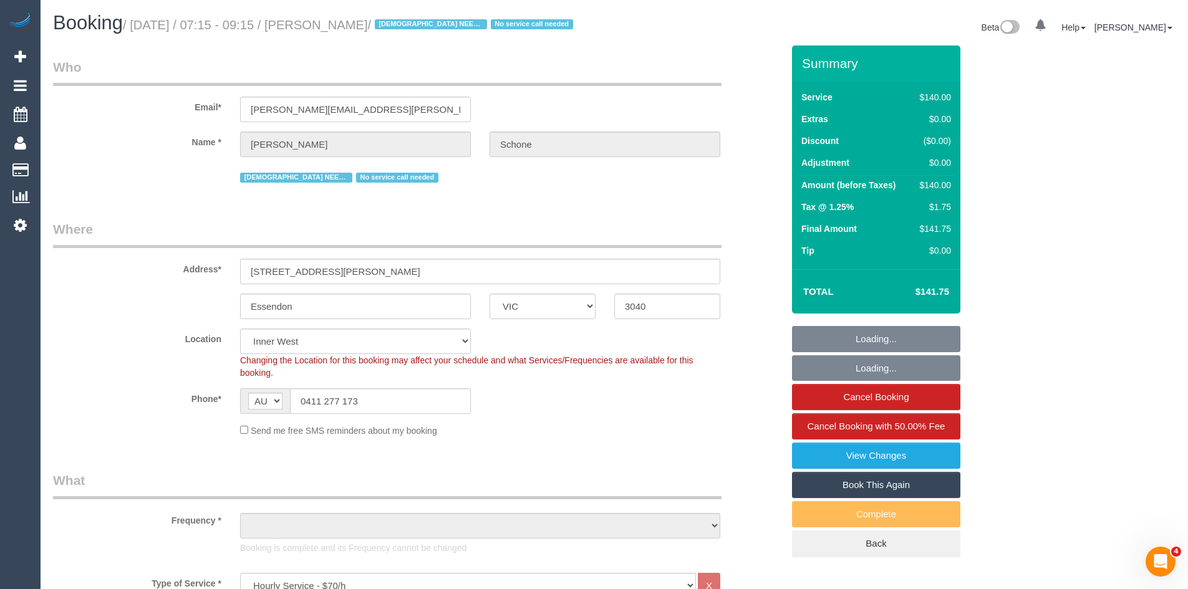
select select "number:19"
select select "number:22"
select select "number:35"
select select "number:12"
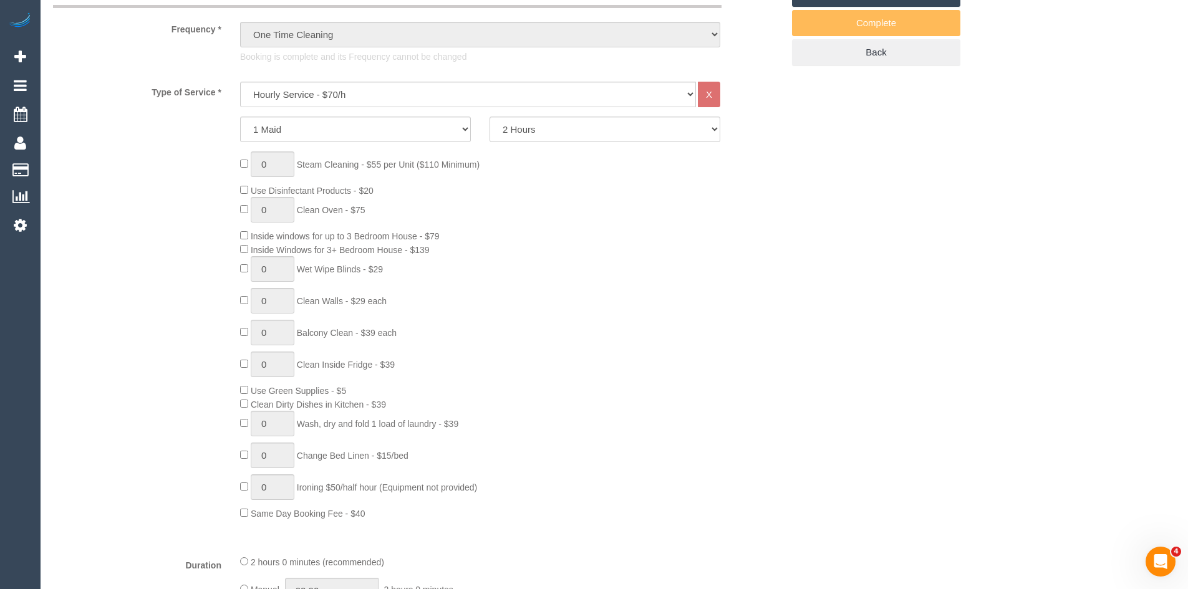
scroll to position [499, 0]
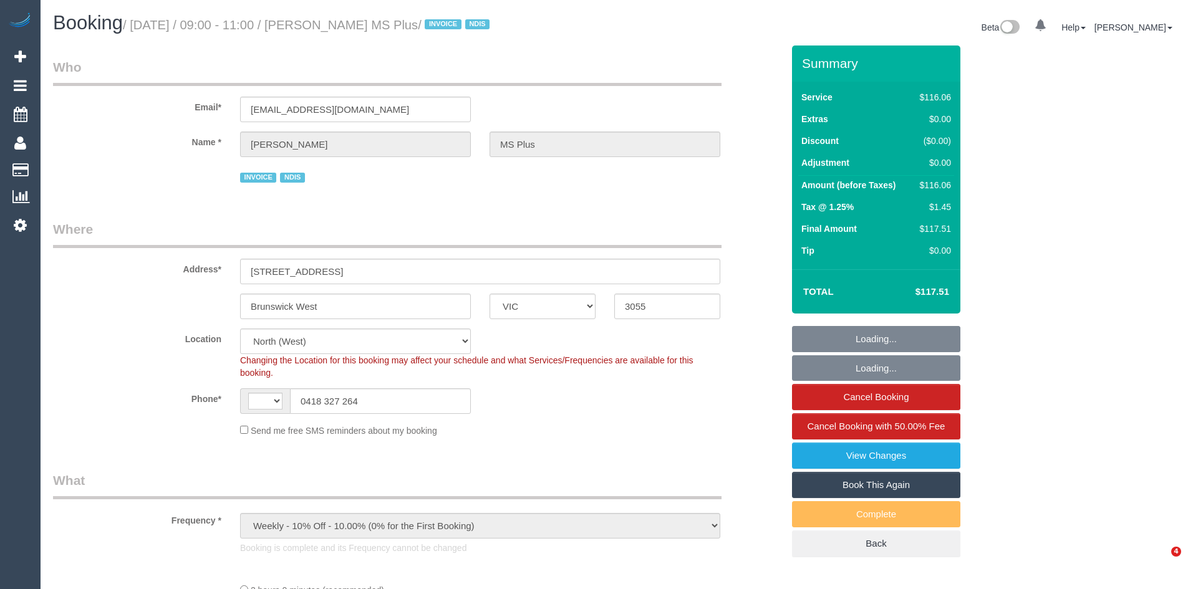
select select "VIC"
select select "number:28"
select select "number:14"
select select "number:19"
select select "number:36"
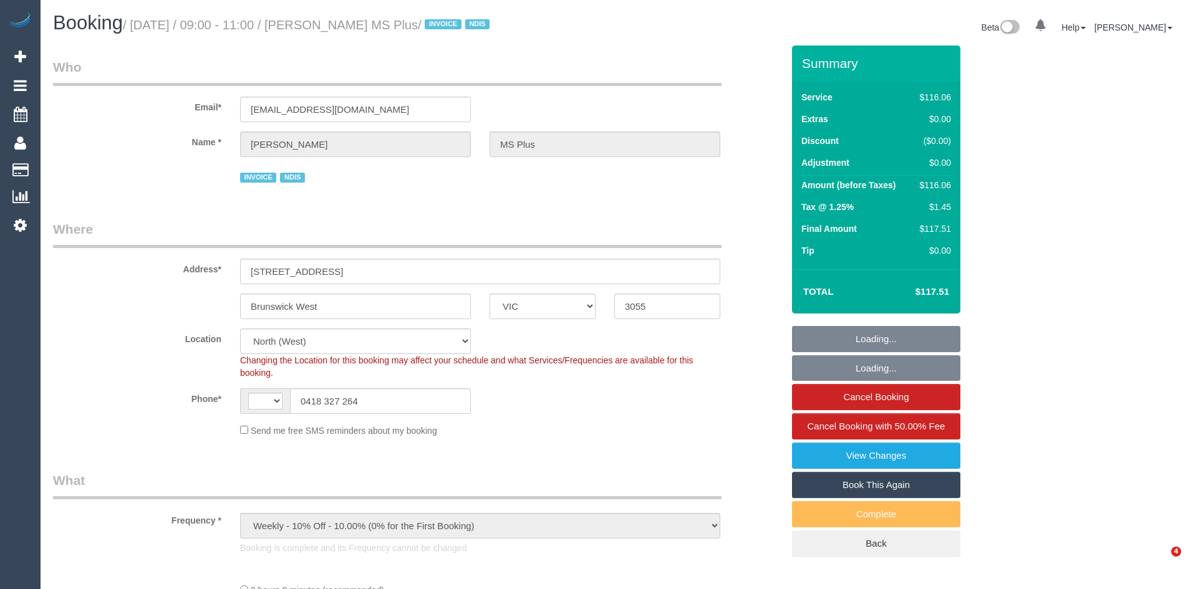
select select "number:35"
select select "object:559"
select select "string:AU"
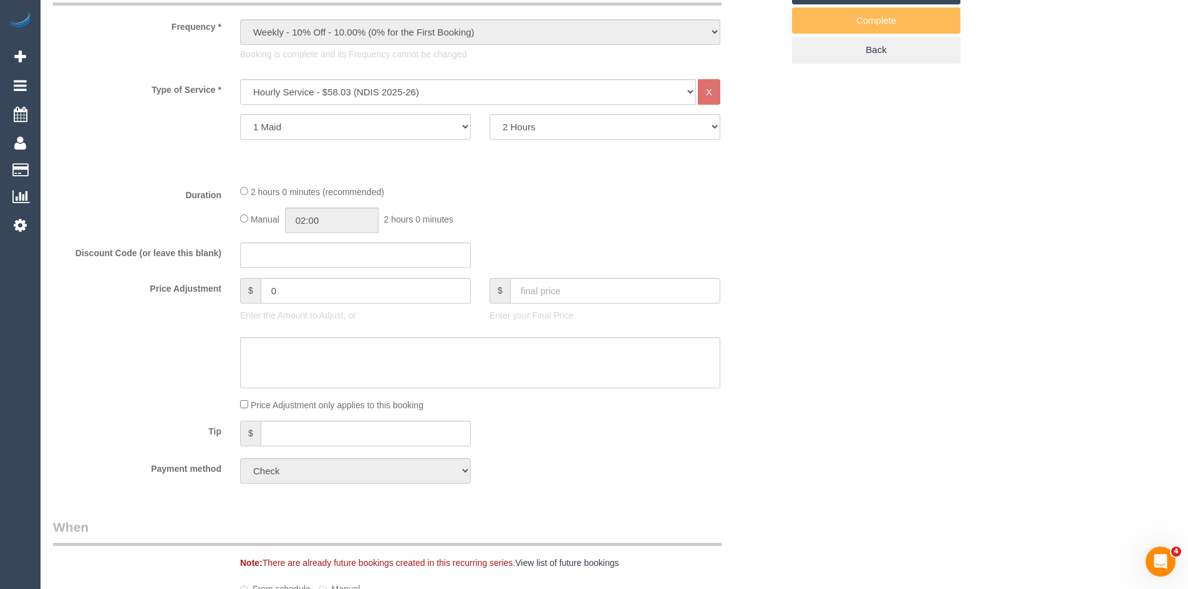
scroll to position [499, 0]
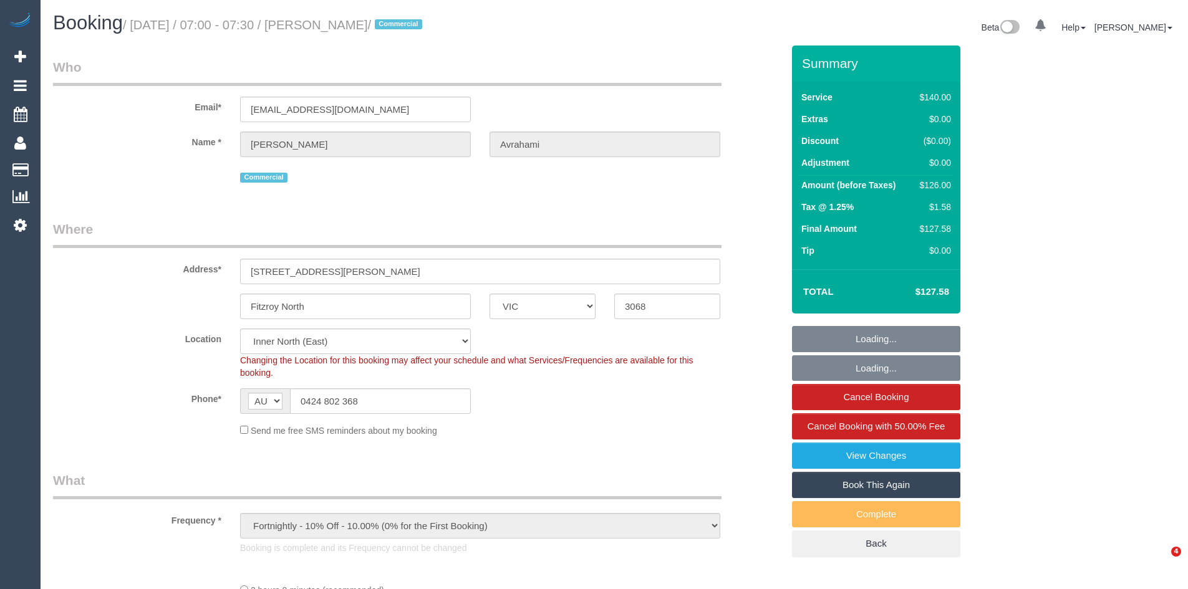
select select "VIC"
select select "number:32"
select select "number:14"
select select "number:25"
select select "number:35"
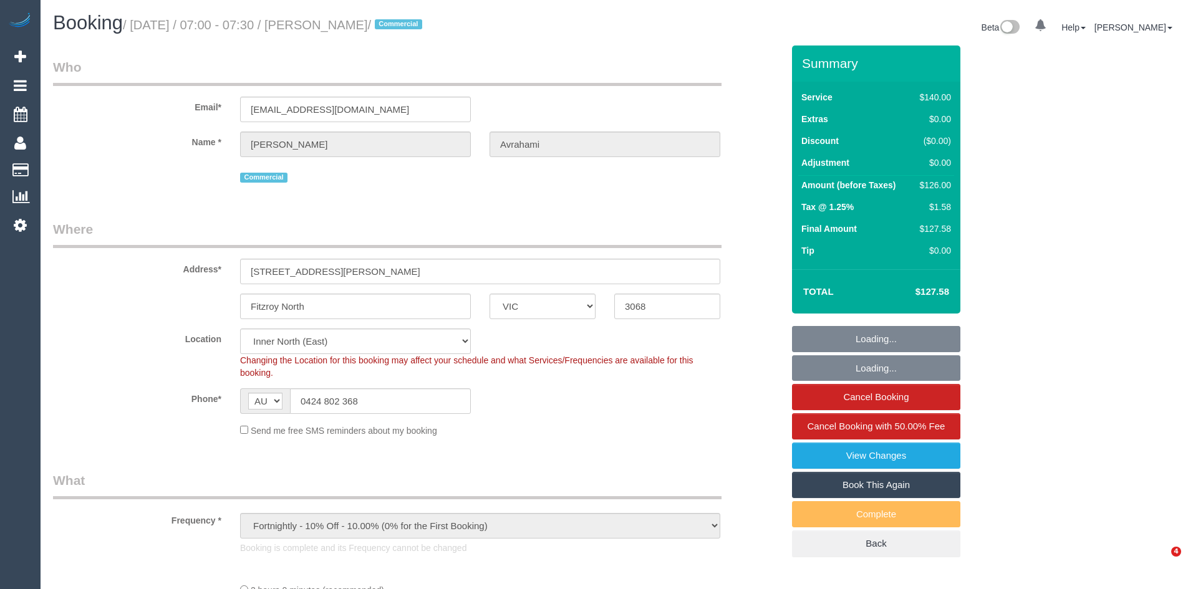
select select "object:708"
select select "string:stripe-pm_1K4CyR2GScqysDRVzbMAGxHi"
select select "20792"
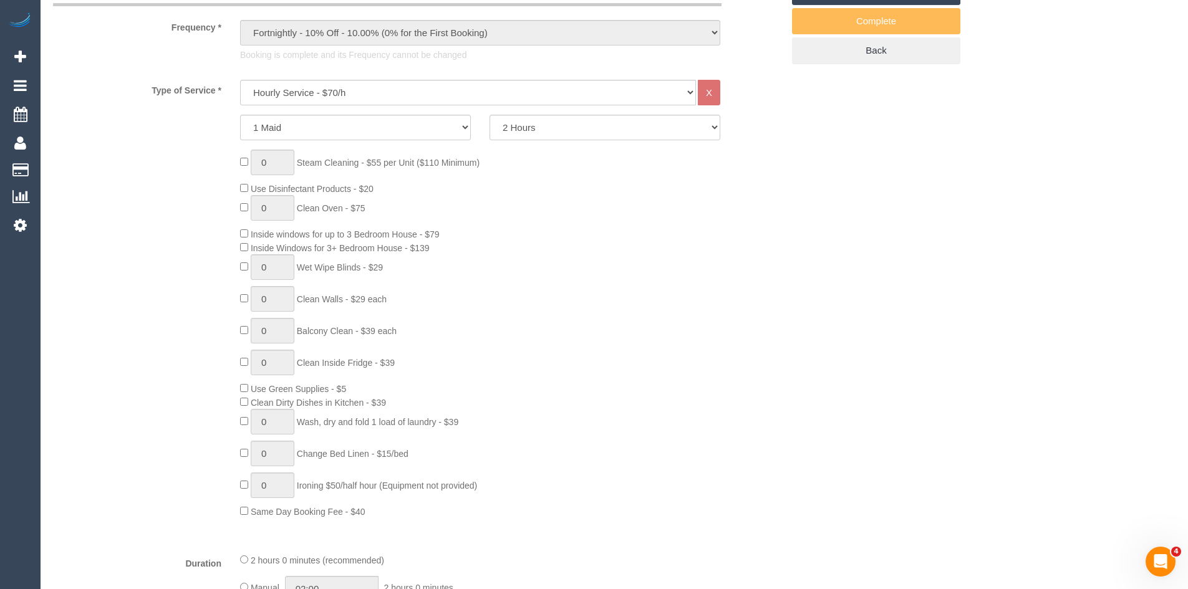
scroll to position [499, 0]
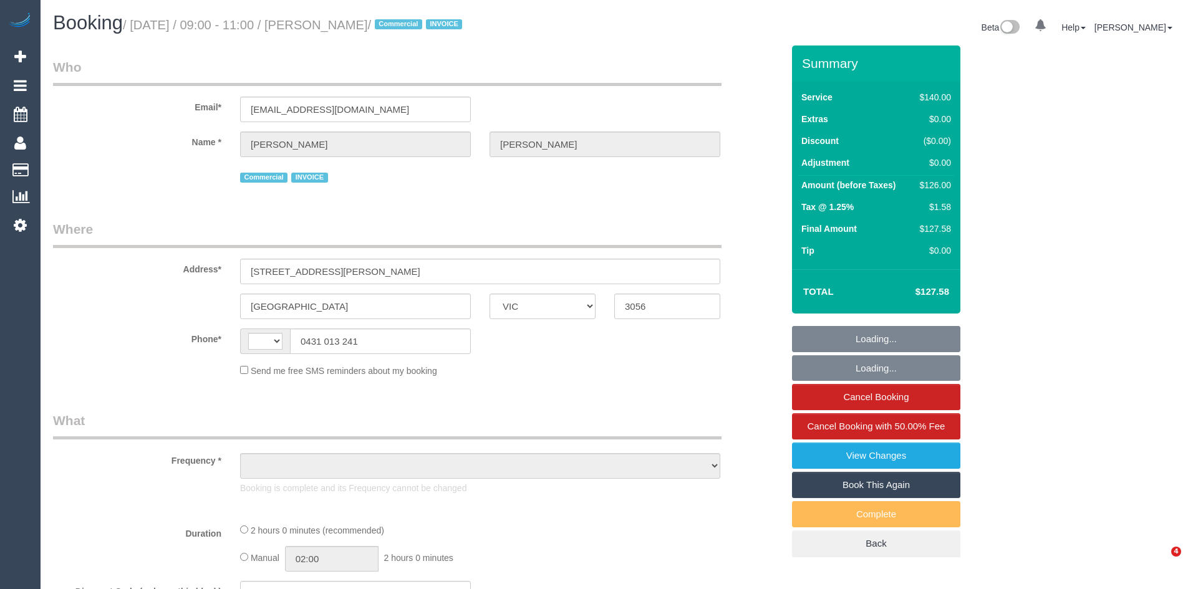
select select "VIC"
select select "string:AU"
select select "object:851"
select select "number:28"
select select "number:14"
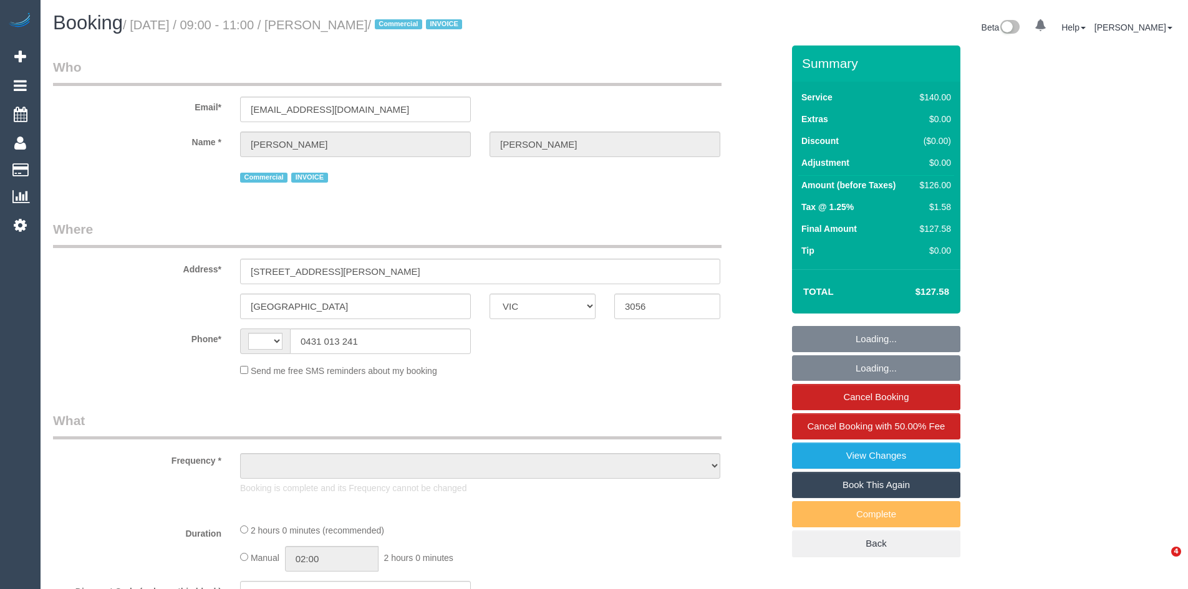
select select "number:19"
select select "number:22"
select select "number:34"
select select "number:13"
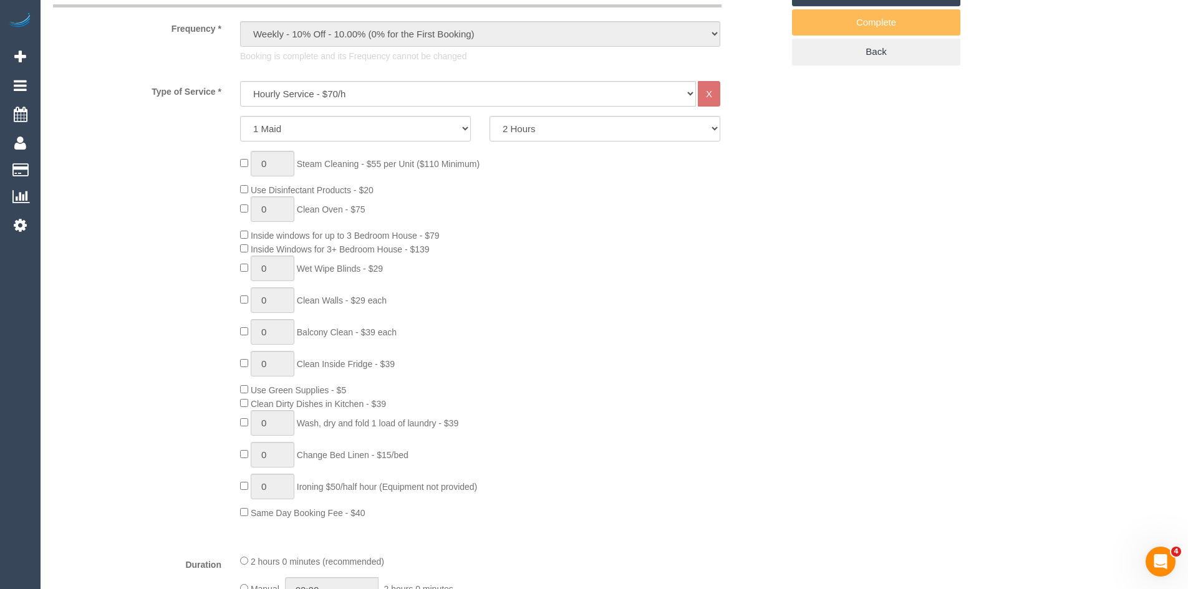
scroll to position [499, 0]
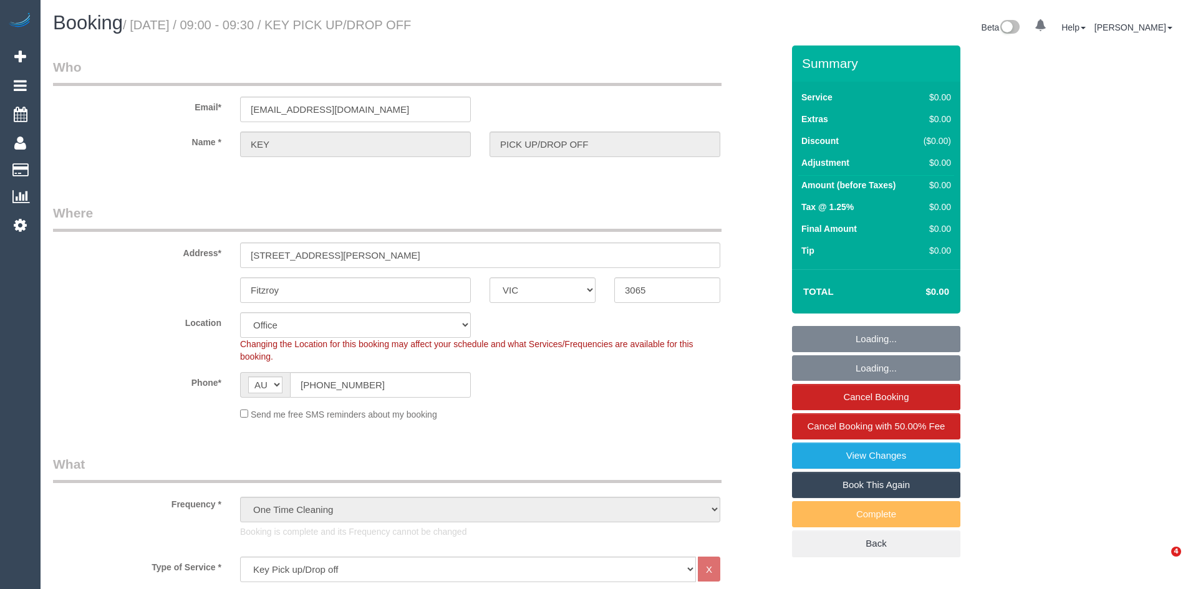
select select "VIC"
select select "number:28"
select select "object:1979"
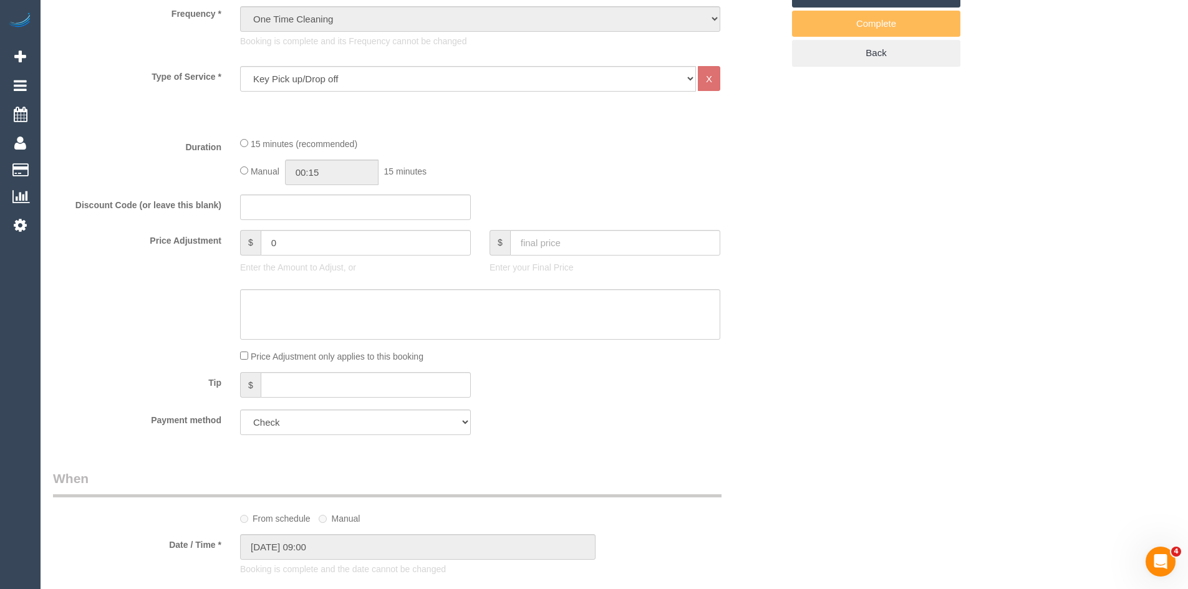
scroll to position [499, 0]
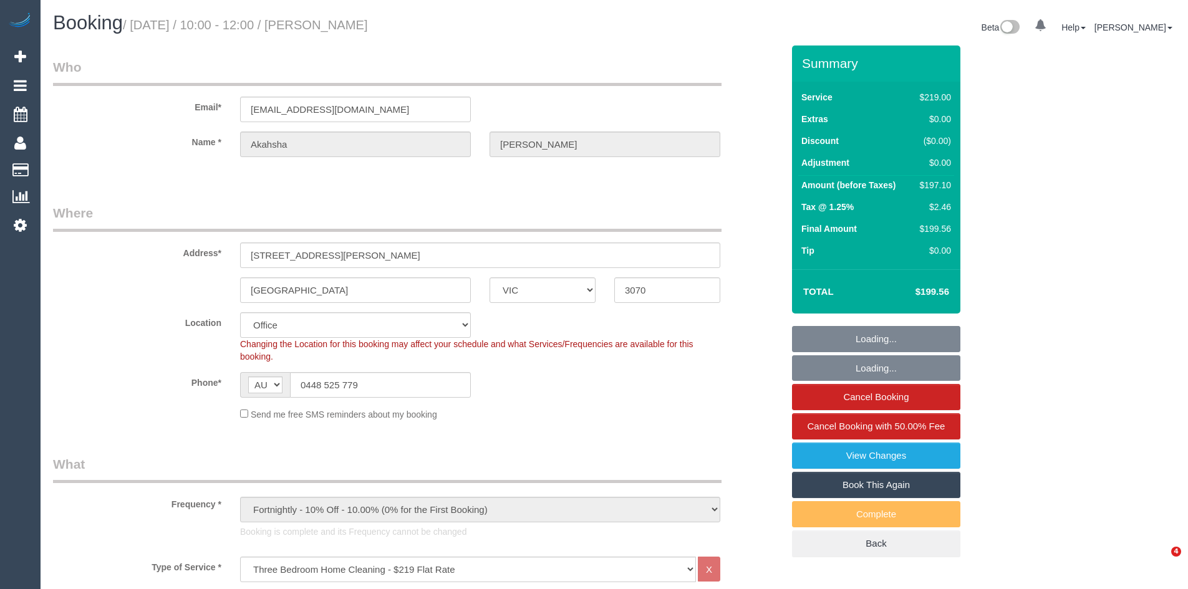
select select "VIC"
select select "number:27"
select select "number:14"
select select "number:19"
select select "number:24"
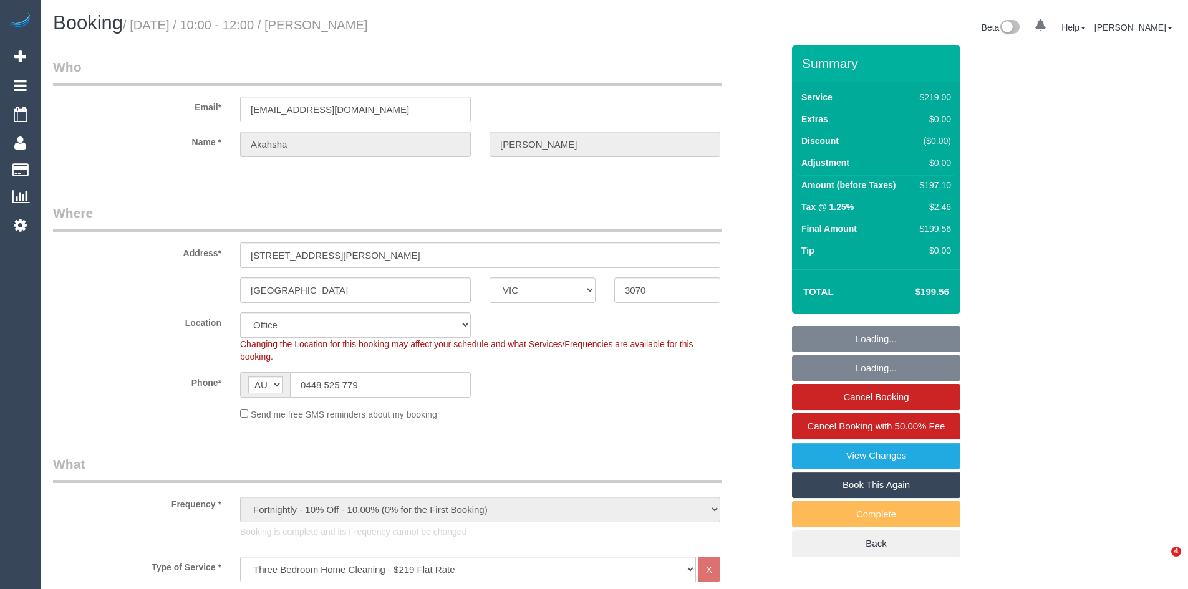
select select "number:33"
select select "number:12"
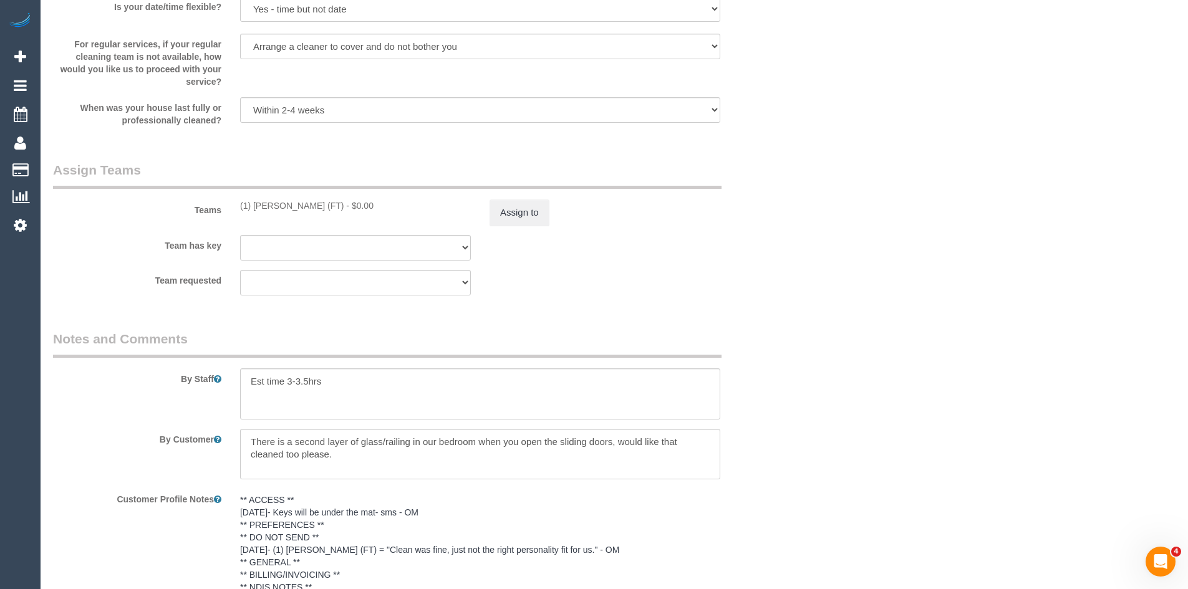
scroll to position [1871, 0]
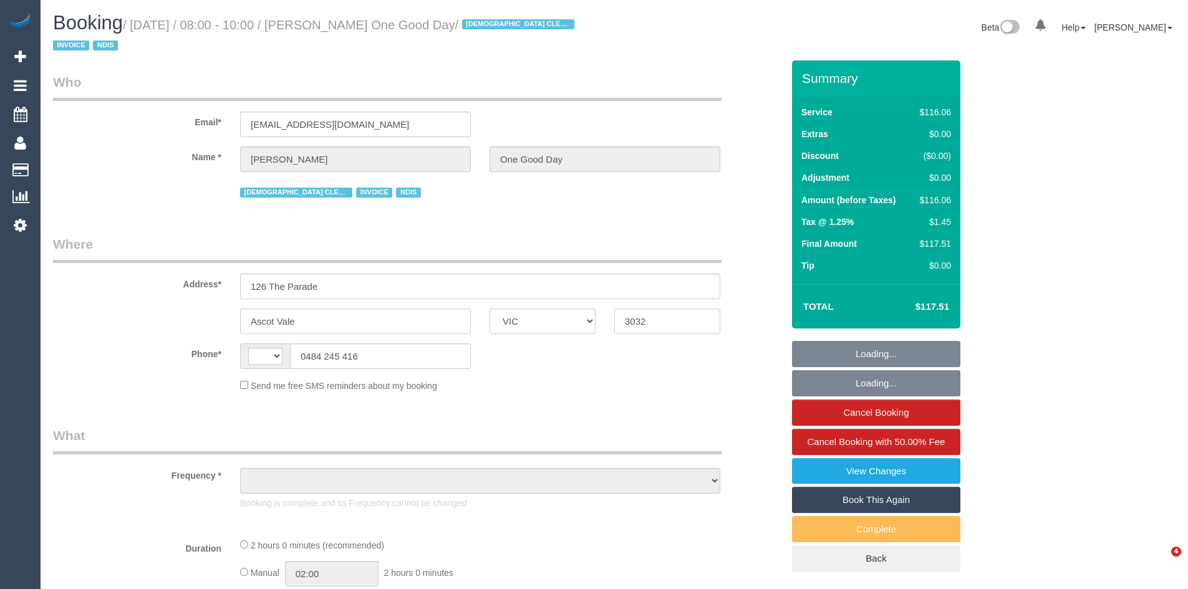
select select "VIC"
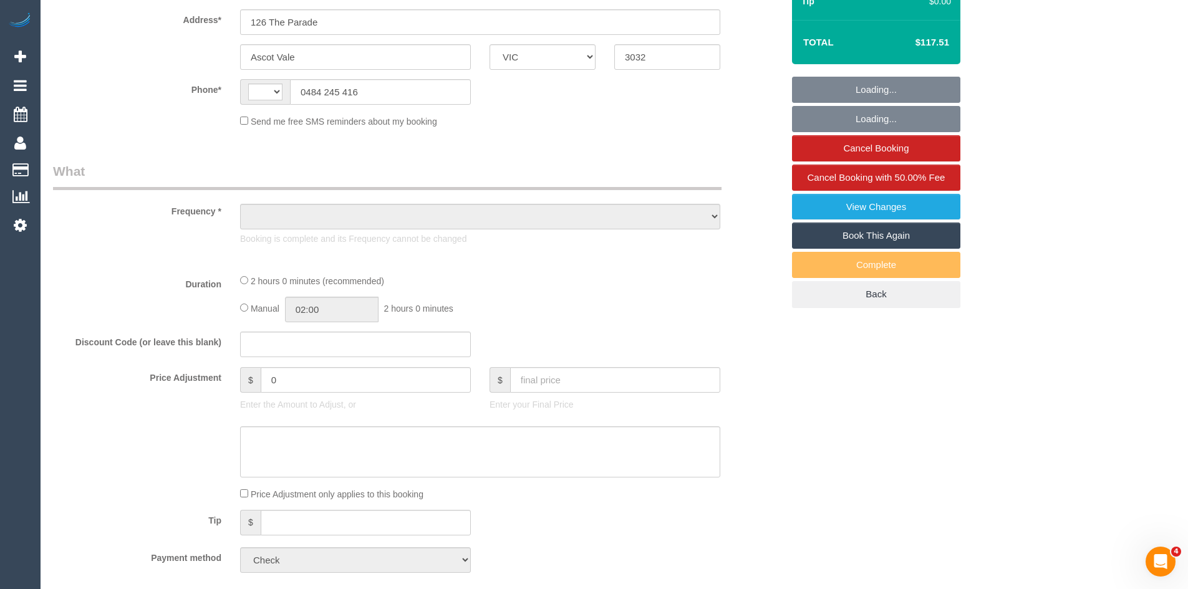
scroll to position [434, 0]
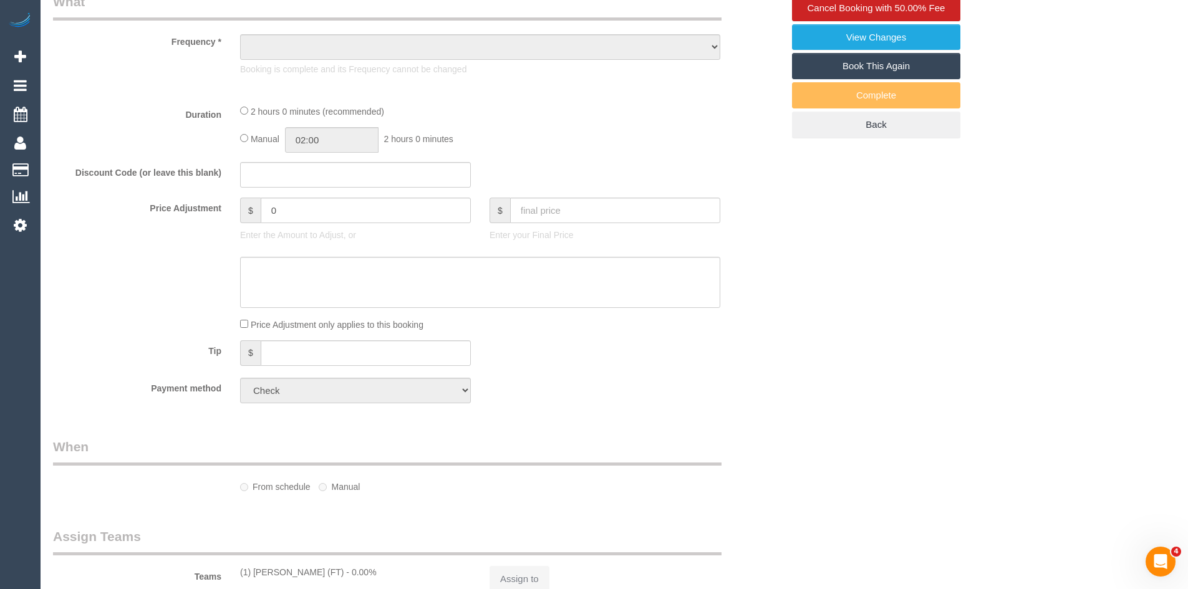
select select "string:AU"
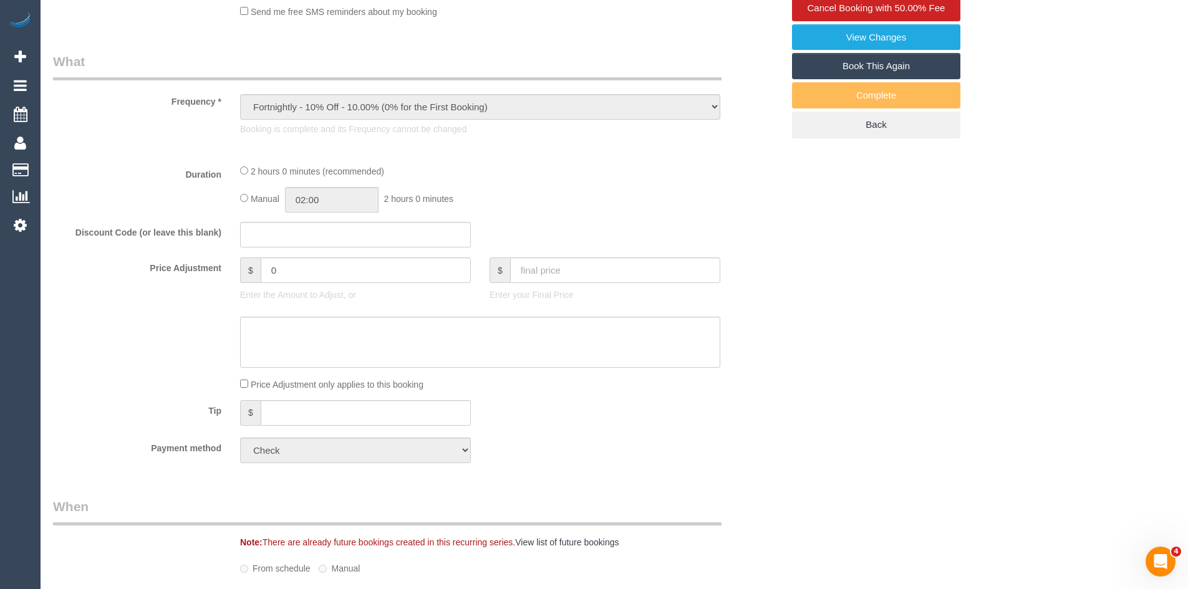
select select "object:754"
select select "number:27"
select select "number:14"
select select "number:19"
select select "number:25"
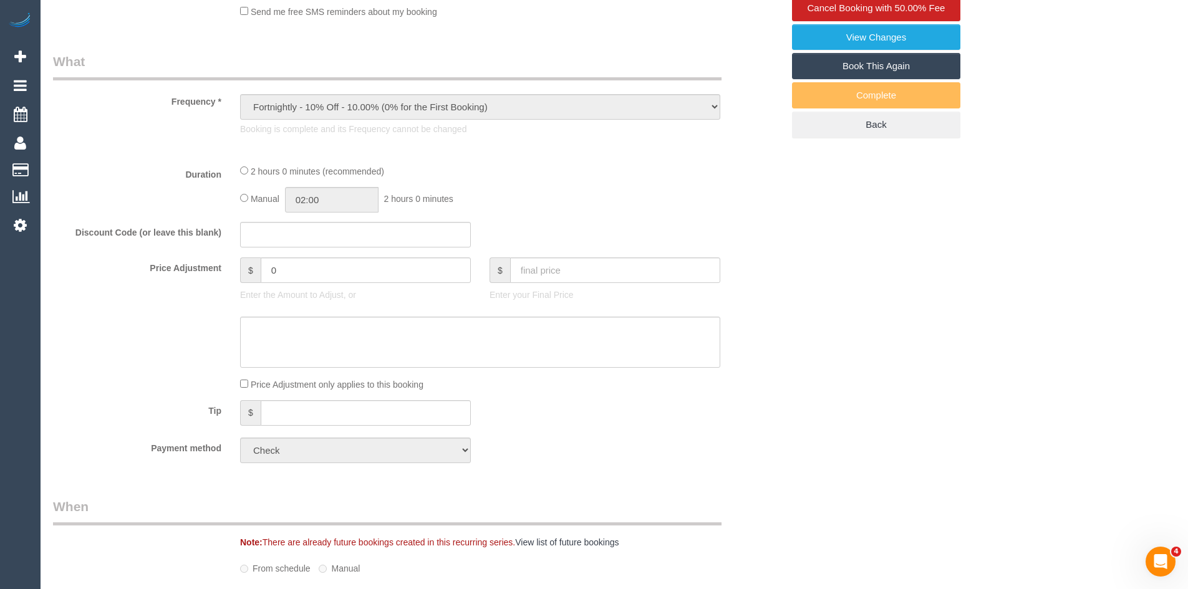
select select "number:34"
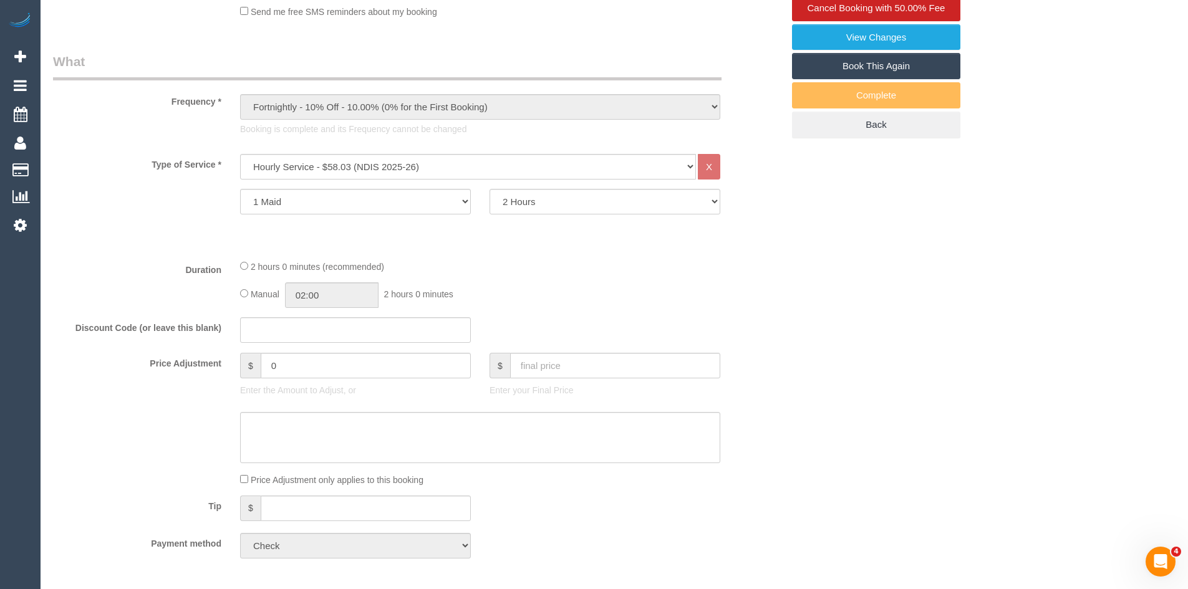
select select "spot1"
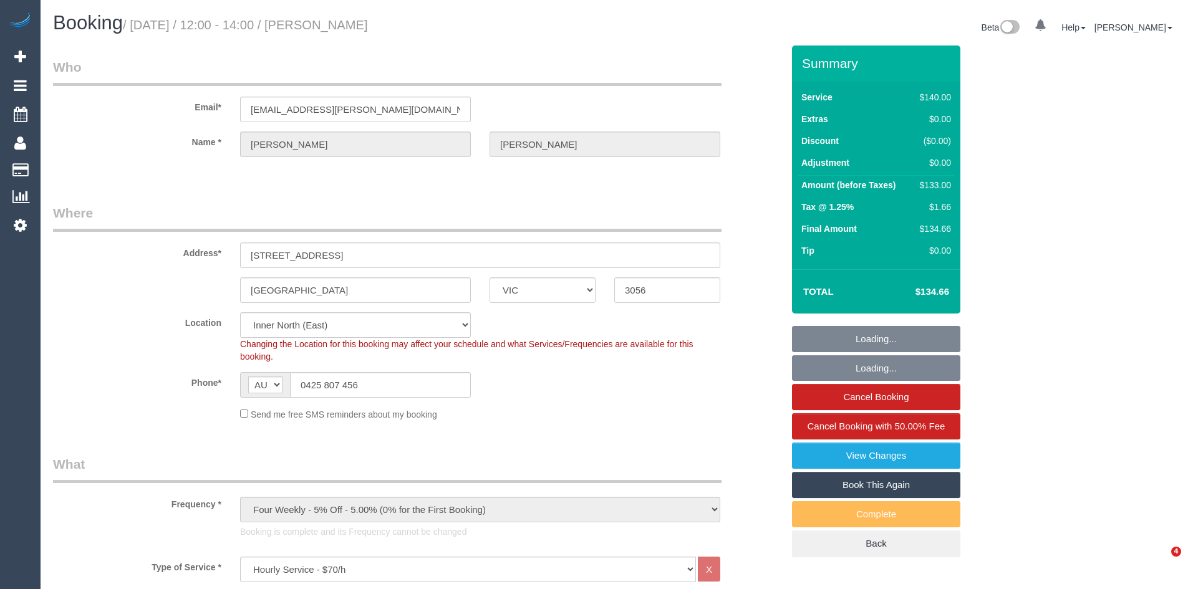
select select "VIC"
select select "spot1"
select select "number:27"
select select "number:14"
select select "number:19"
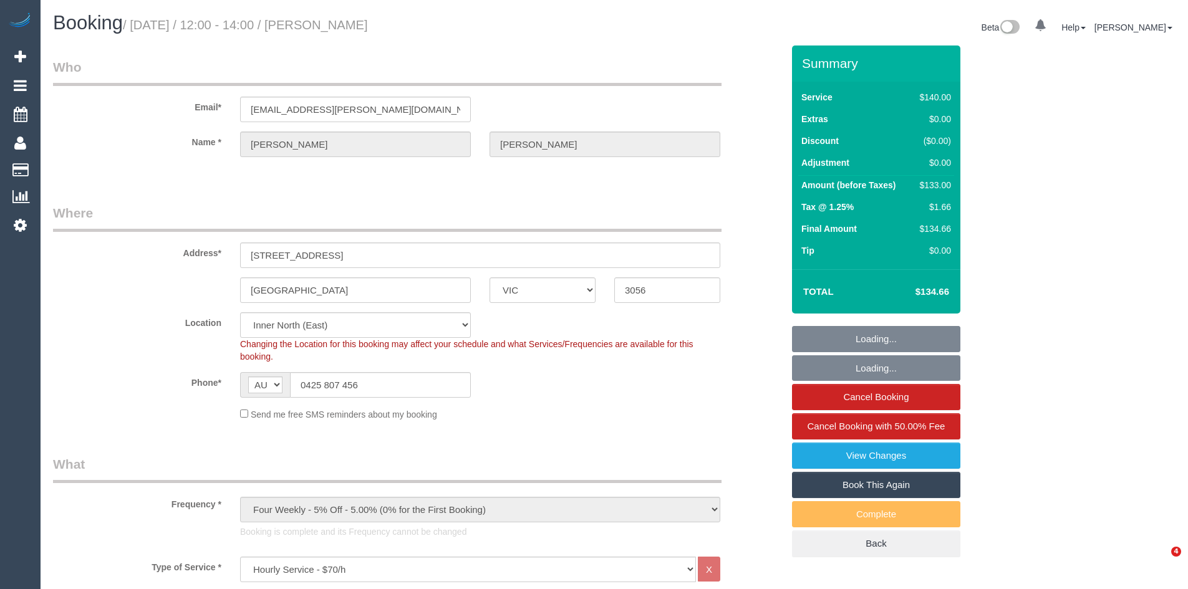
select select "number:22"
select select "number:34"
select select "number:26"
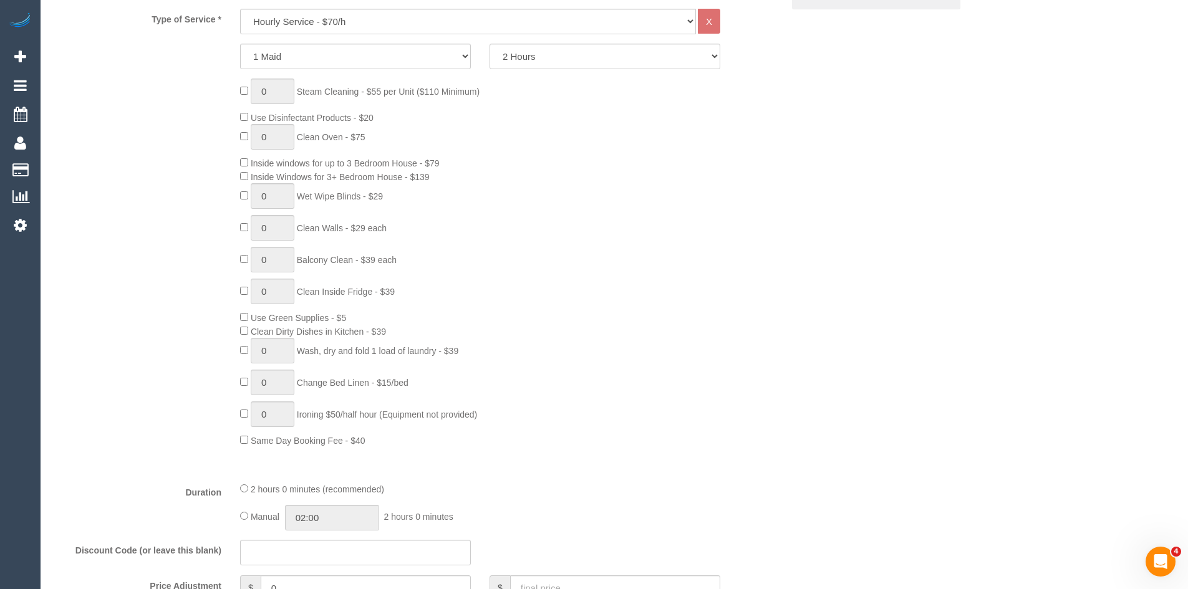
scroll to position [561, 0]
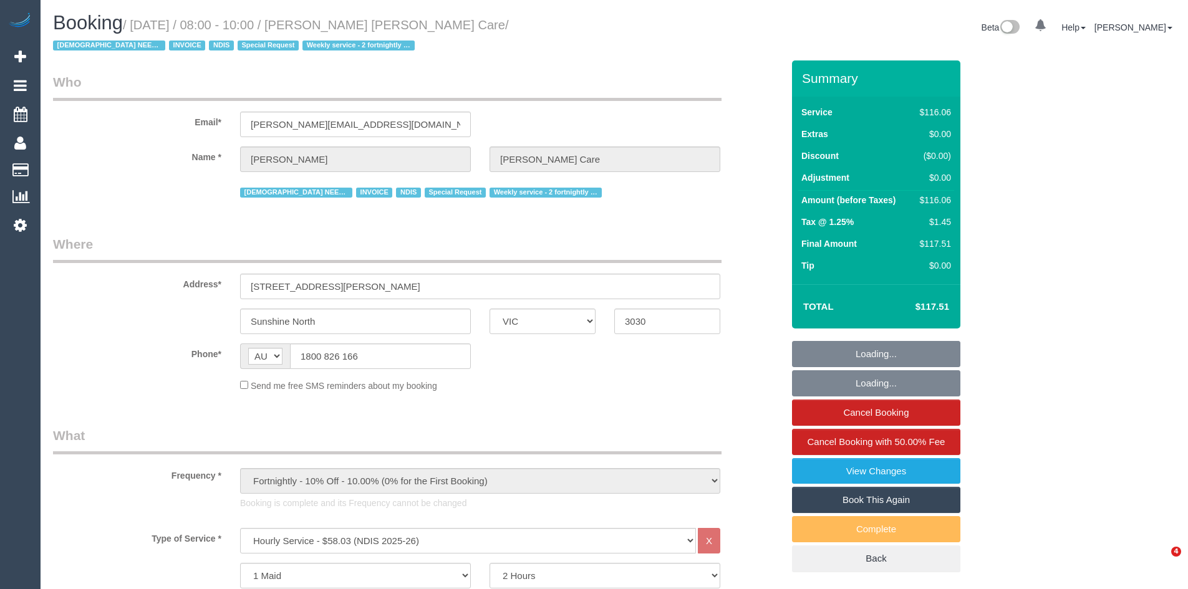
select select "VIC"
select select "object:1004"
select select "number:28"
select select "number:14"
select select "number:19"
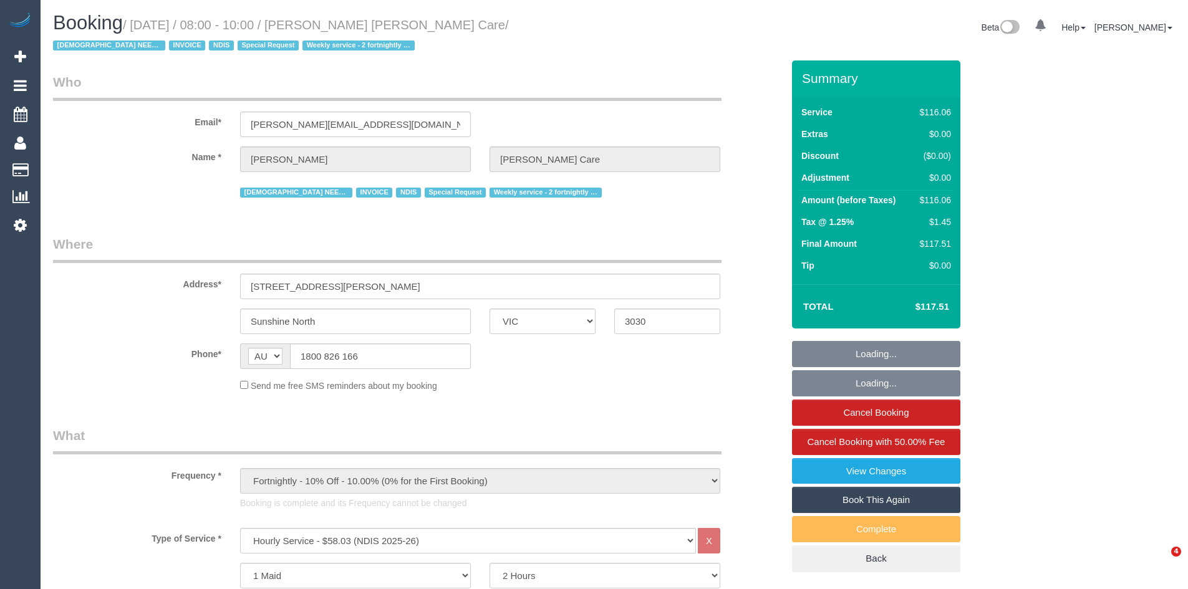
select select "number:24"
select select "number:35"
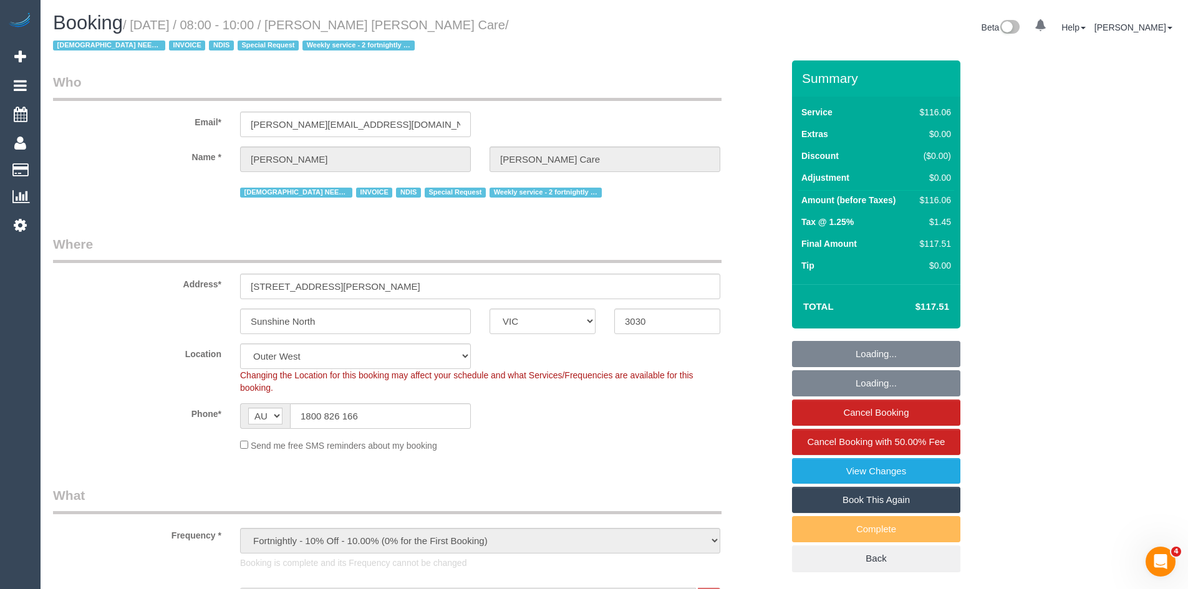
select select "spot1"
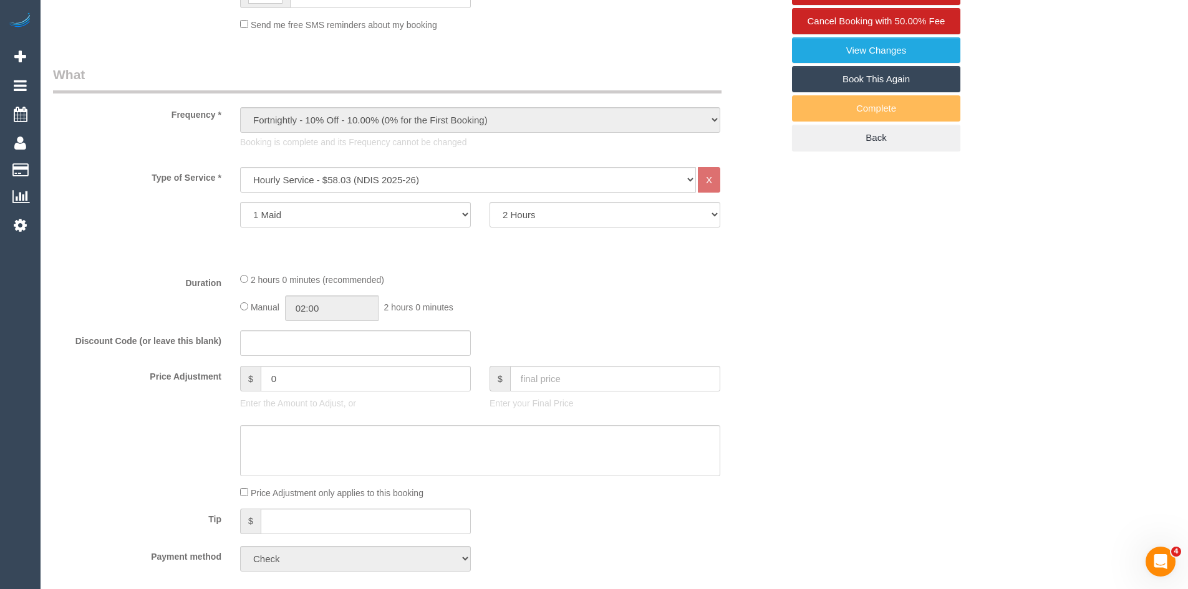
scroll to position [436, 0]
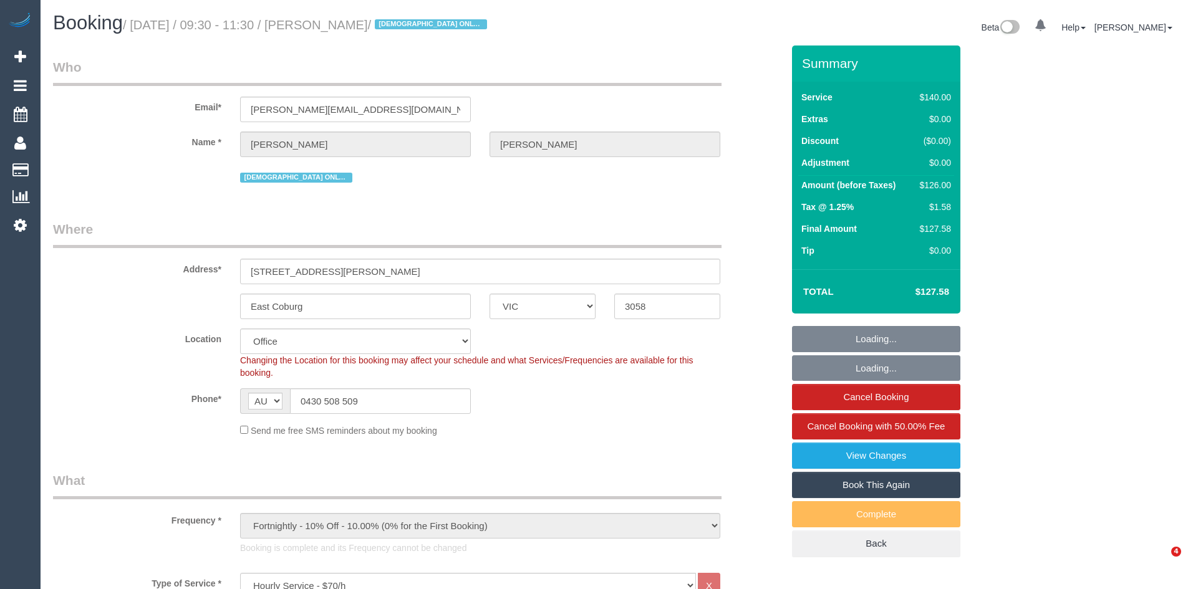
select select "VIC"
select select "number:28"
select select "number:14"
select select "number:19"
select select "number:25"
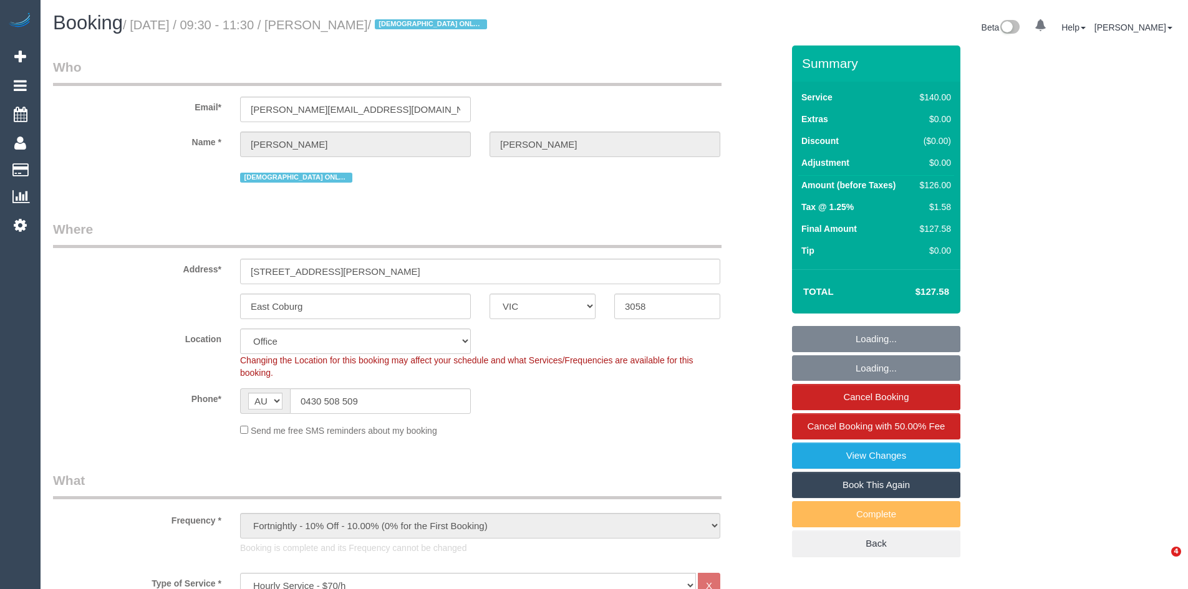
select select "number:35"
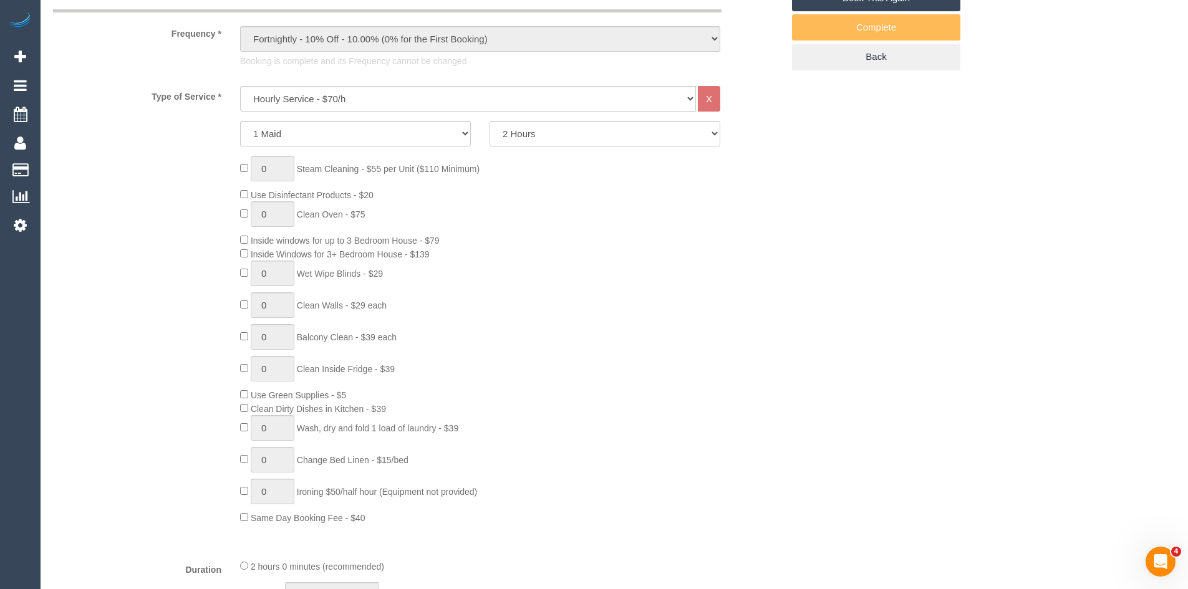
scroll to position [499, 0]
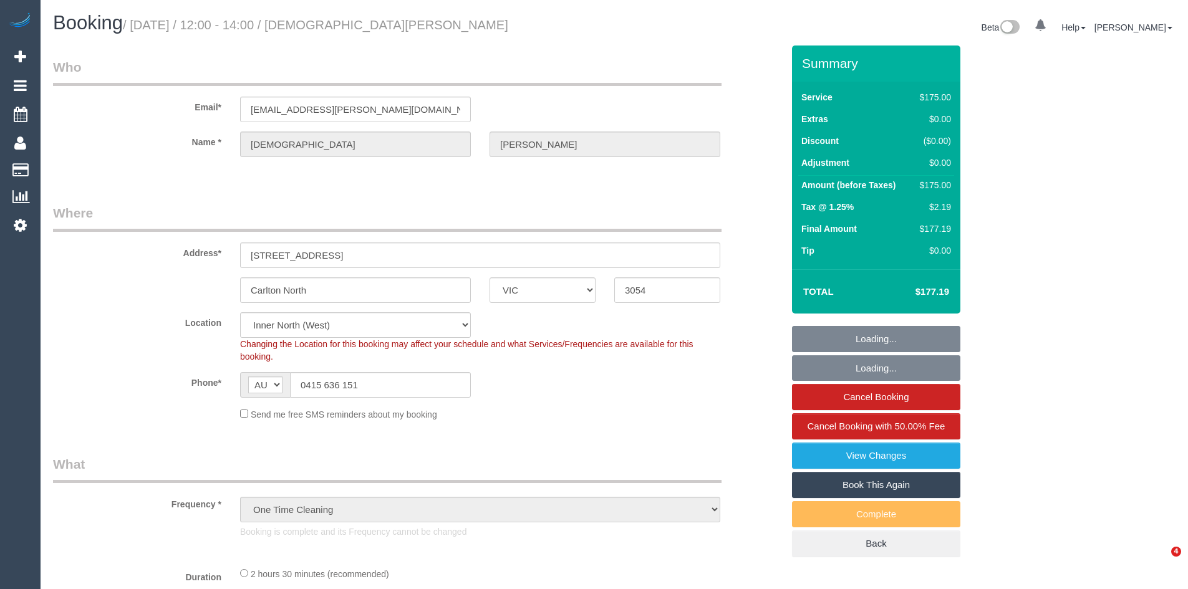
select select "VIC"
select select "number:28"
select select "number:14"
select select "number:19"
select select "number:24"
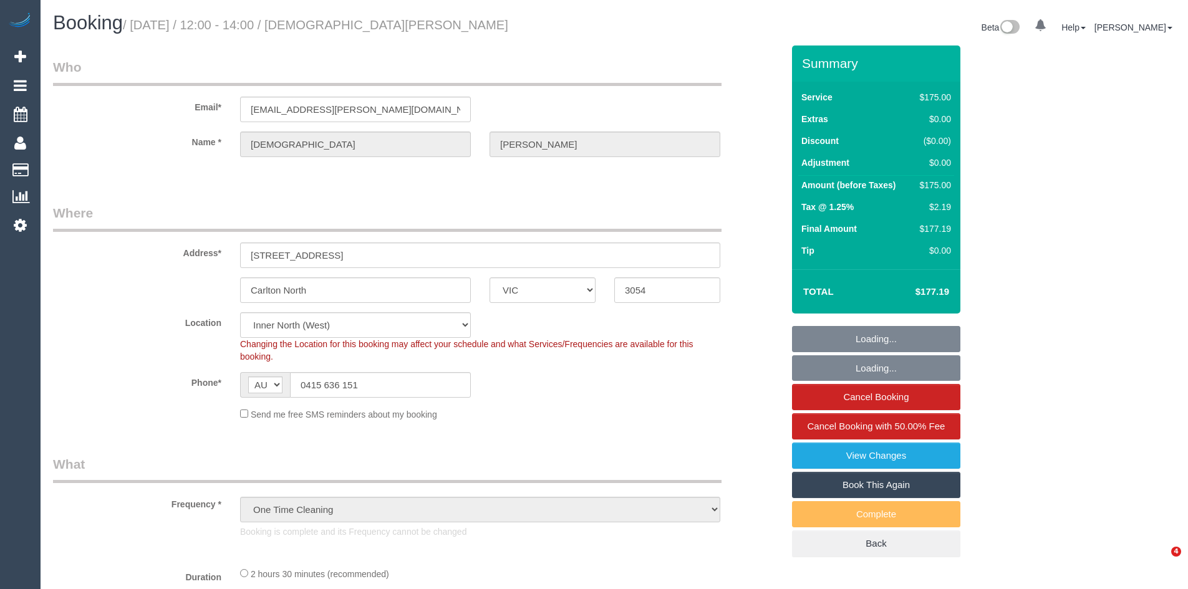
select select "object:1592"
select select "150"
select select "spot1"
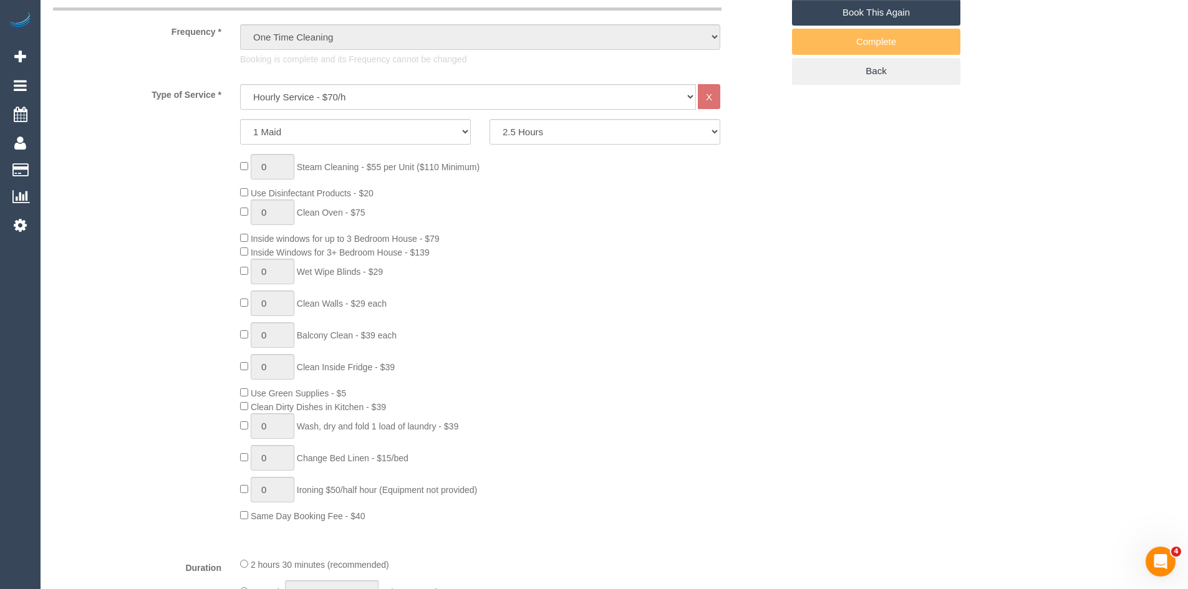
scroll to position [499, 0]
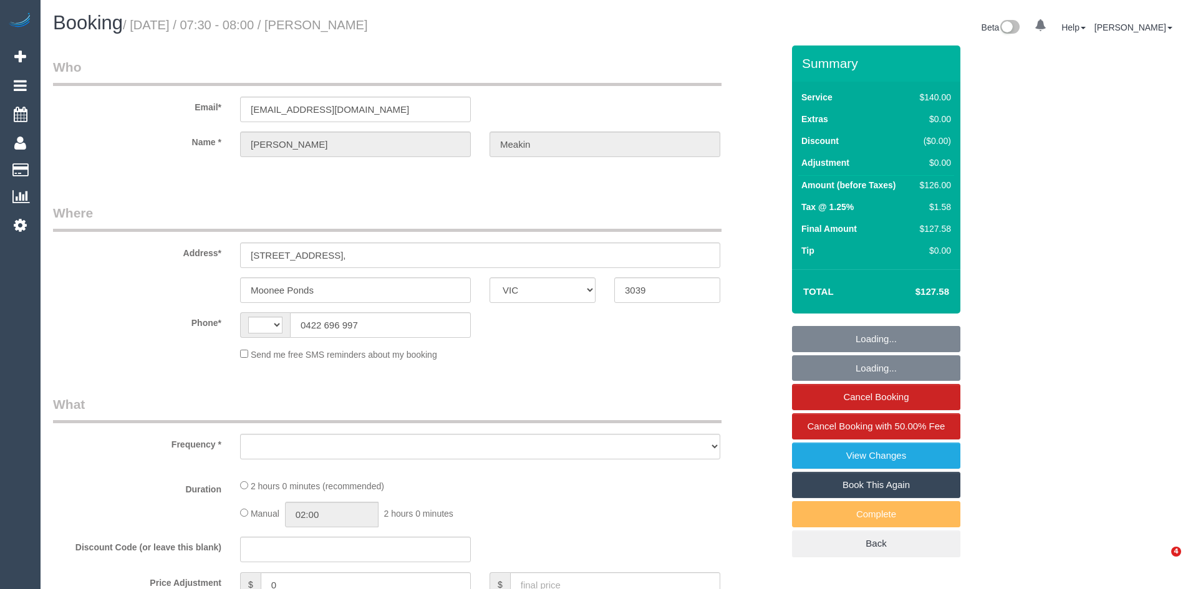
select select "VIC"
select select "string:AU"
select select "object:1541"
select select "number:27"
select select "number:14"
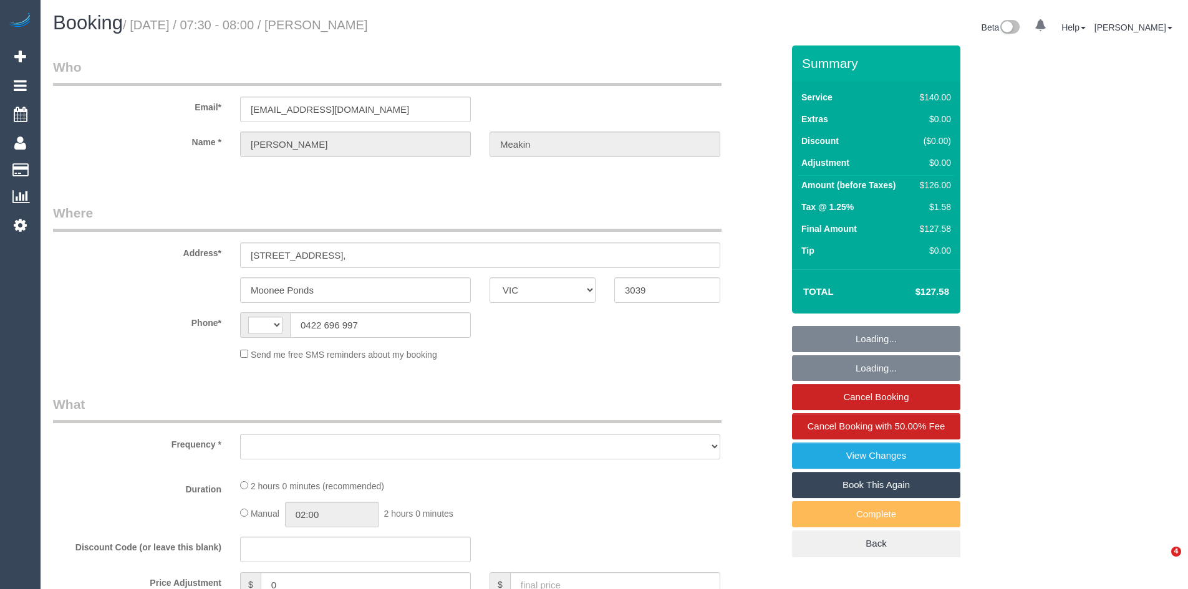
select select "number:19"
select select "number:36"
select select "number:34"
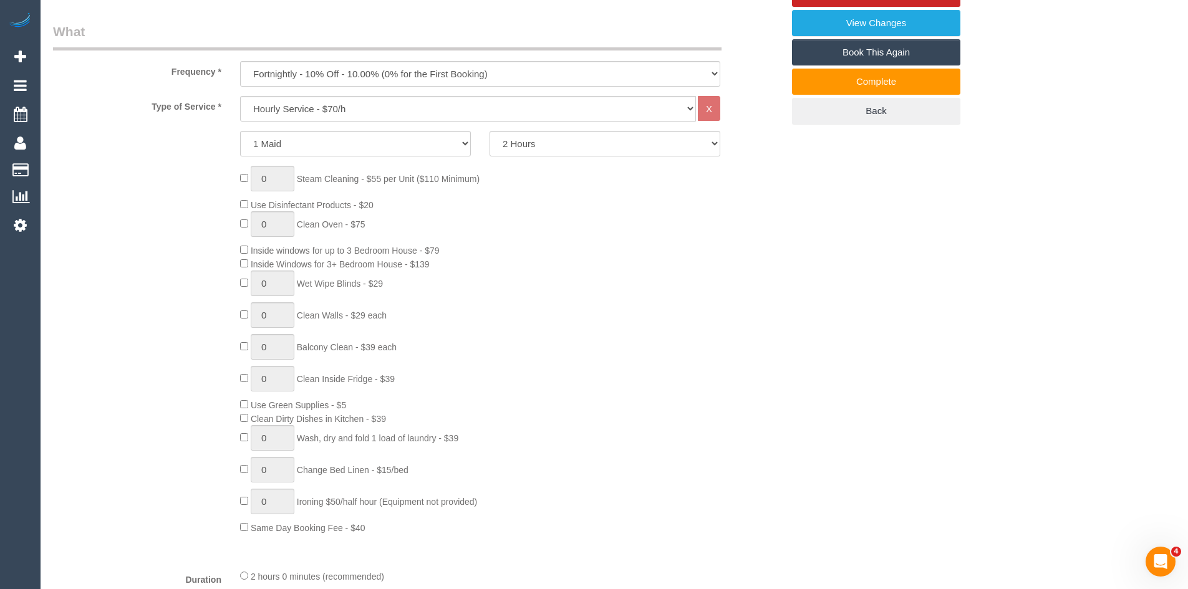
scroll to position [436, 0]
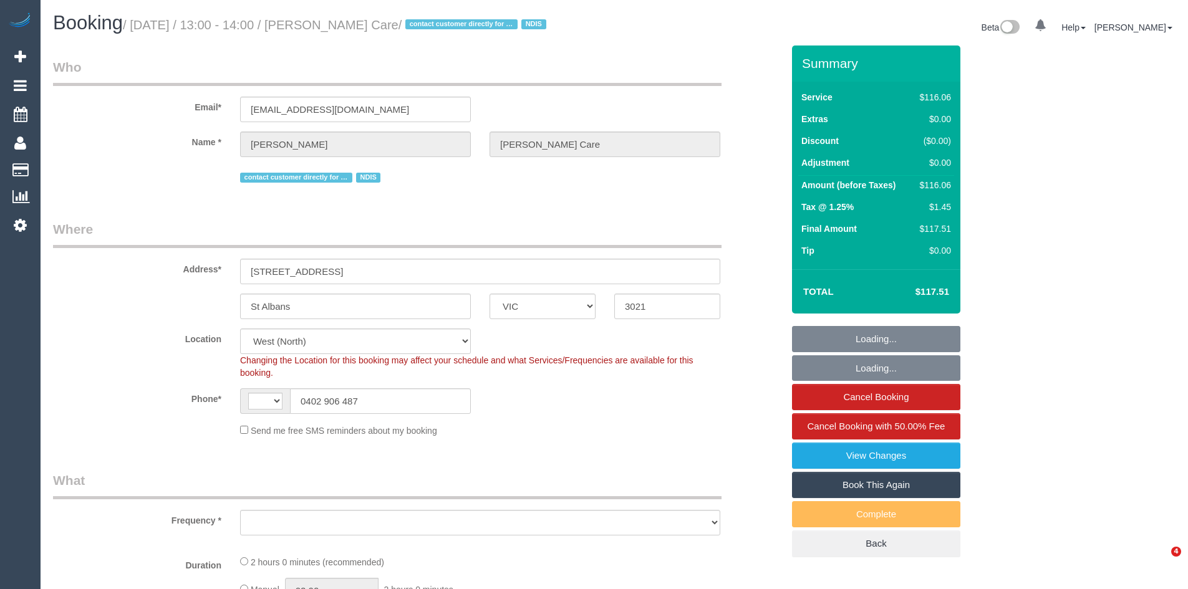
select select "VIC"
select select "string:AU"
select select "object:741"
select select "number:28"
select select "number:14"
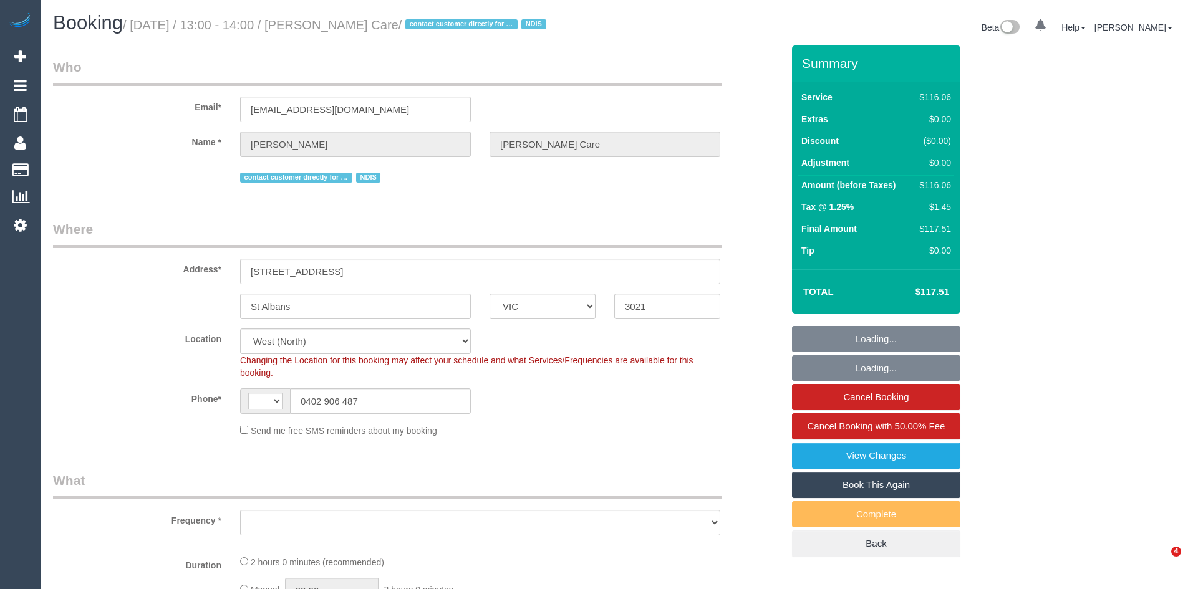
select select "number:19"
select select "number:22"
select select "number:35"
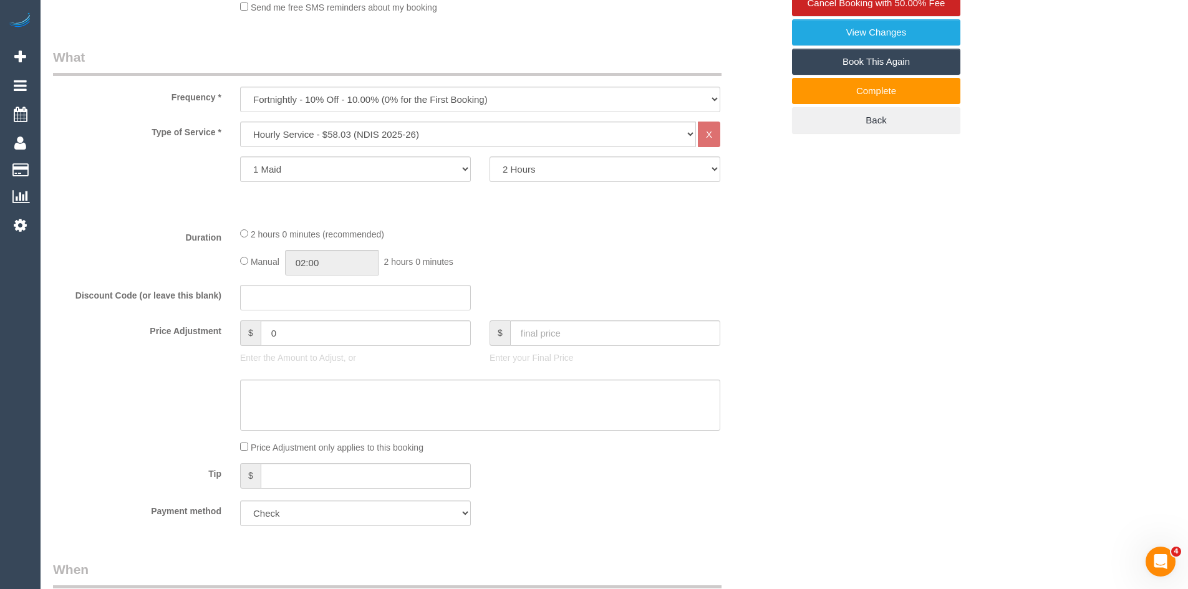
scroll to position [436, 0]
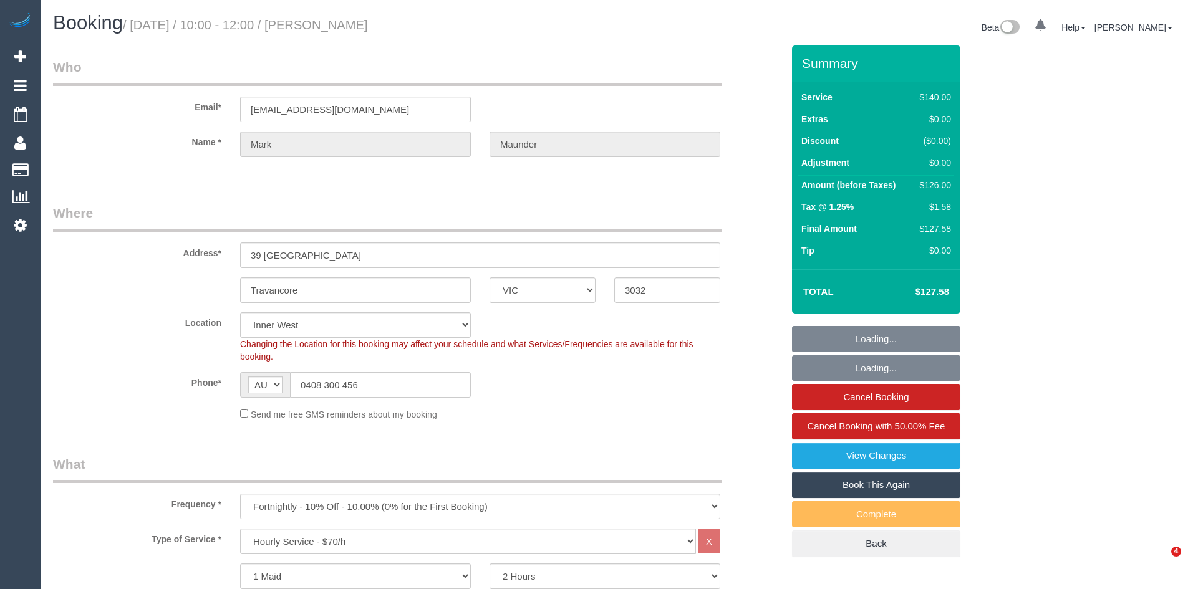
select select "VIC"
select select "object:849"
select select "number:27"
select select "number:14"
select select "number:19"
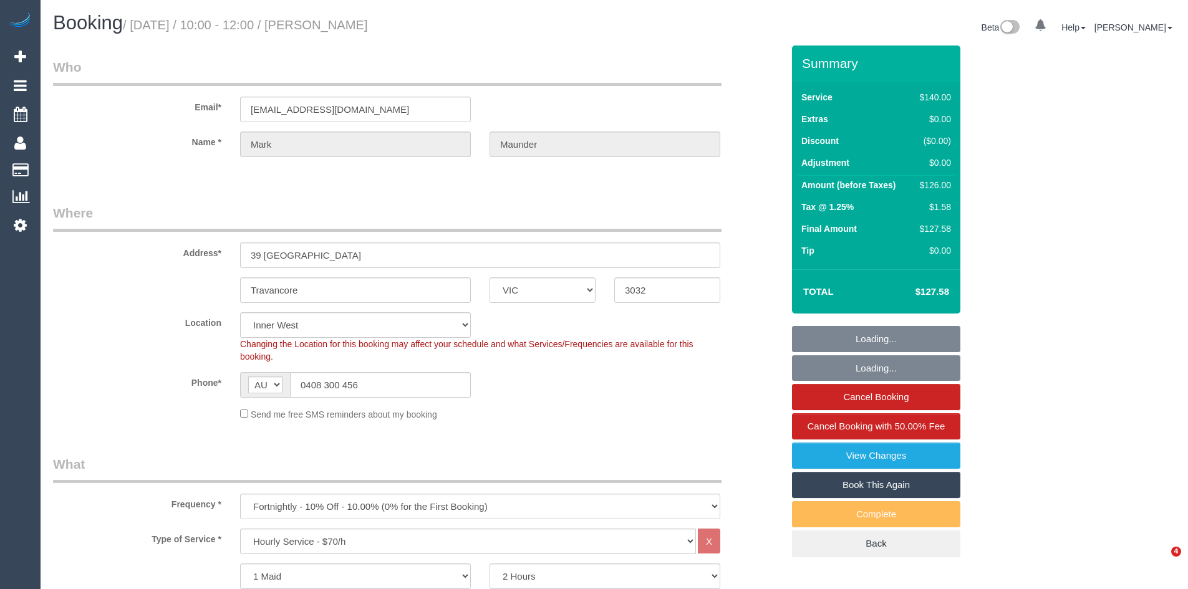
select select "number:22"
select select "number:26"
select select "spot1"
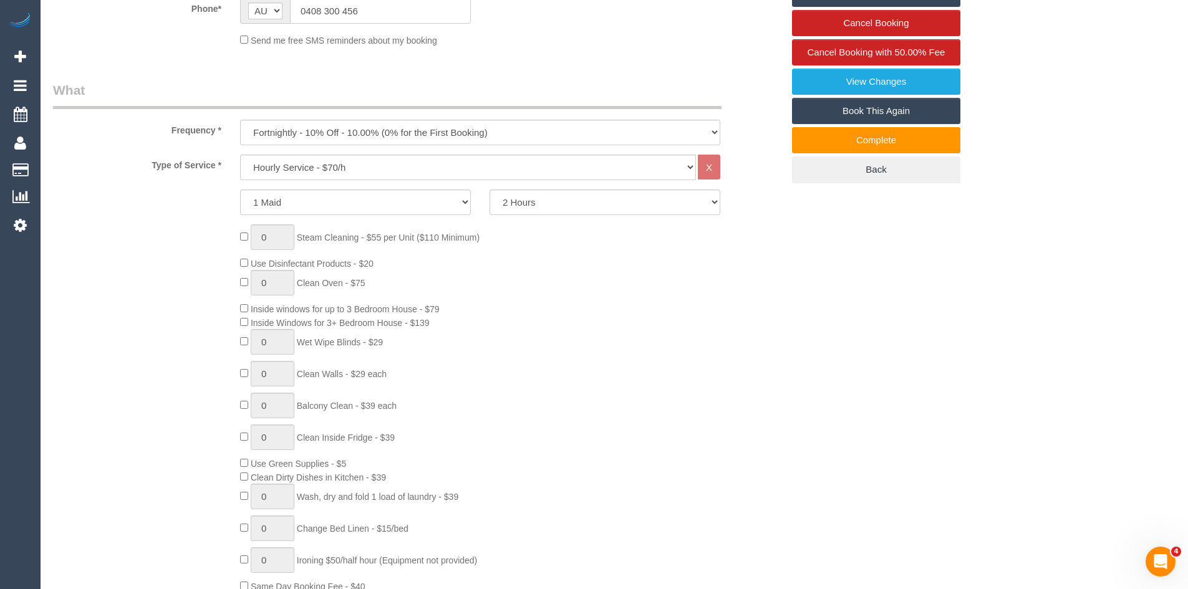
scroll to position [499, 0]
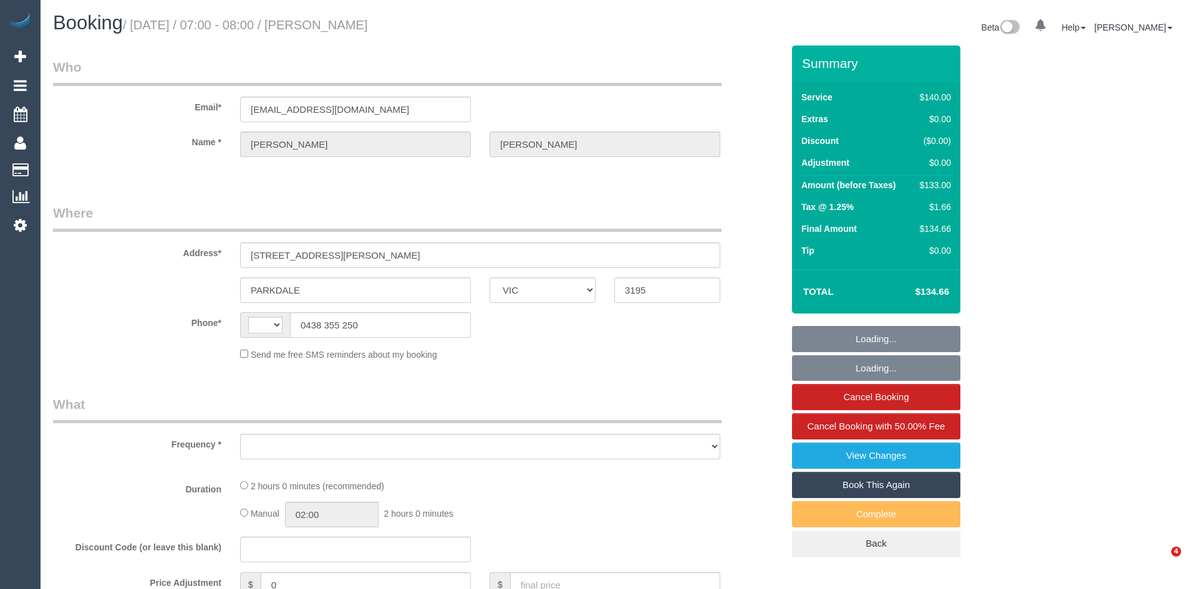
select select "VIC"
select select "string:AU"
select select "object:532"
select select "string:stripe-pm_1NKadh2GScqysDRV4qq9SGqu"
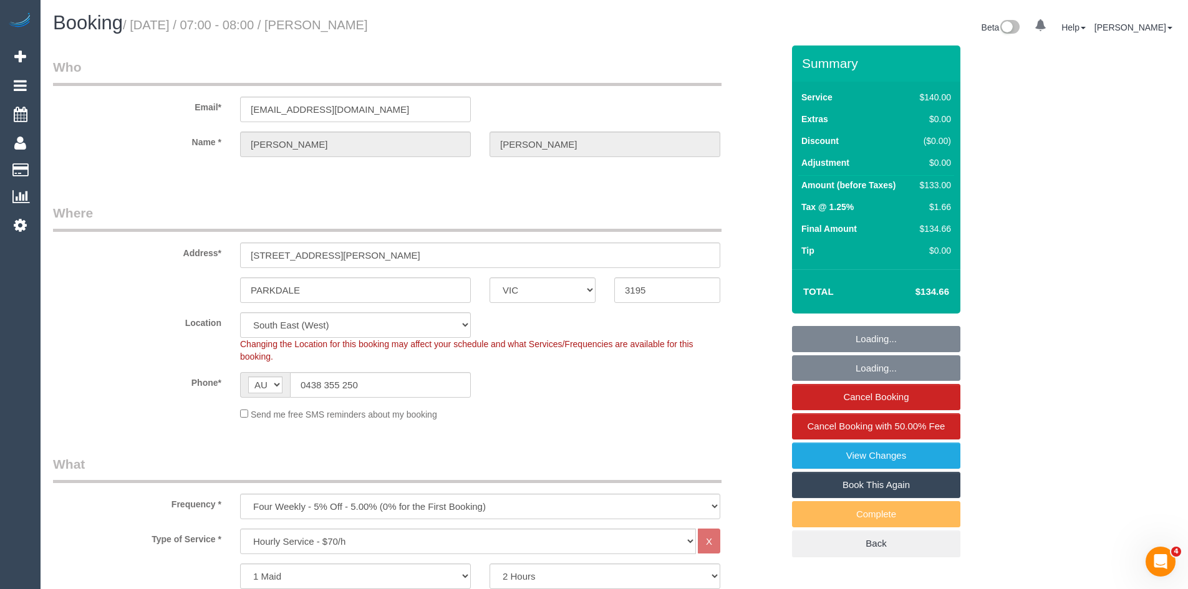
select select "number:28"
select select "number:14"
select select "number:19"
select select "number:22"
select select "number:34"
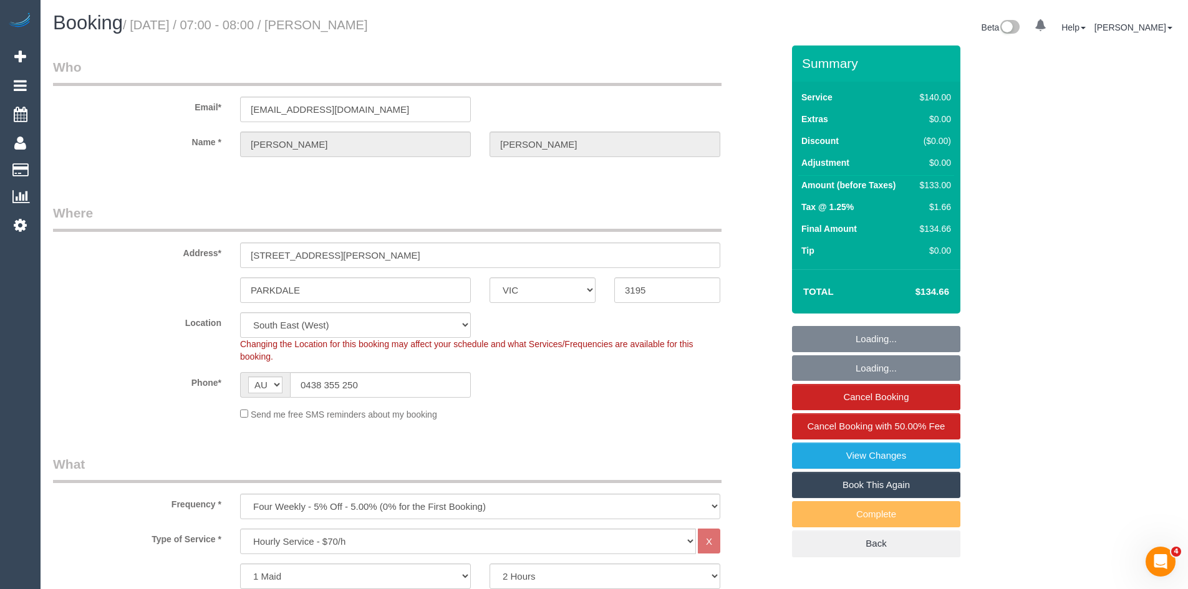
select select "number:11"
select select "object:1377"
select select "spot1"
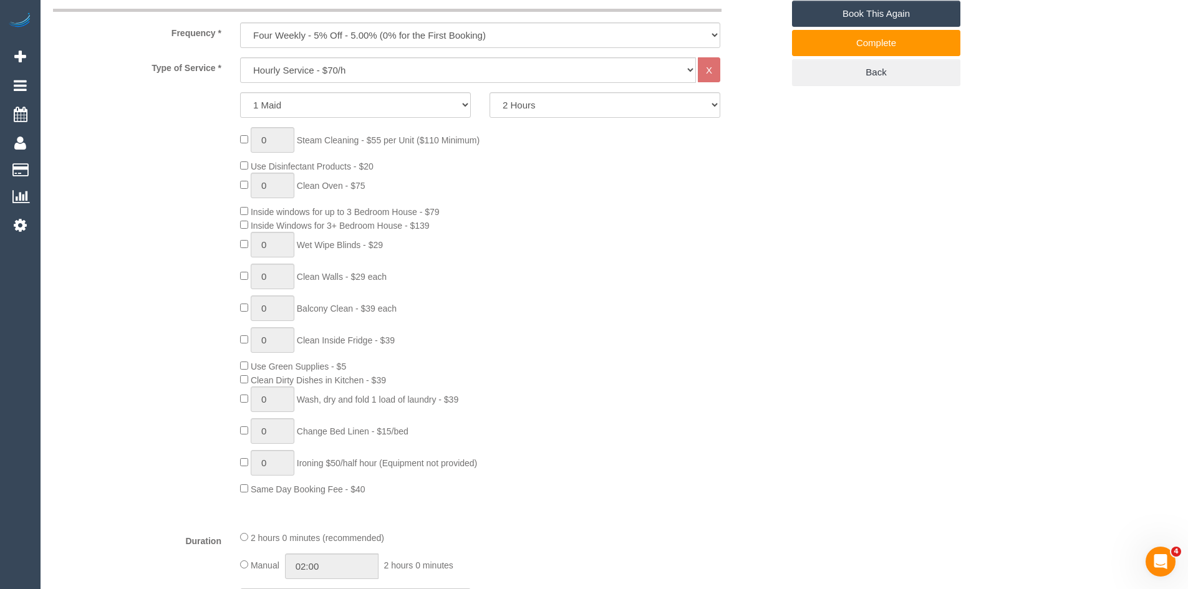
scroll to position [499, 0]
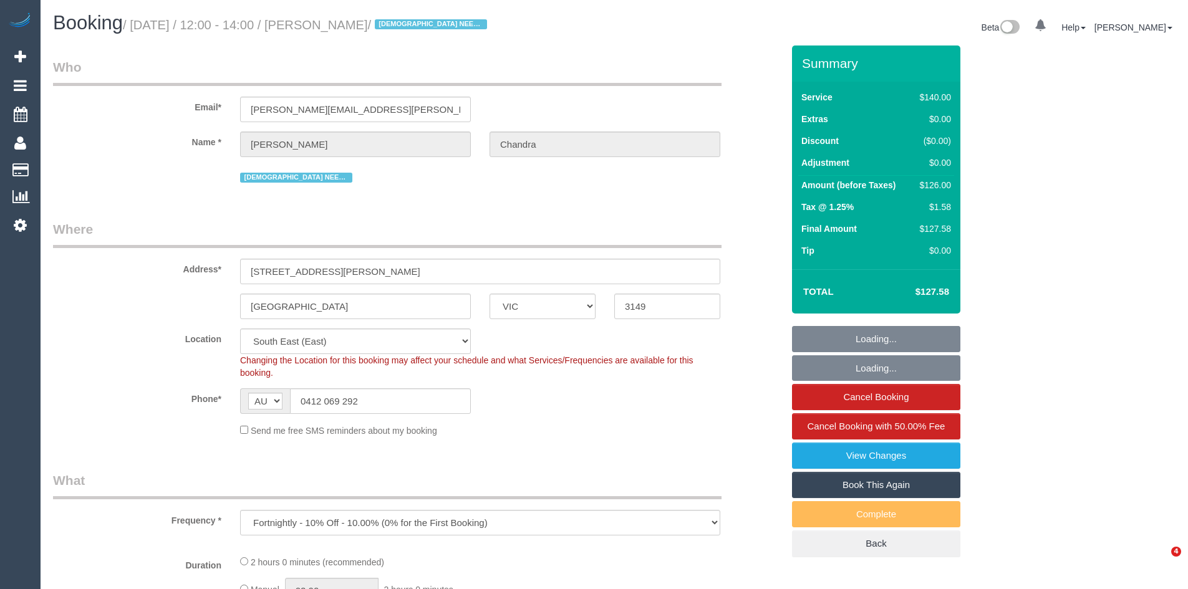
select select "VIC"
select select "object:1366"
select select "string:stripe-pm_1Pxgao2GScqysDRVaEuchflB"
select select "number:27"
select select "number:14"
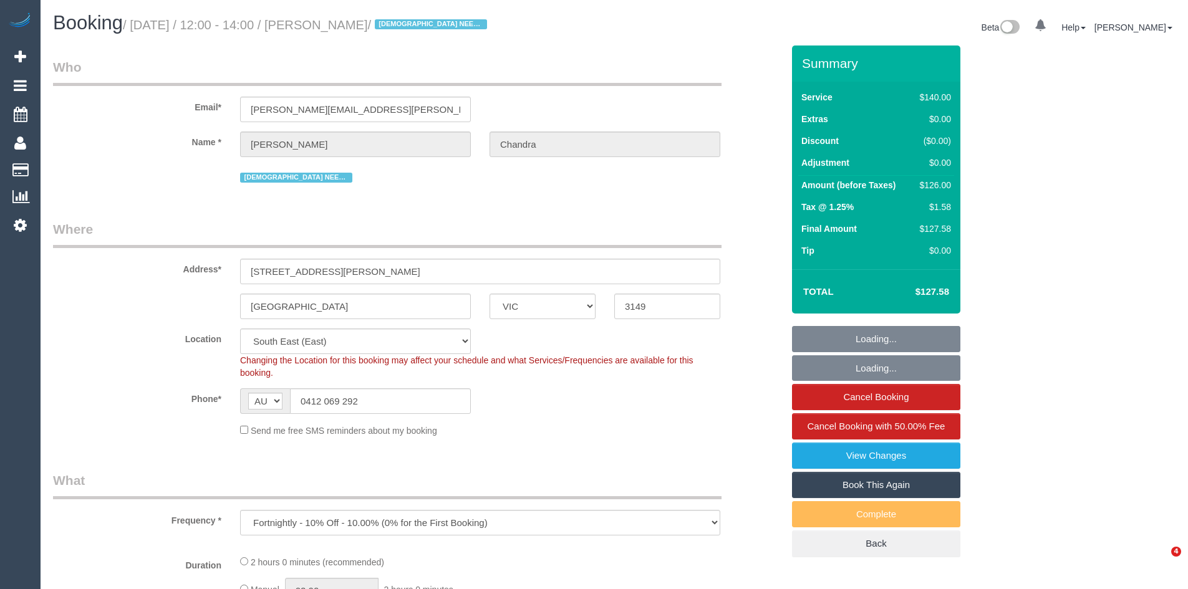
select select "number:21"
select select "number:25"
select select "number:35"
select select "number:13"
select select "spot1"
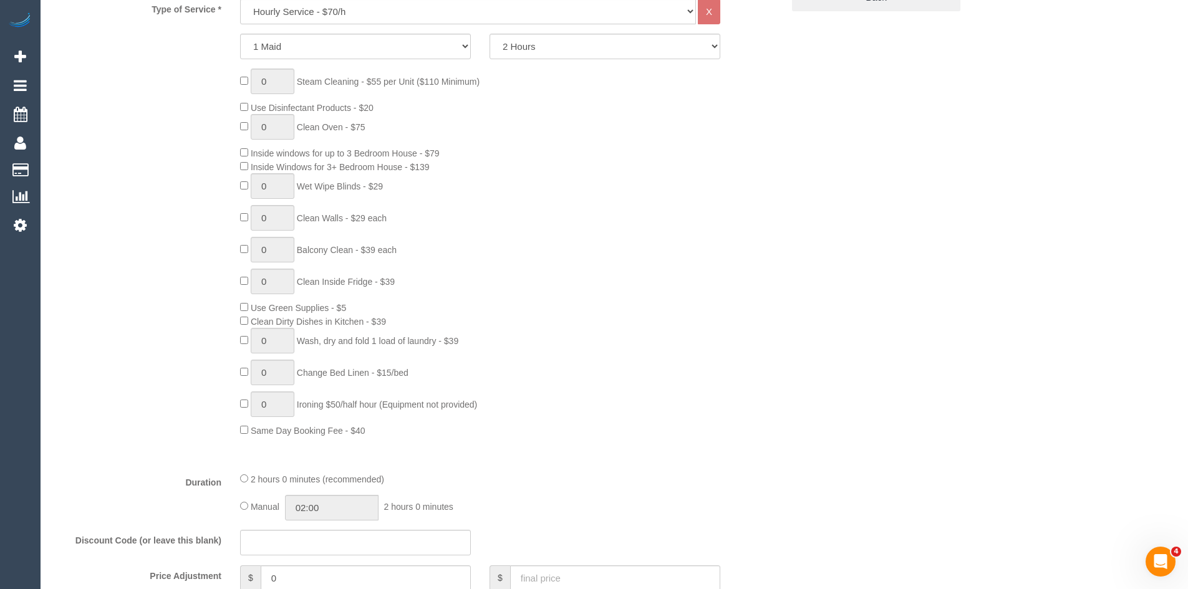
scroll to position [561, 0]
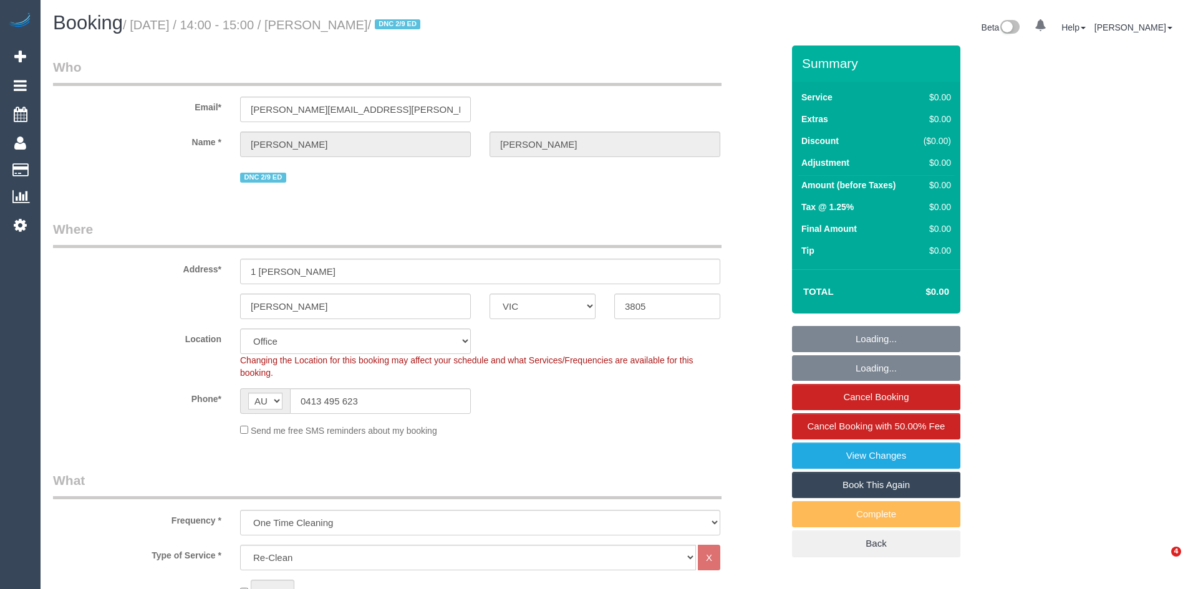
select select "VIC"
select select "string:stripe-pm_1S0Khw2GScqysDRVNgdxRNmU"
select select "number:27"
select select "number:14"
select select "number:18"
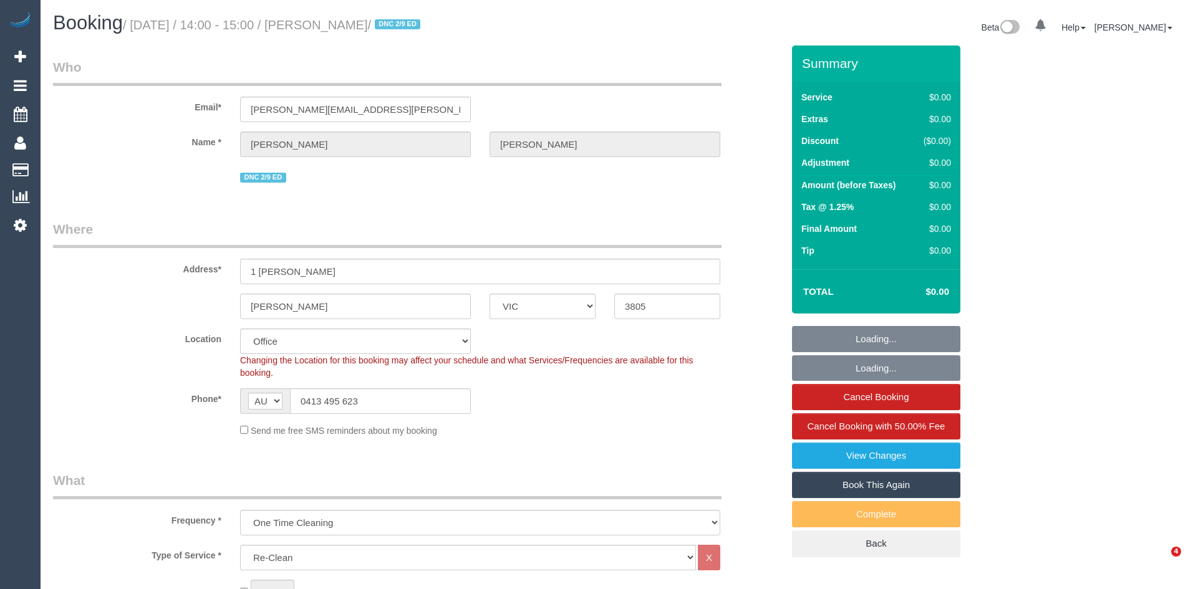
select select "number:22"
select select "number:35"
select select "number:26"
select select "object:772"
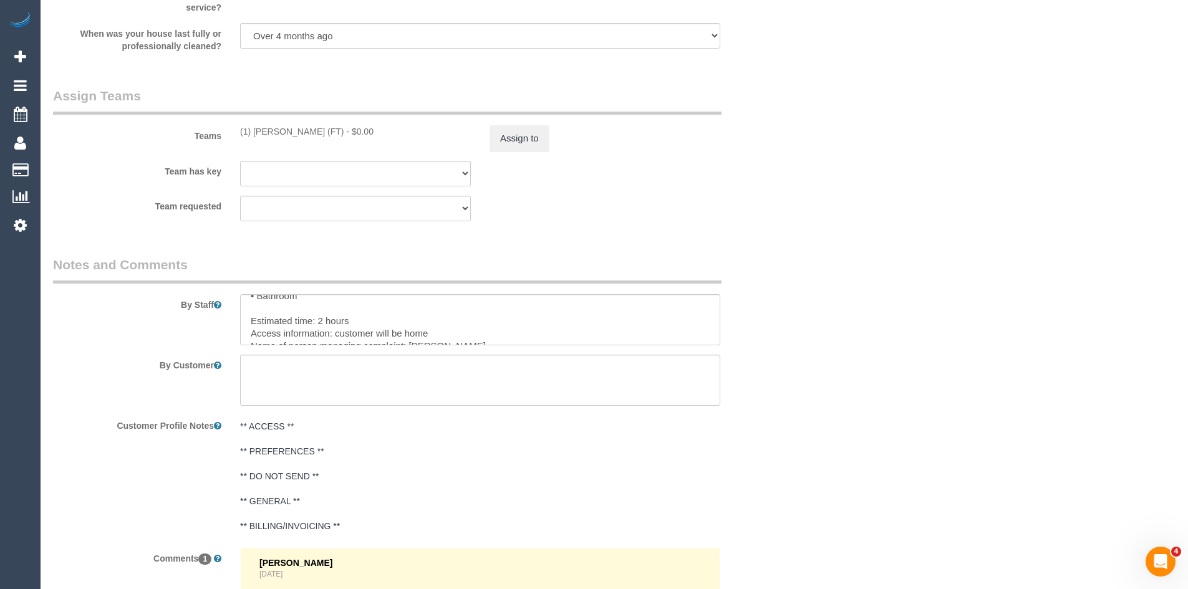
scroll to position [62, 0]
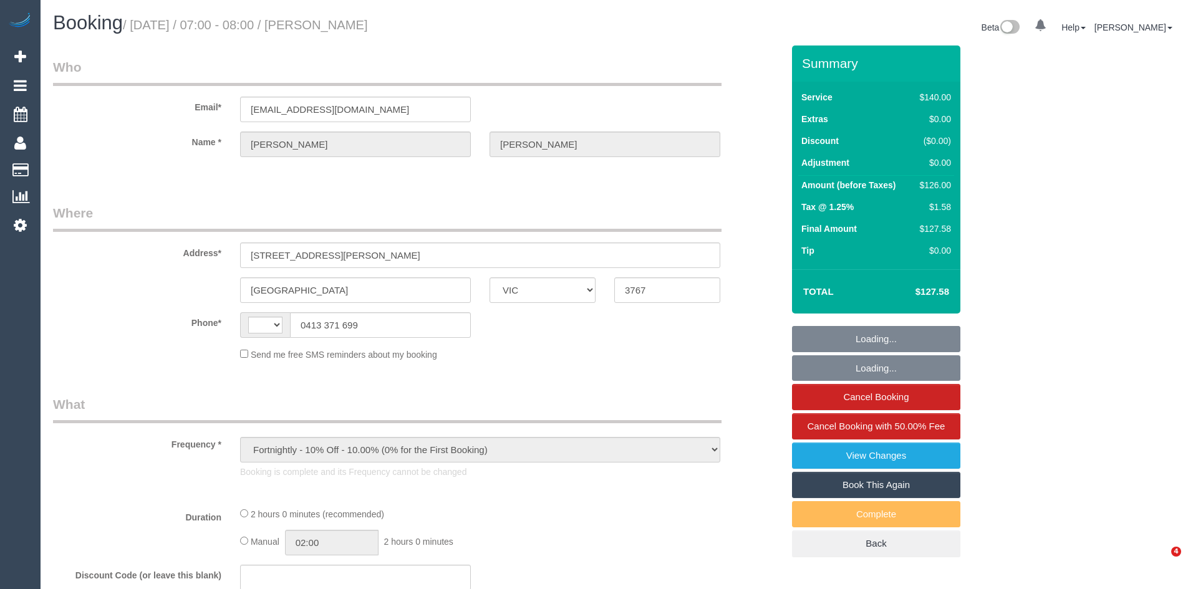
select select "VIC"
select select "object:854"
select select "string:AU"
select select "string:stripe-pm_1KVY8n2GScqysDRVZyLLDTbv"
select select "number:29"
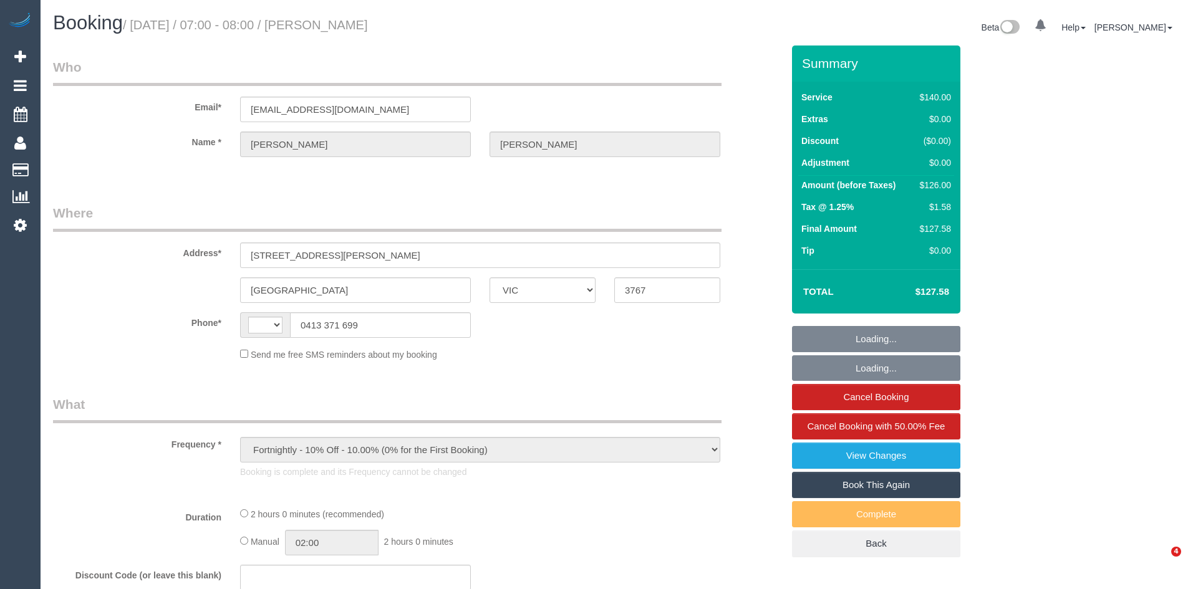
select select "number:16"
select select "number:18"
select select "number:25"
select select "number:35"
select select "number:12"
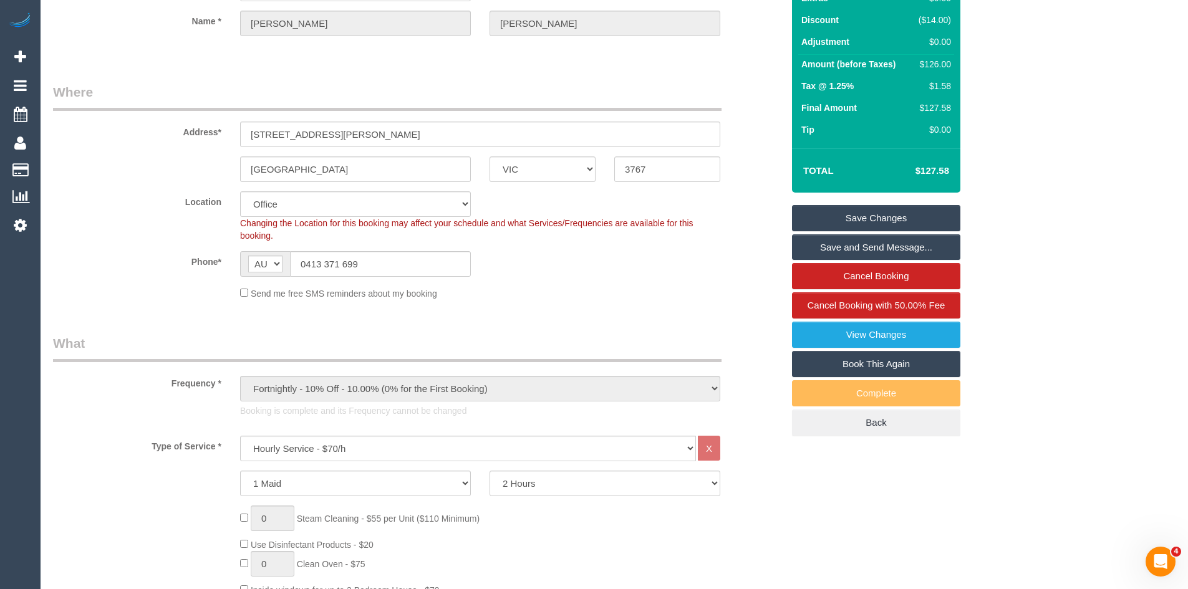
scroll to position [312, 0]
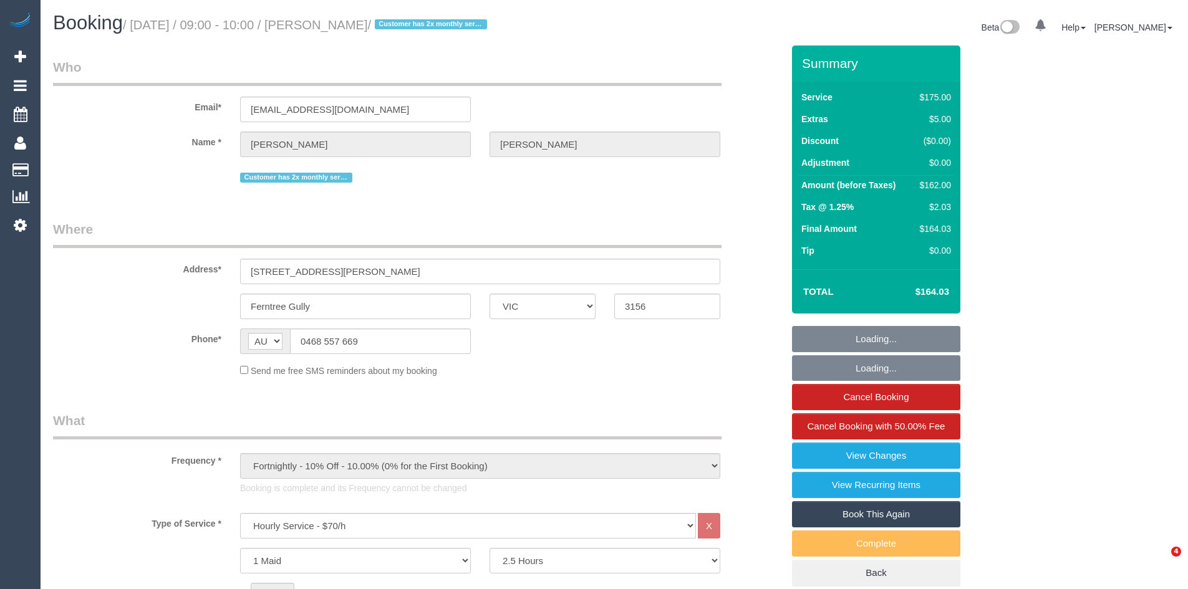
select select "VIC"
select select "150"
select select "number:27"
select select "number:14"
select select "number:18"
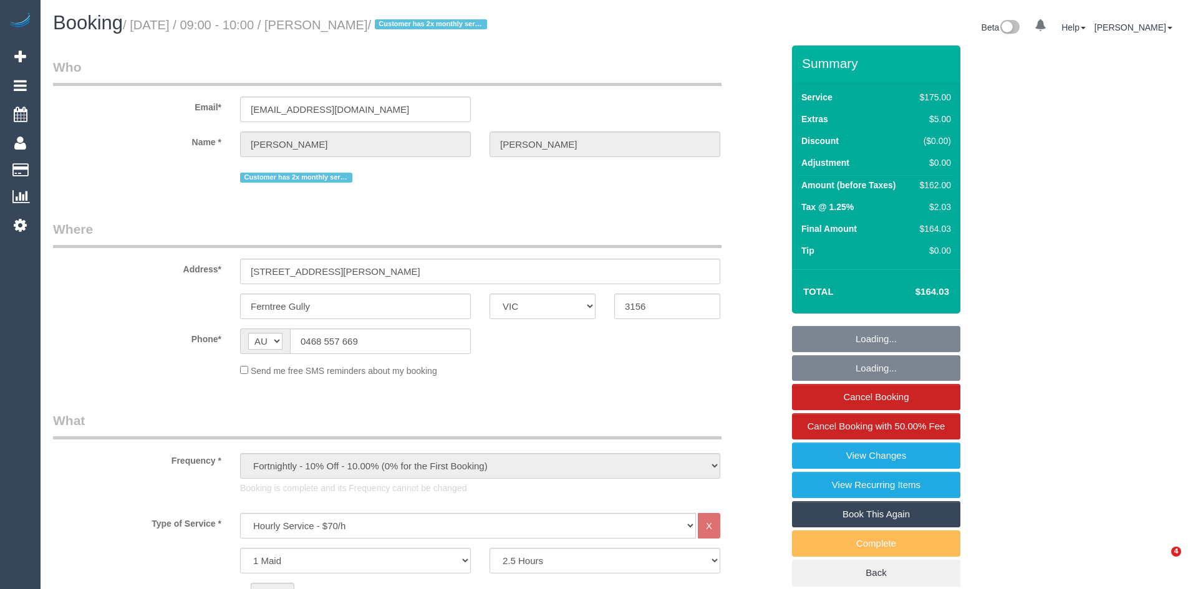
select select "number:22"
select select "number:12"
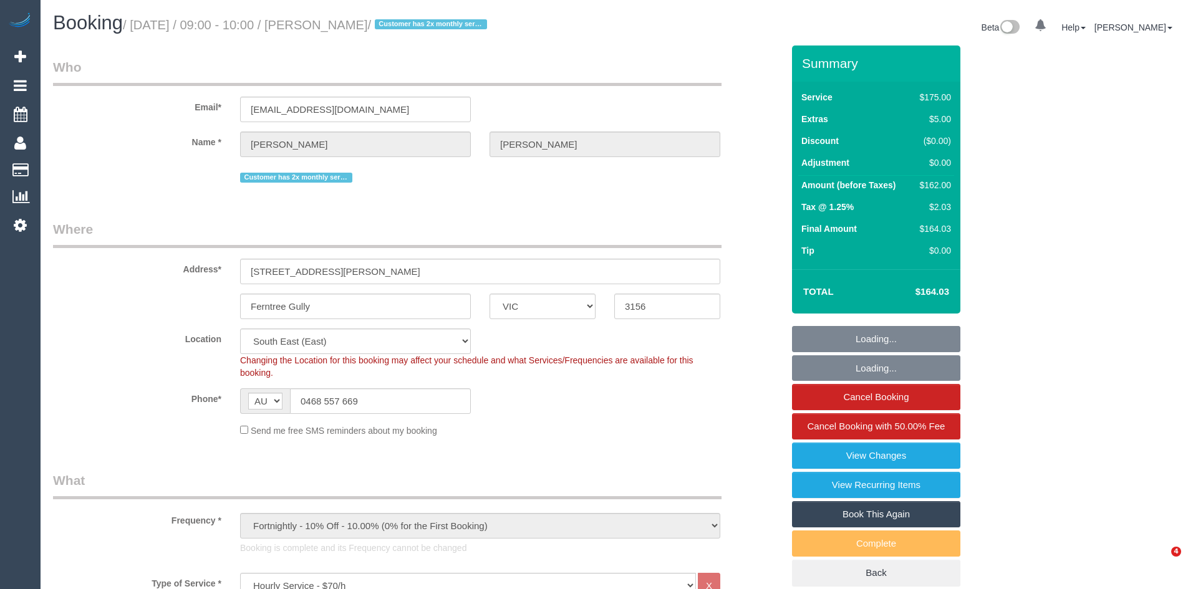
select select "object:884"
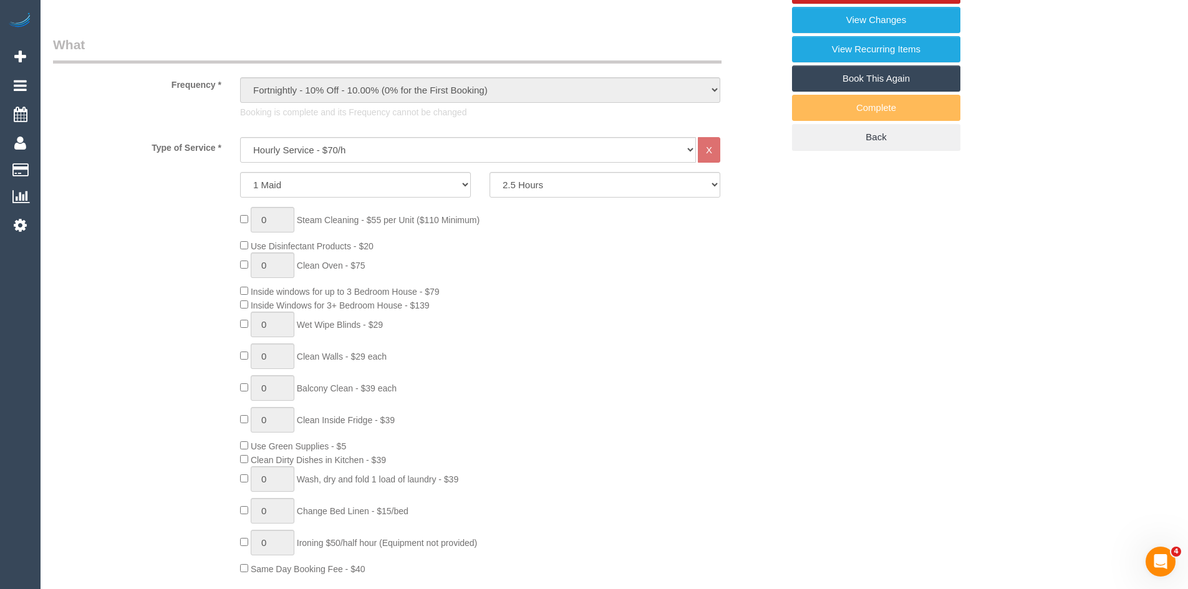
scroll to position [561, 0]
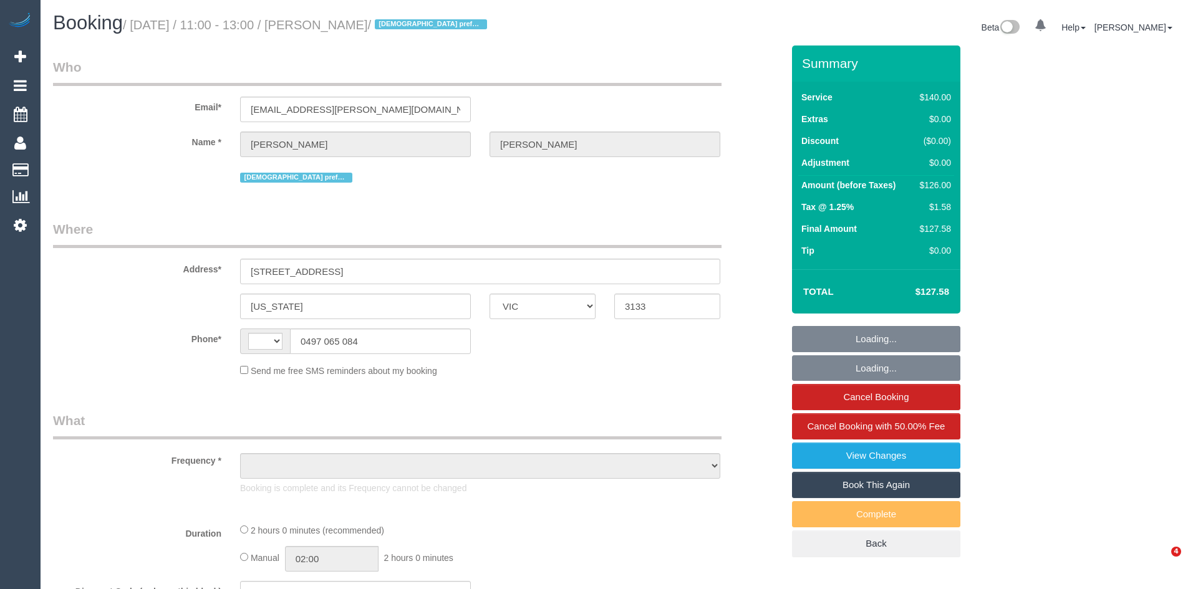
select select "VIC"
select select "string:AU"
select select "object:546"
select select "string:stripe-pm_1NapUY2GScqysDRVava4DZrZ"
select select "number:27"
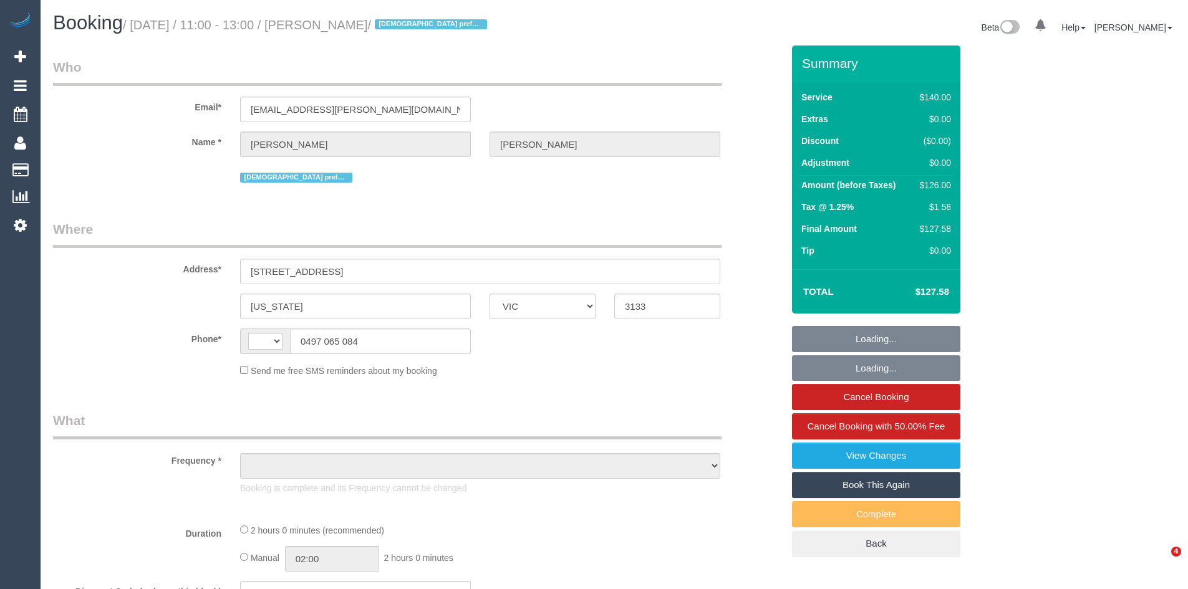
select select "number:15"
select select "number:19"
select select "number:22"
select select "number:26"
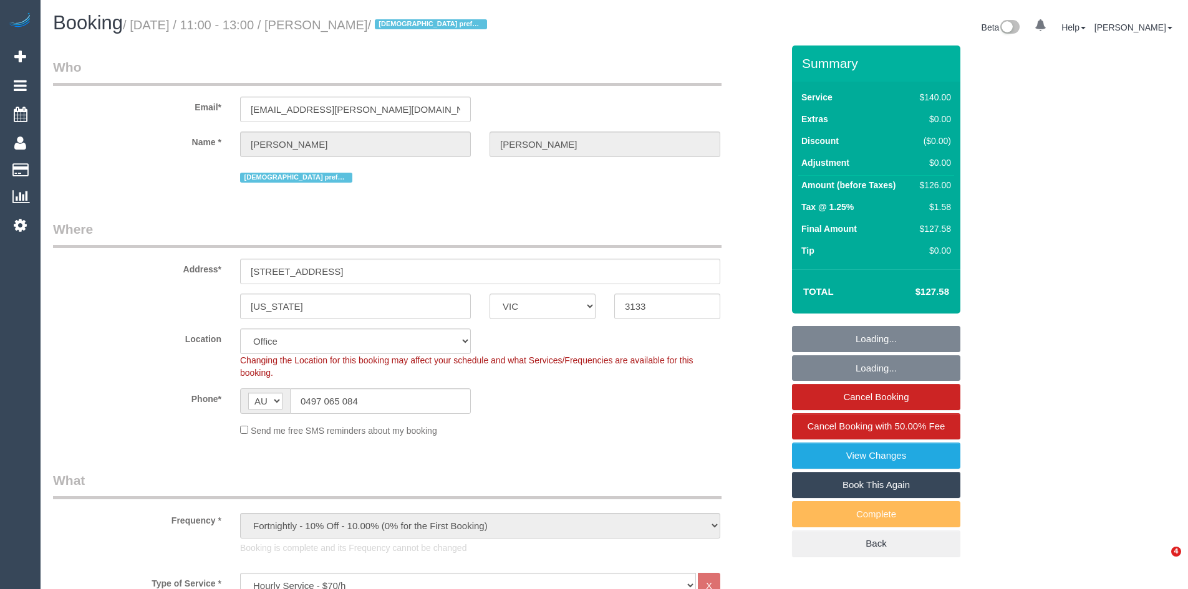
select select "object:867"
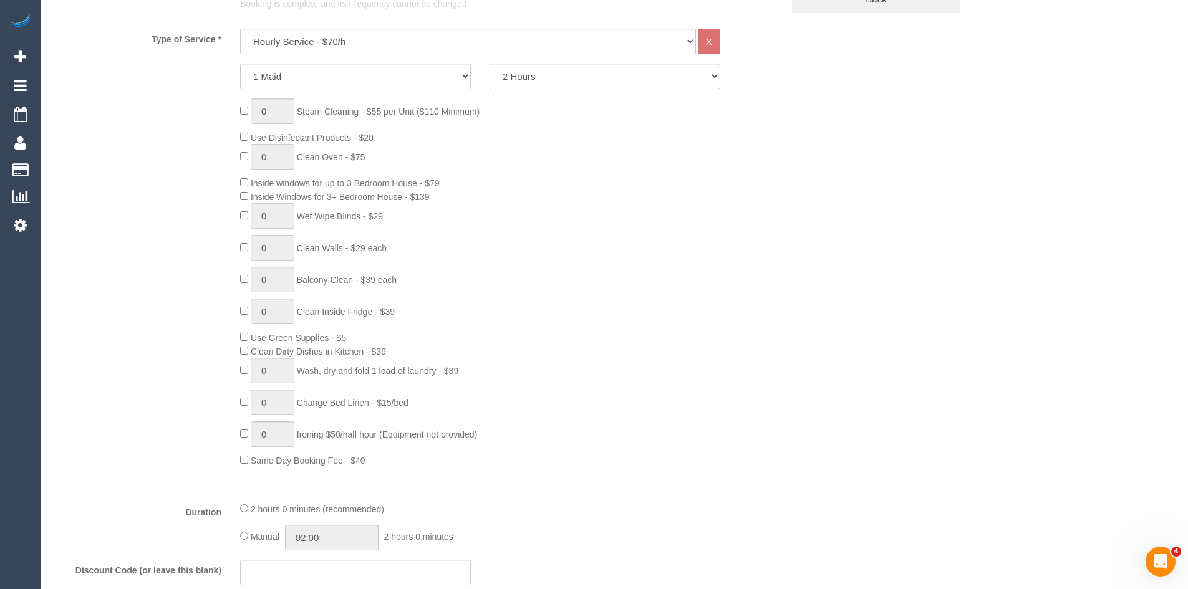
scroll to position [561, 0]
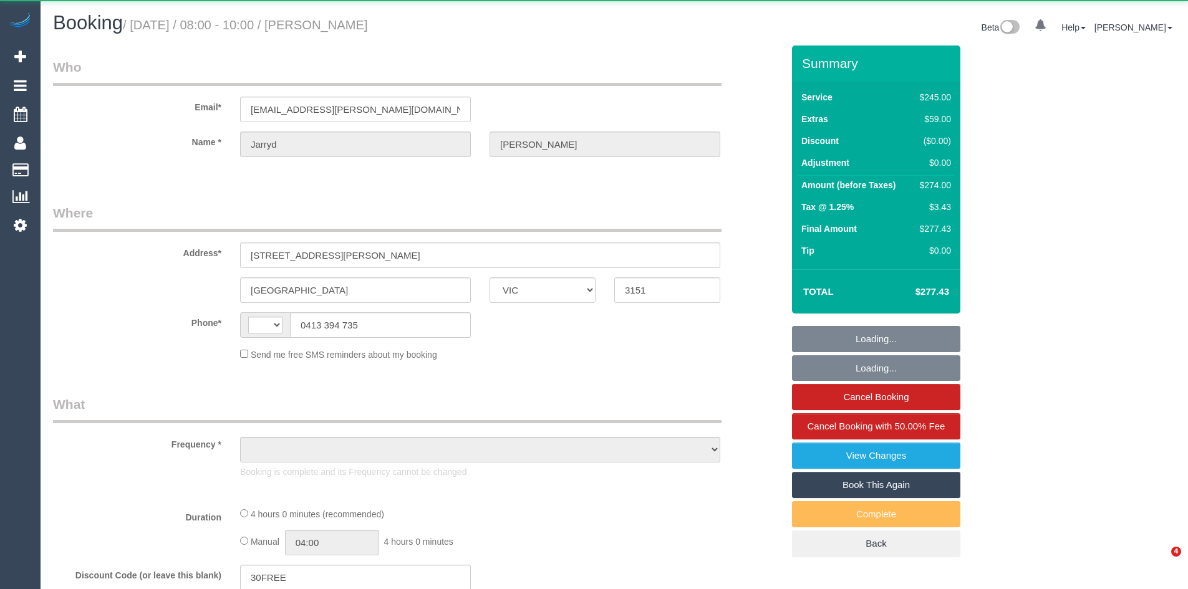
select select "VIC"
select select "string:AU"
select select "object:537"
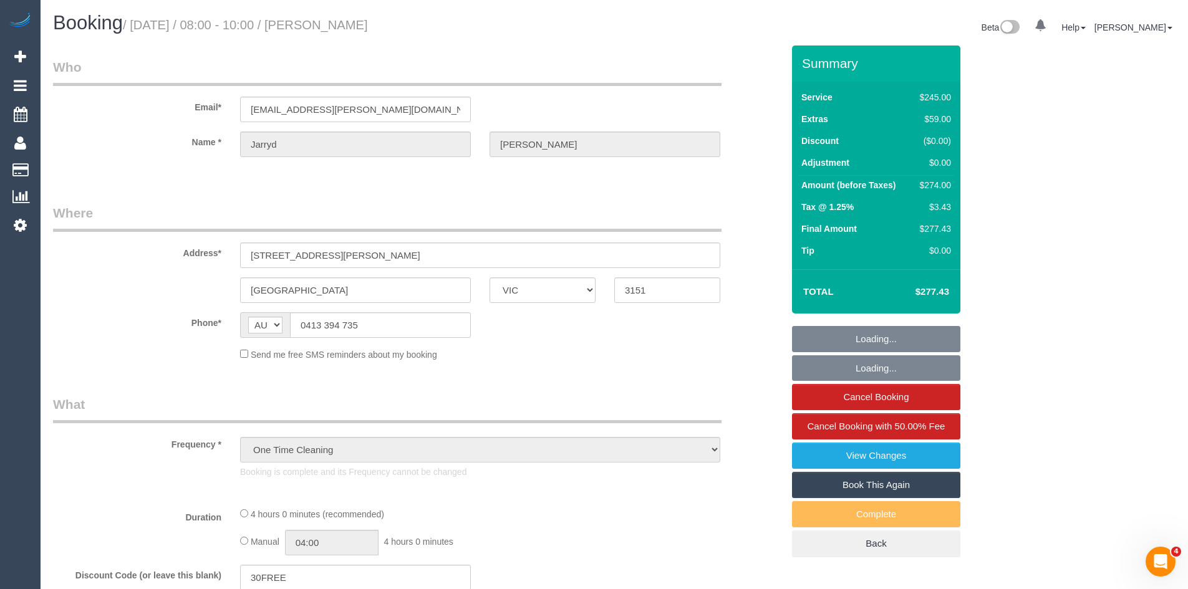
select select "string:stripe-pm_1Ry2Nn2GScqysDRVKoguuxlQ"
select select "210"
select select "number:30"
select select "number:17"
select select "number:18"
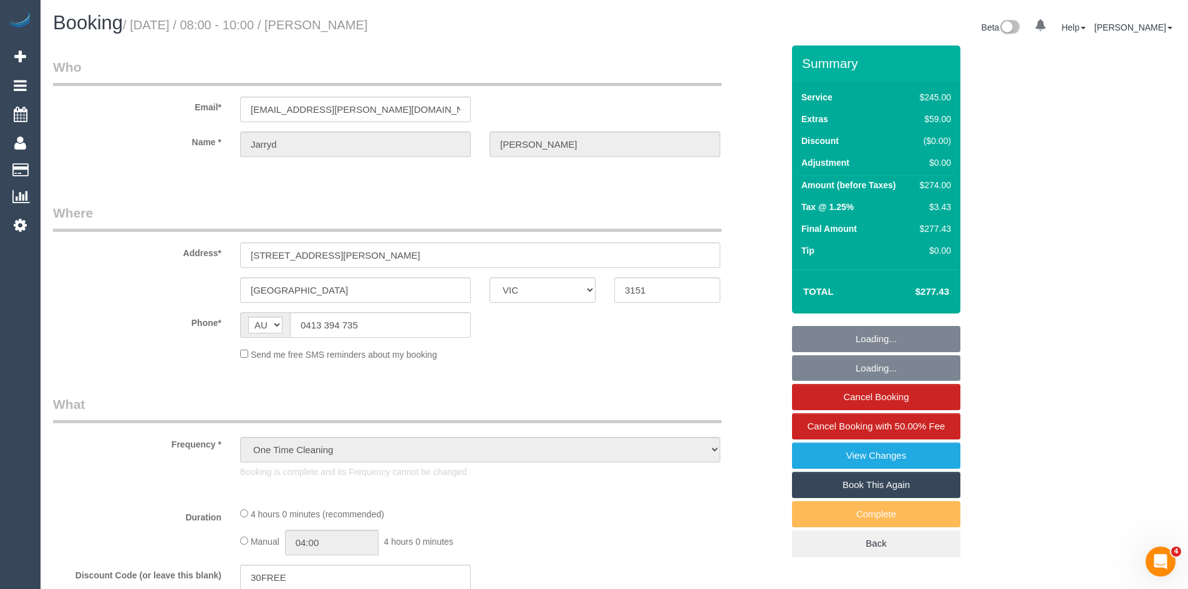
select select "number:22"
select select "number:33"
select select "number:11"
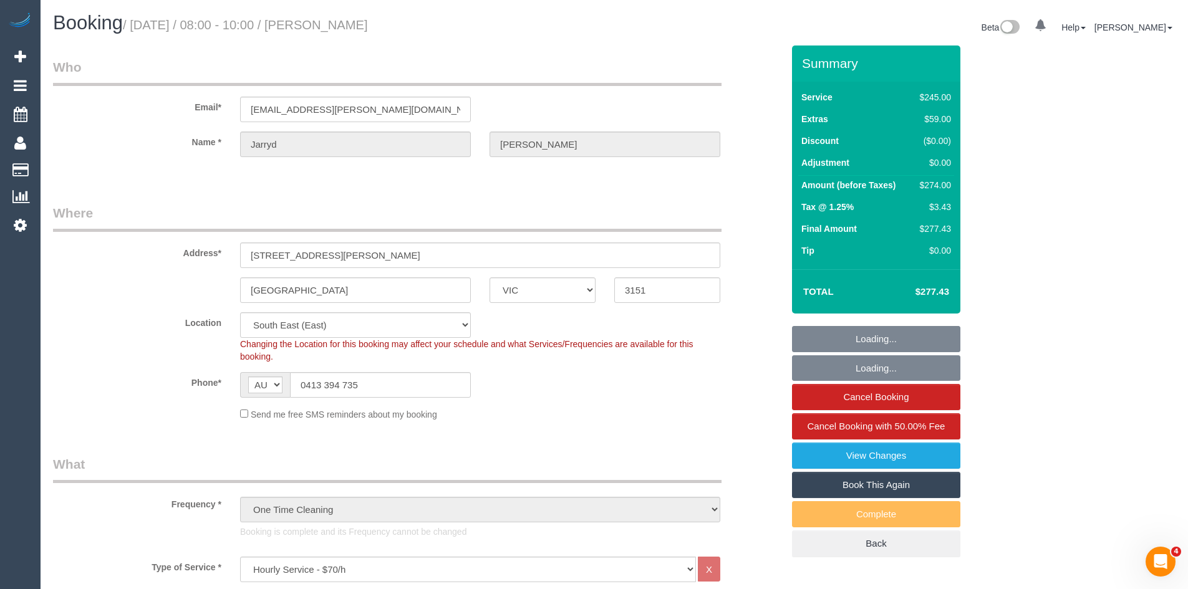
select select "object:1362"
select select "spot1"
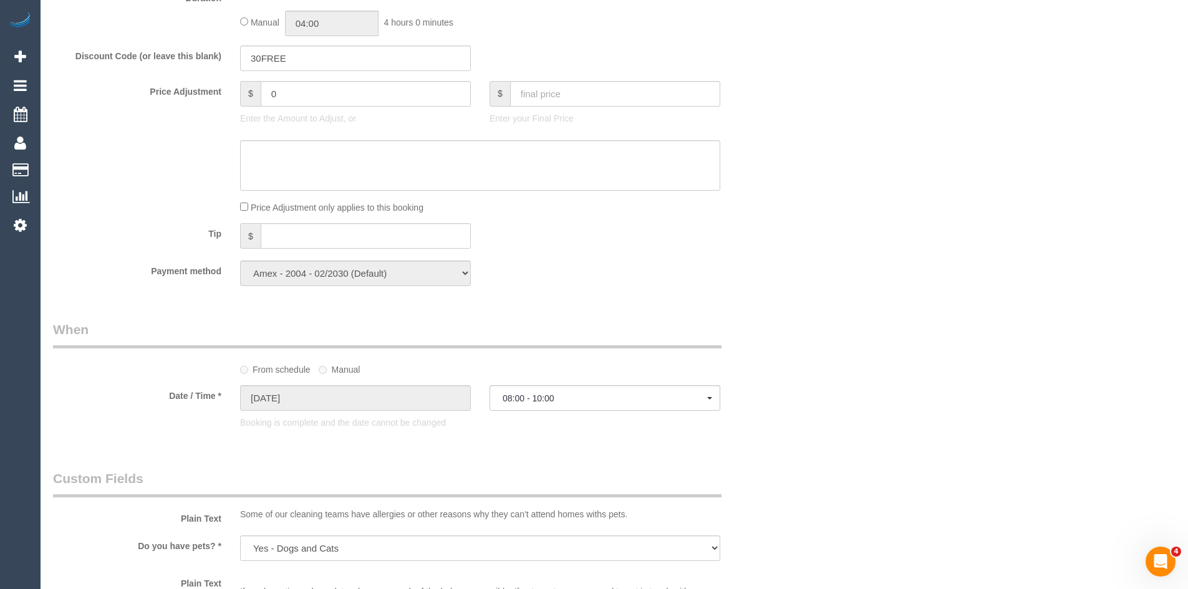
scroll to position [1060, 0]
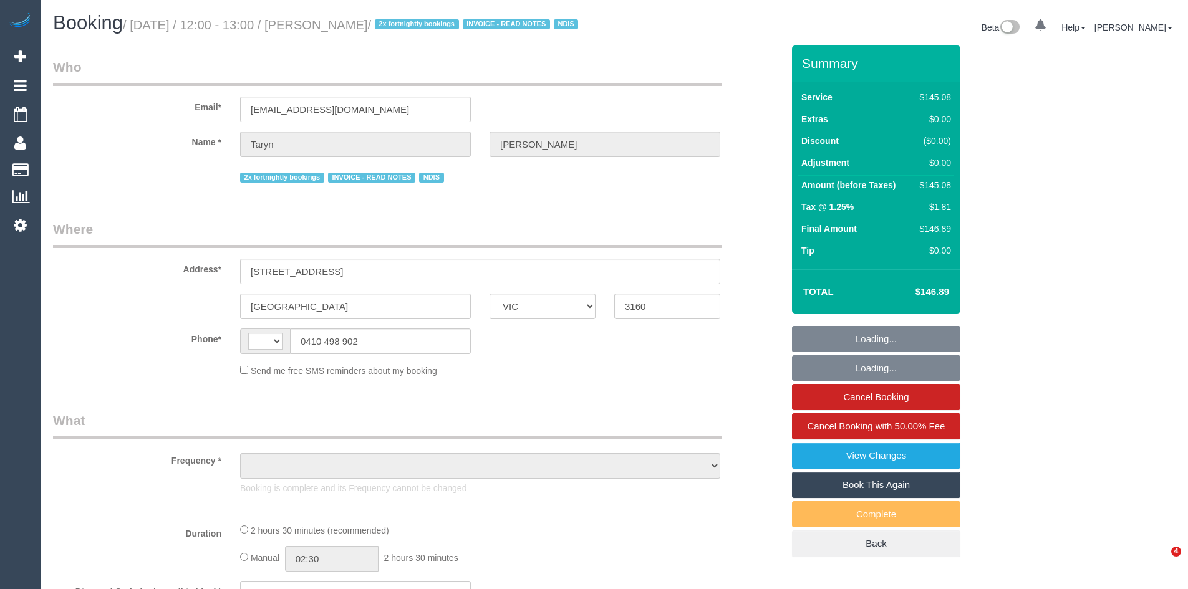
select select "VIC"
select select "string:AU"
select select "object:538"
select select "150"
select select "number:28"
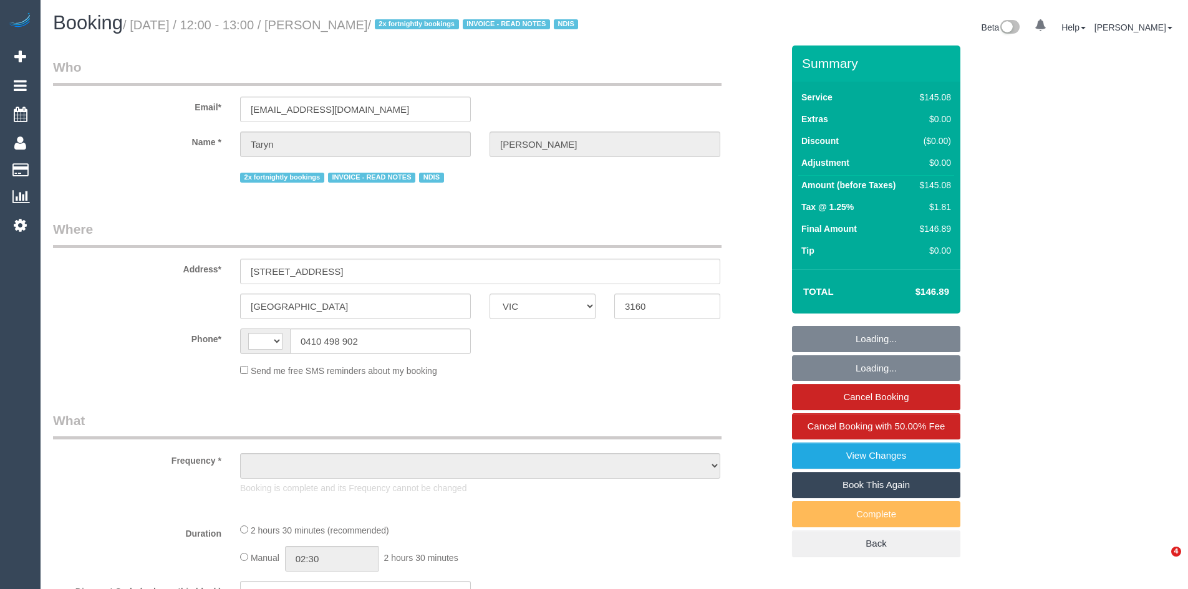
select select "number:17"
select select "number:18"
select select "number:22"
select select "number:35"
select select "number:12"
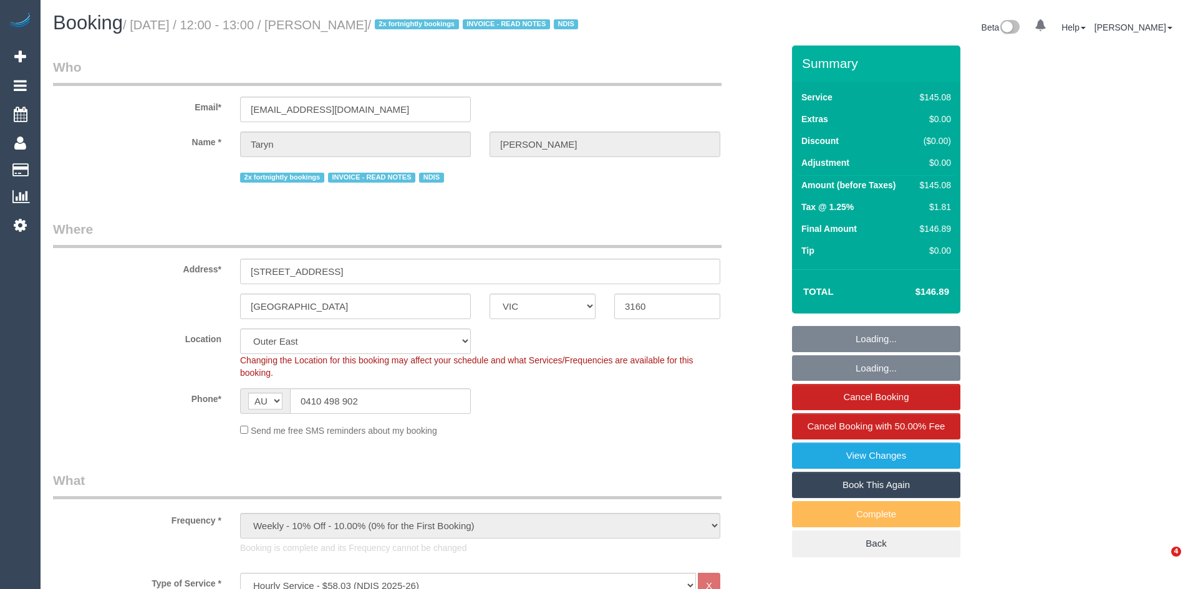
select select "object:937"
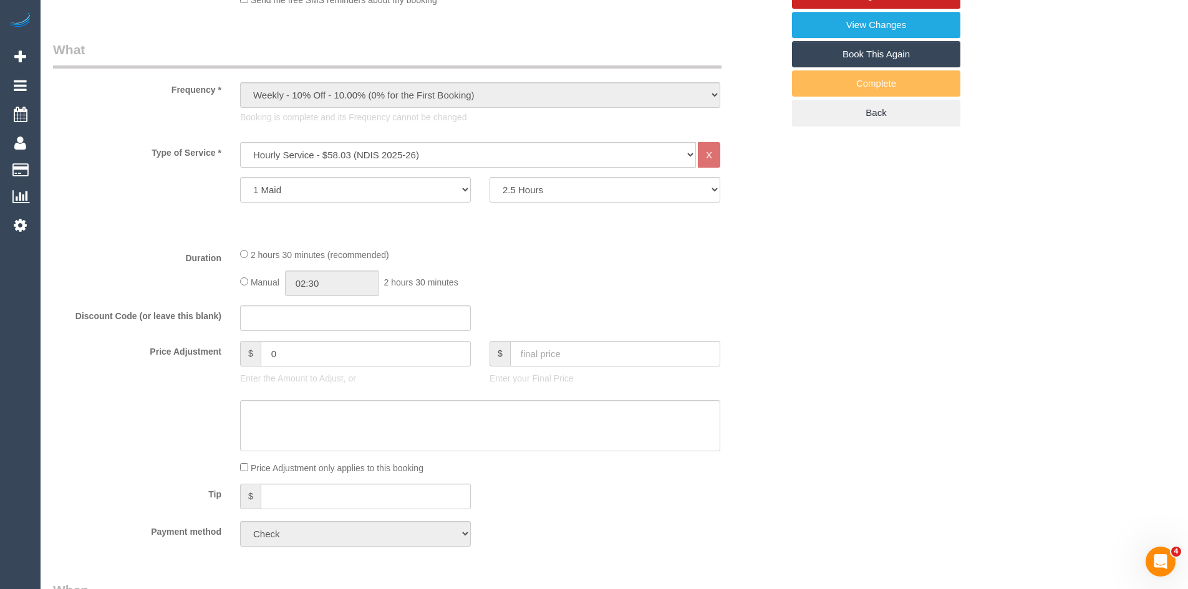
scroll to position [436, 0]
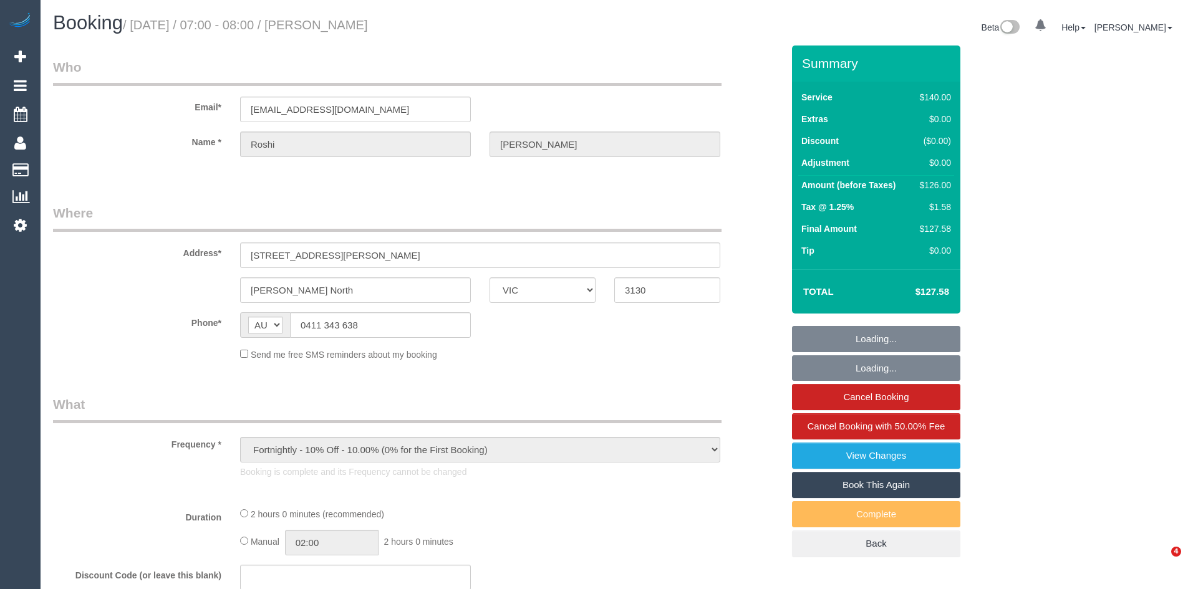
select select "VIC"
select select "string:stripe-pm_1QPz5D2GScqysDRVWCnXsy1w"
select select "number:27"
select select "number:14"
select select "number:18"
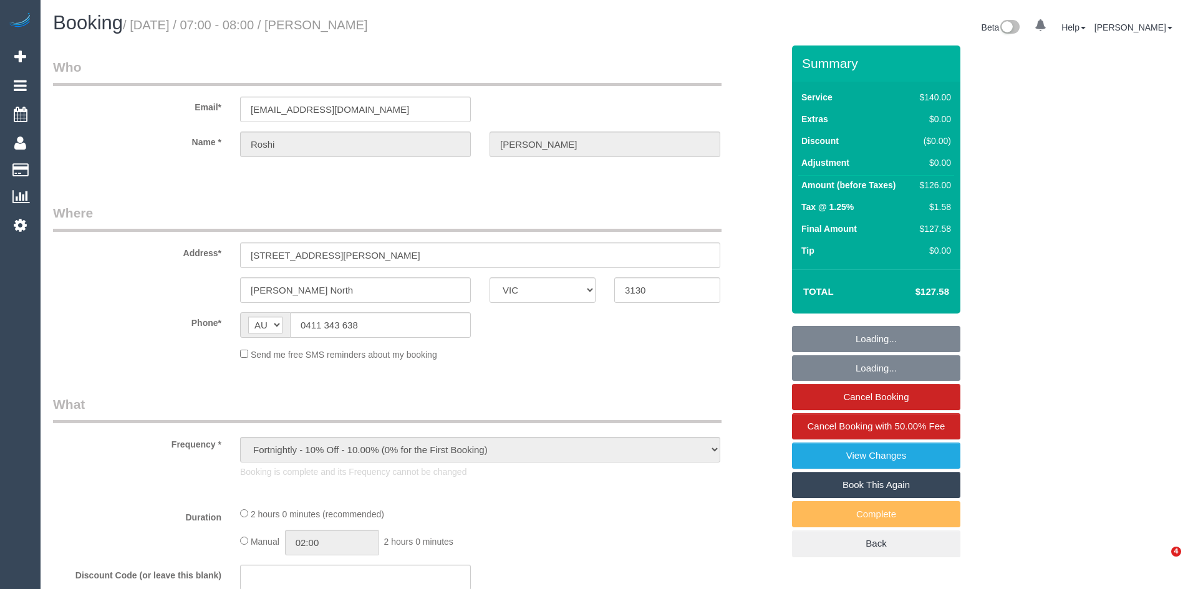
select select "number:22"
select select "number:35"
select select "number:26"
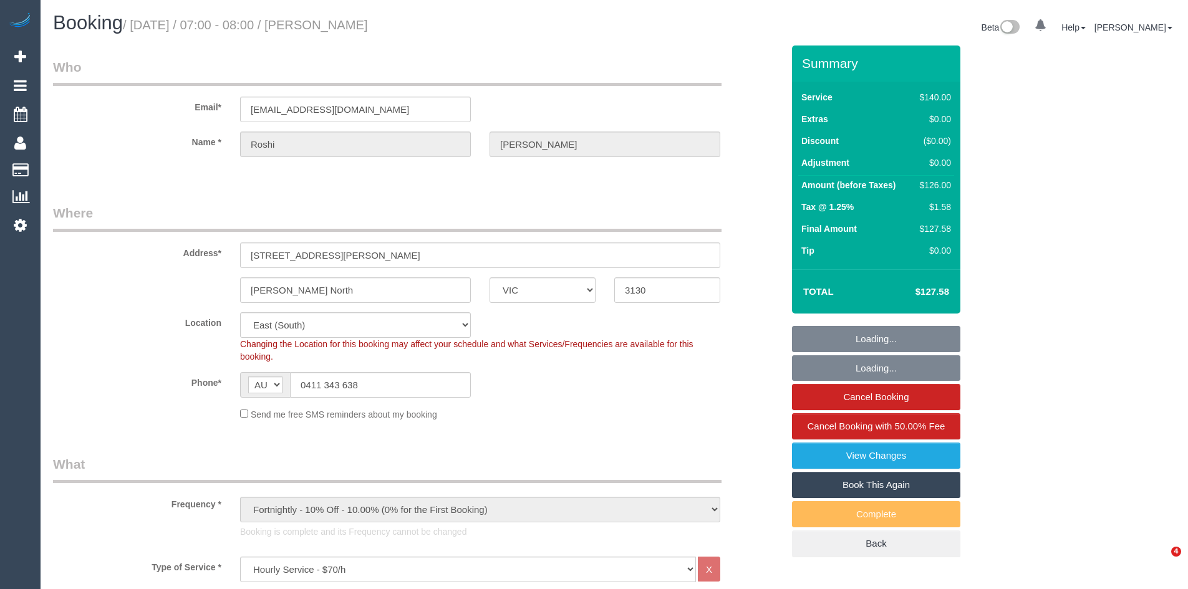
select select "object:854"
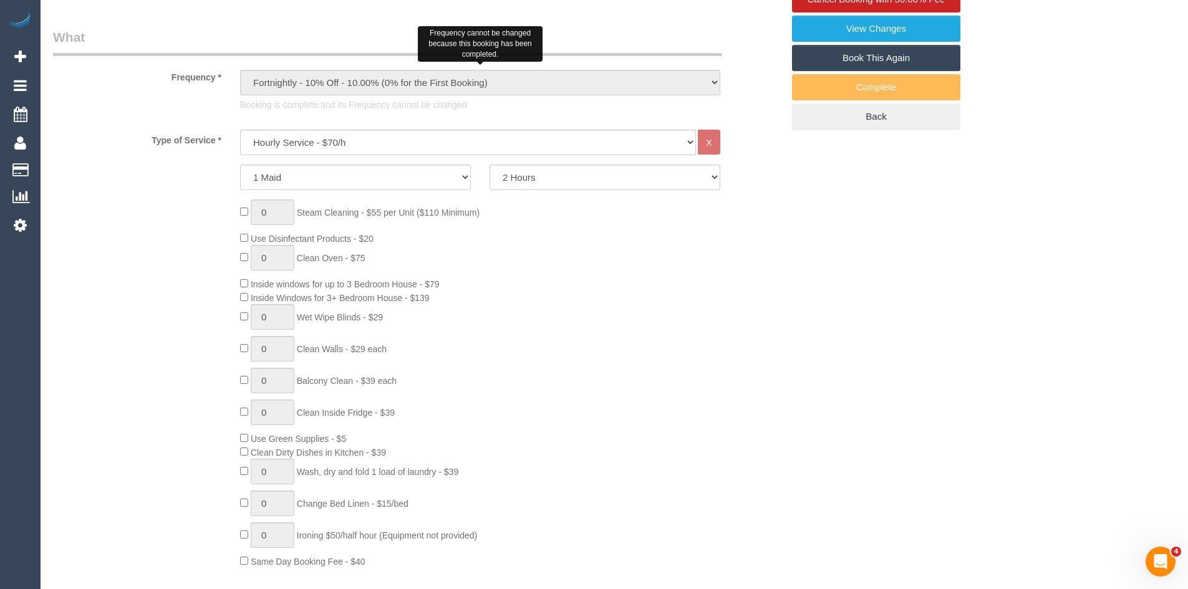
scroll to position [436, 0]
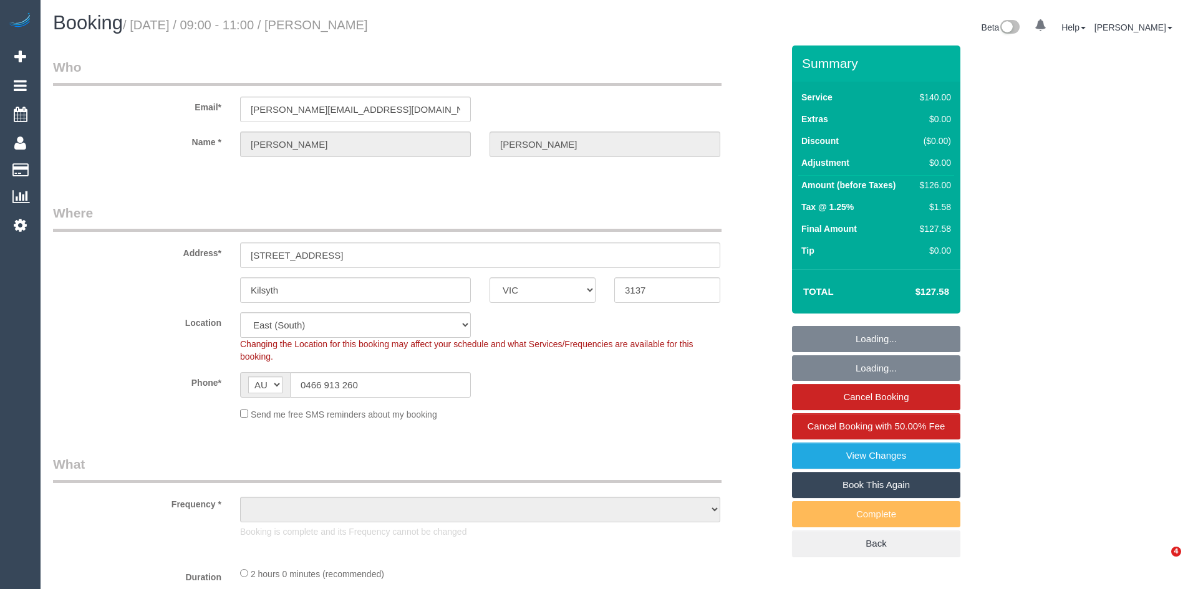
select select "VIC"
select select "object:712"
select select "number:27"
select select "number:14"
select select "number:18"
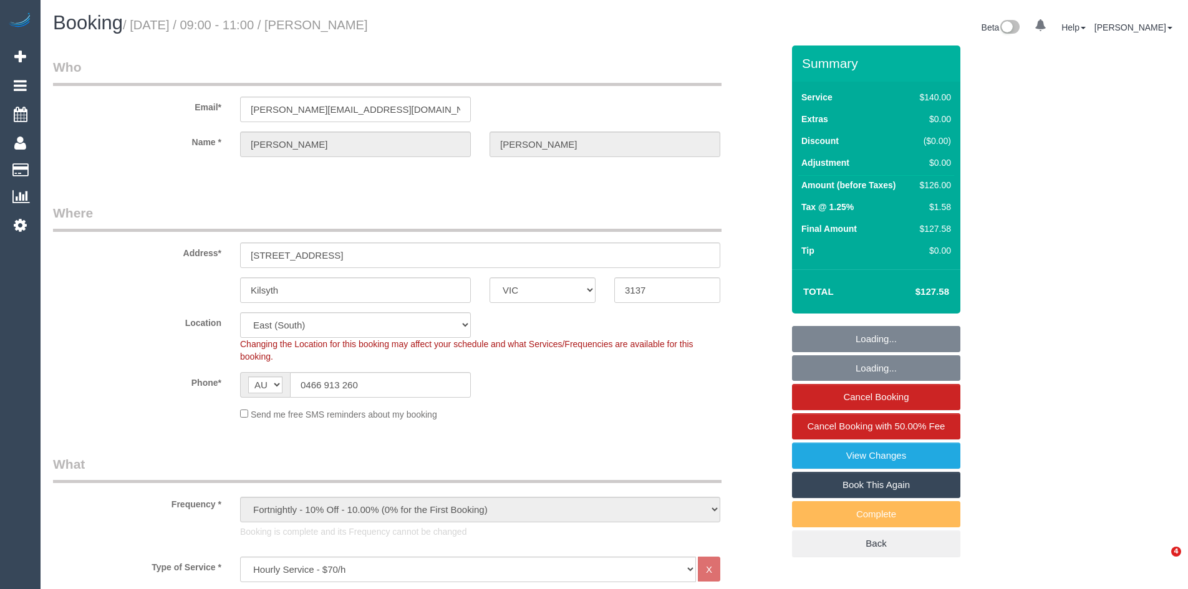
select select "number:22"
select select "number:26"
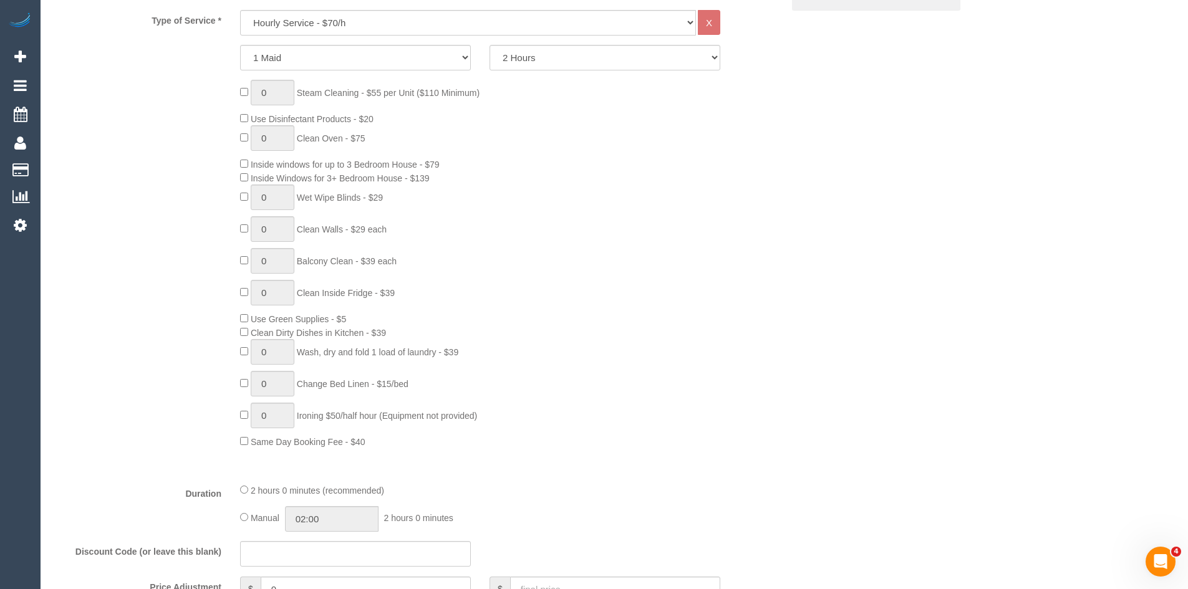
scroll to position [561, 0]
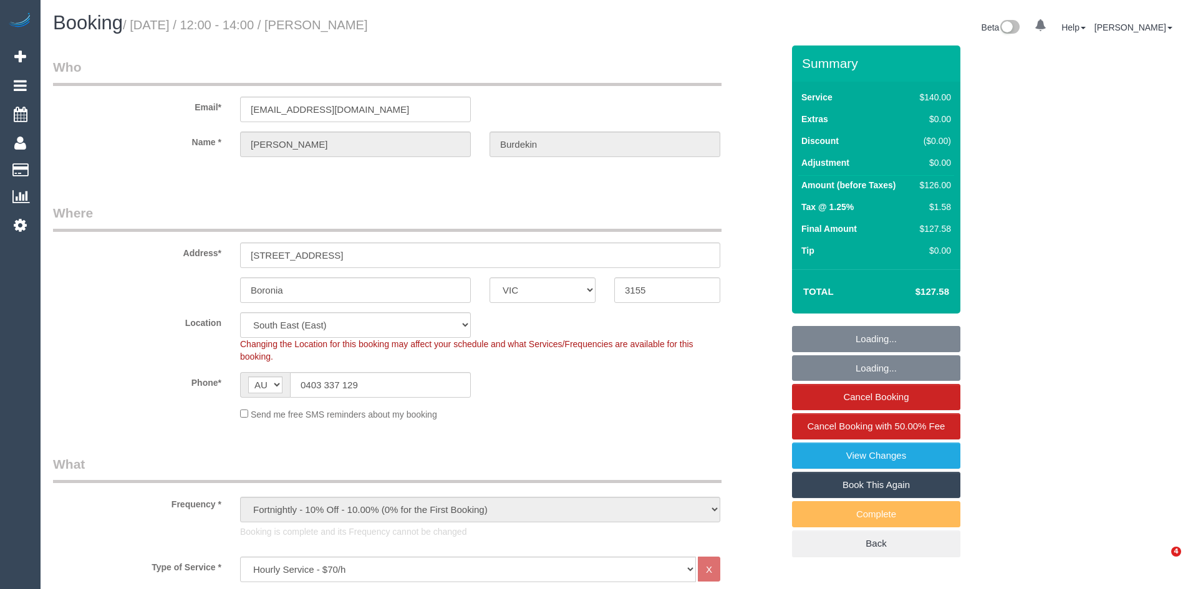
select select "VIC"
select select "spot1"
select select "number:29"
select select "number:14"
select select "number:19"
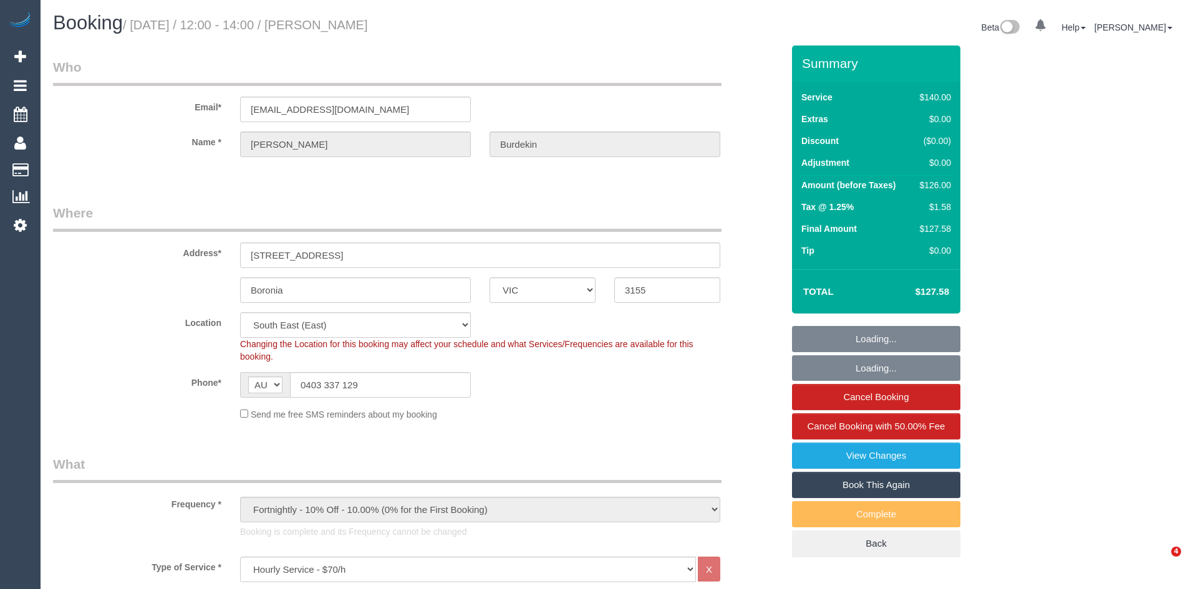
select select "number:22"
select select "number:34"
select select "number:26"
select select "object:1372"
select select "spot6"
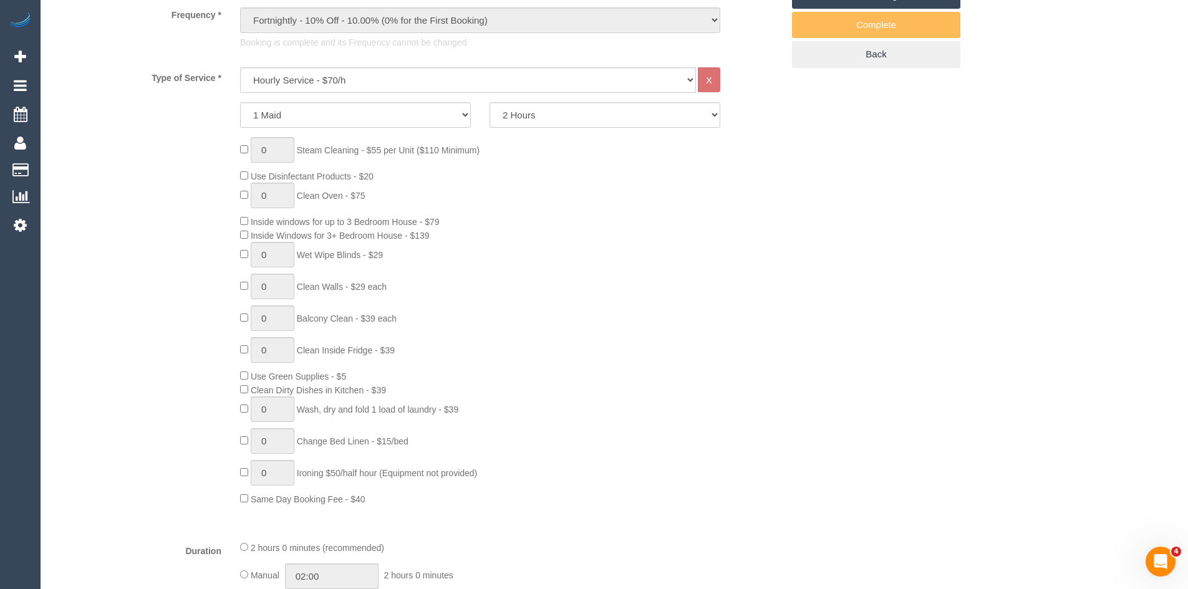
scroll to position [499, 0]
